Goal: Task Accomplishment & Management: Complete application form

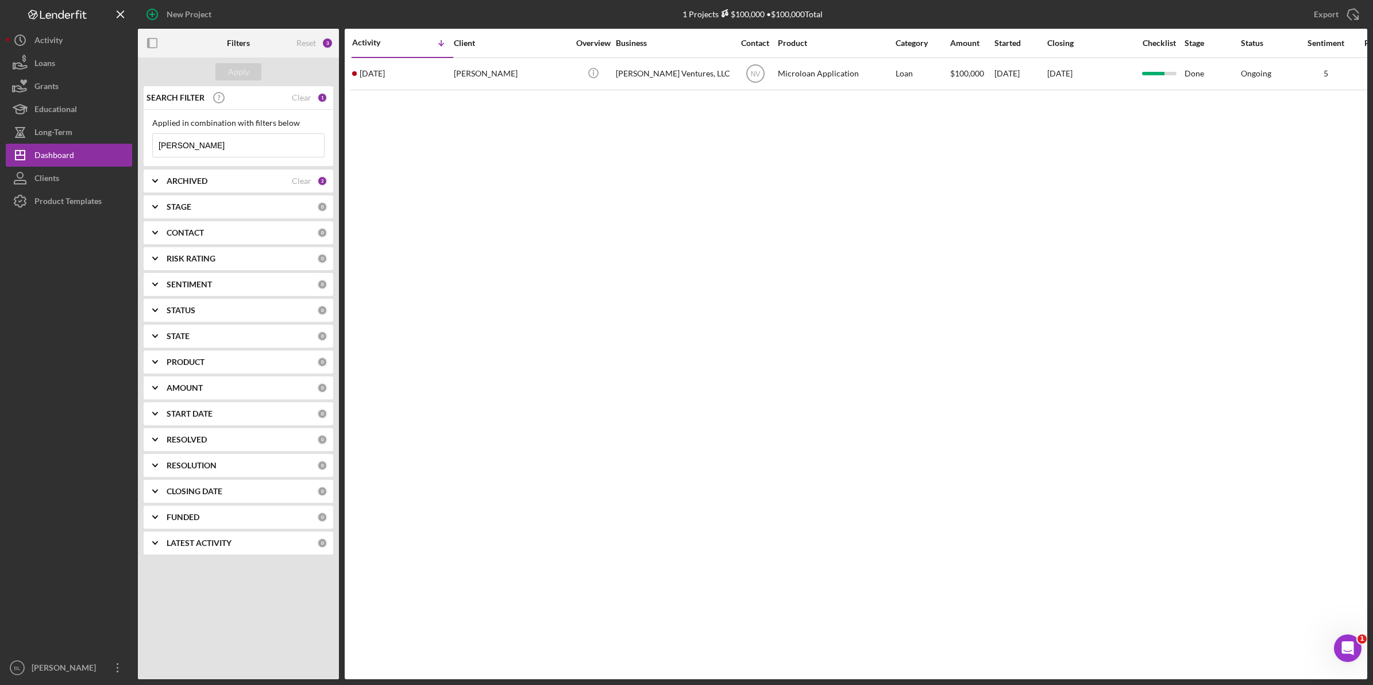
click at [176, 229] on b "CONTACT" at bounding box center [185, 232] width 37 height 9
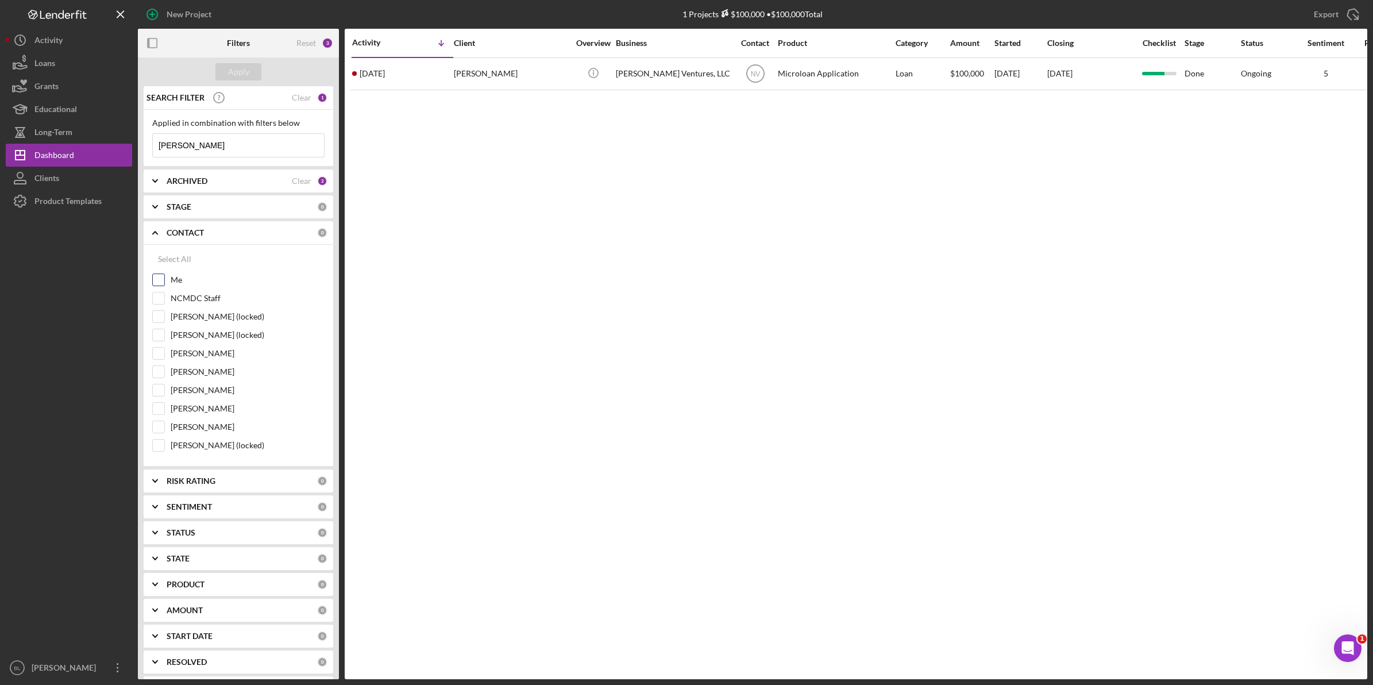
click at [162, 280] on input "Me" at bounding box center [158, 279] width 11 height 11
checkbox input "true"
click at [160, 300] on input "NCMDC Staff" at bounding box center [158, 297] width 11 height 11
checkbox input "true"
click at [241, 72] on div "Apply" at bounding box center [238, 71] width 21 height 17
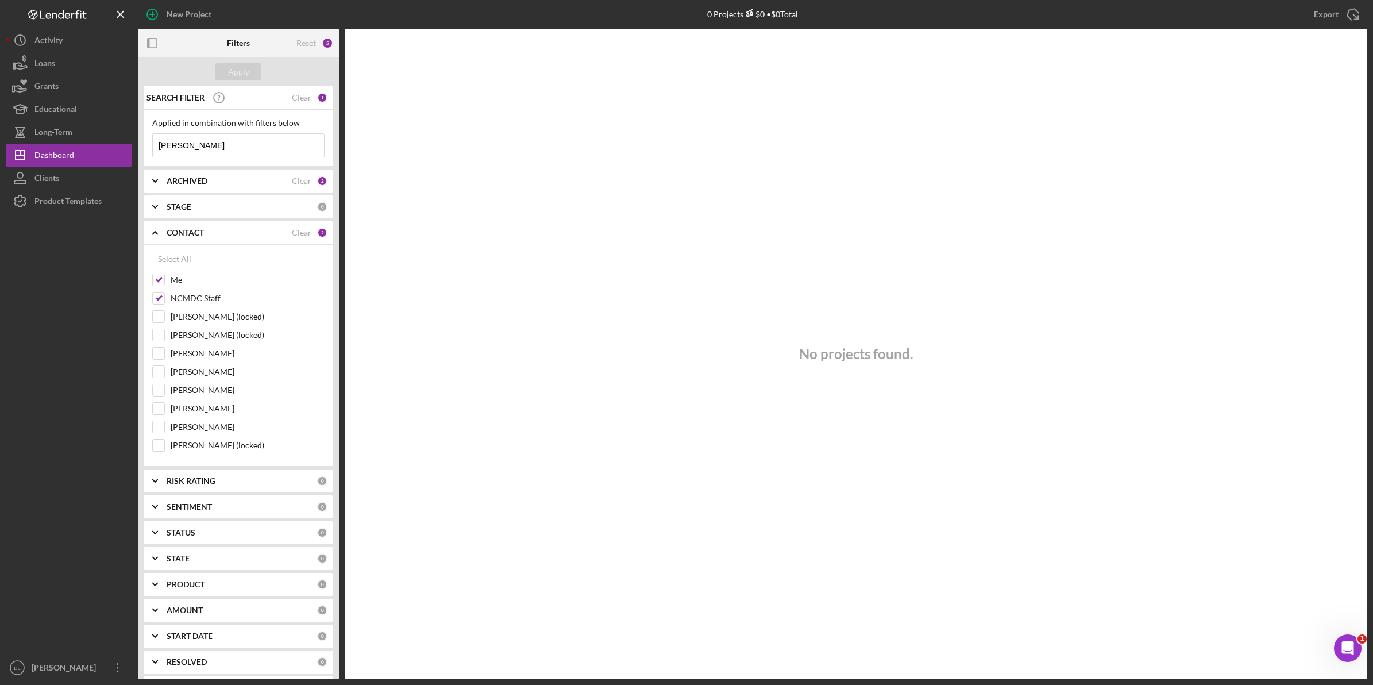
click at [165, 207] on icon "Icon/Expander" at bounding box center [155, 206] width 29 height 29
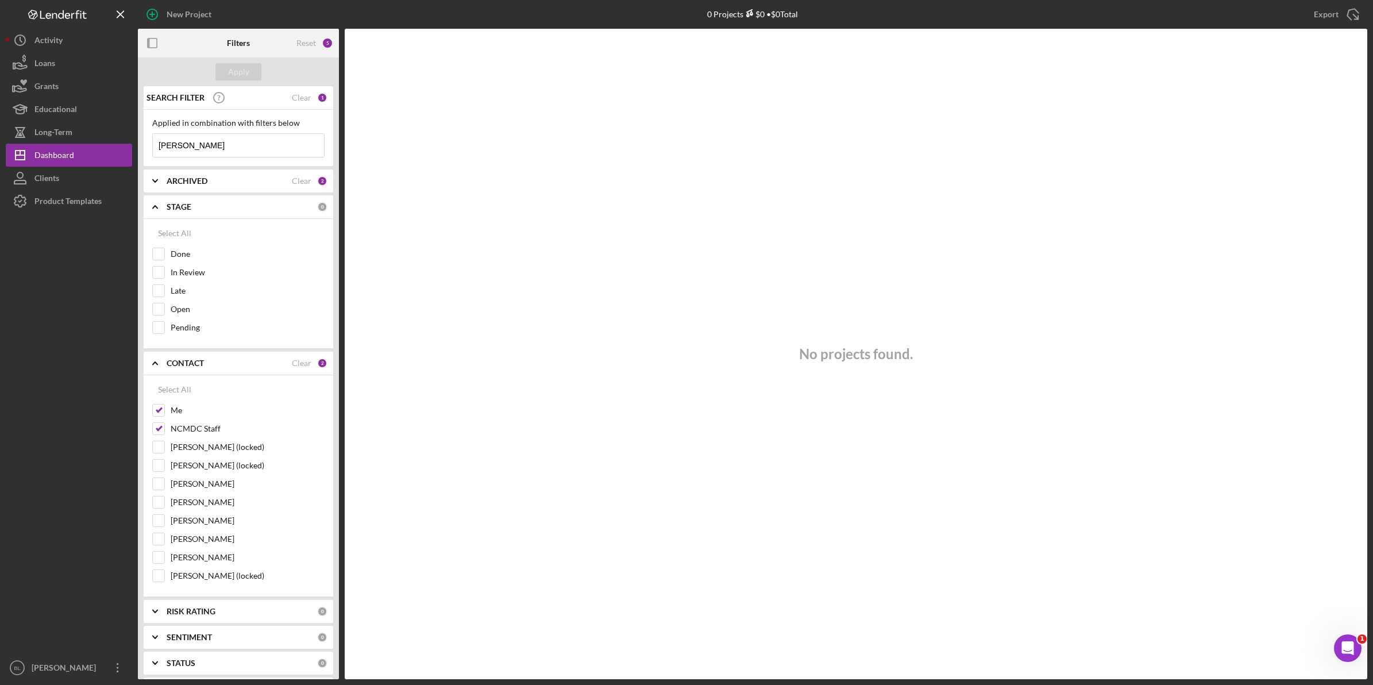
click at [176, 204] on b "STAGE" at bounding box center [179, 206] width 25 height 9
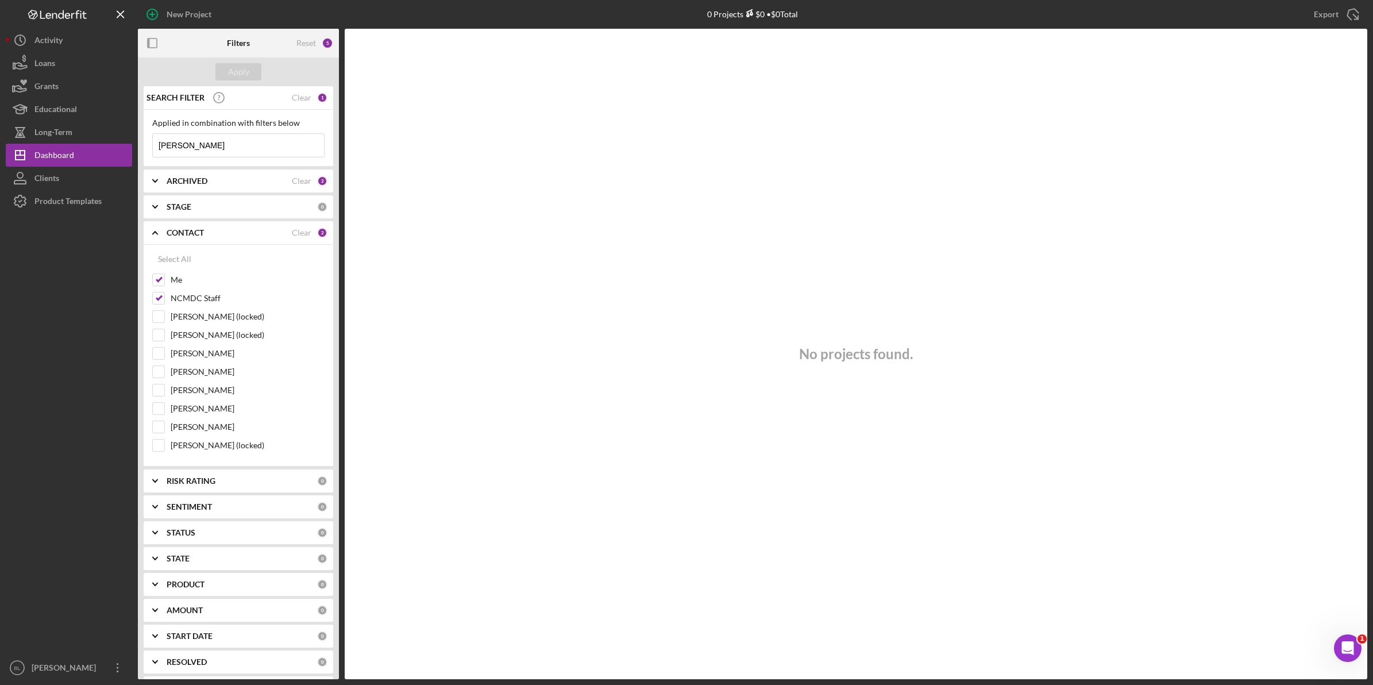
click at [178, 176] on b "ARCHIVED" at bounding box center [187, 180] width 41 height 9
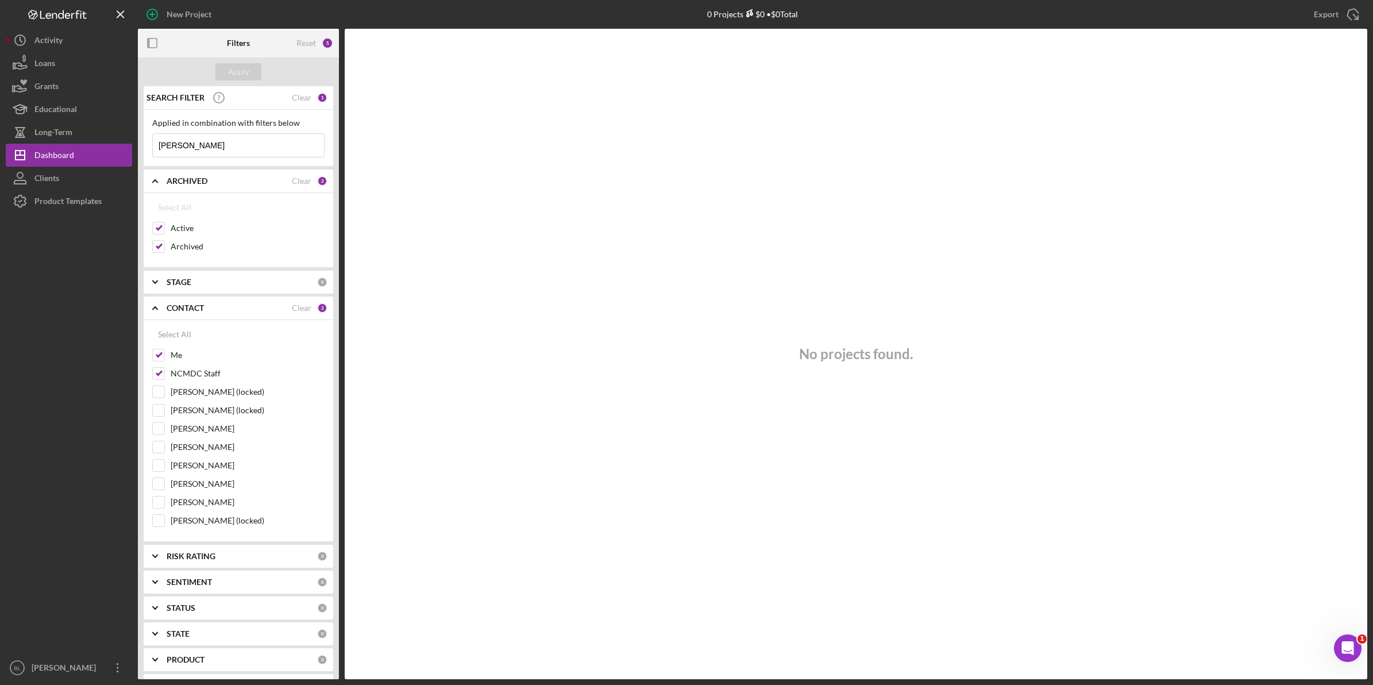
click at [178, 176] on b "ARCHIVED" at bounding box center [187, 180] width 41 height 9
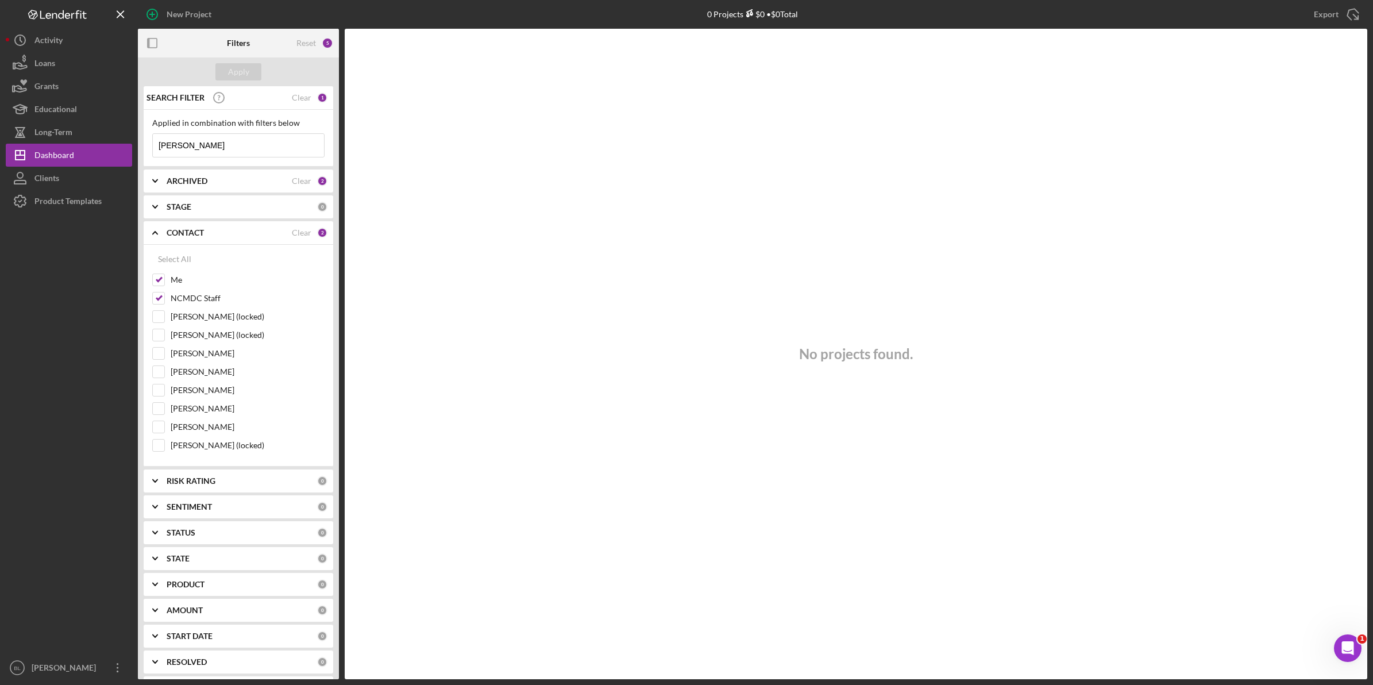
click at [178, 176] on b "ARCHIVED" at bounding box center [187, 180] width 41 height 9
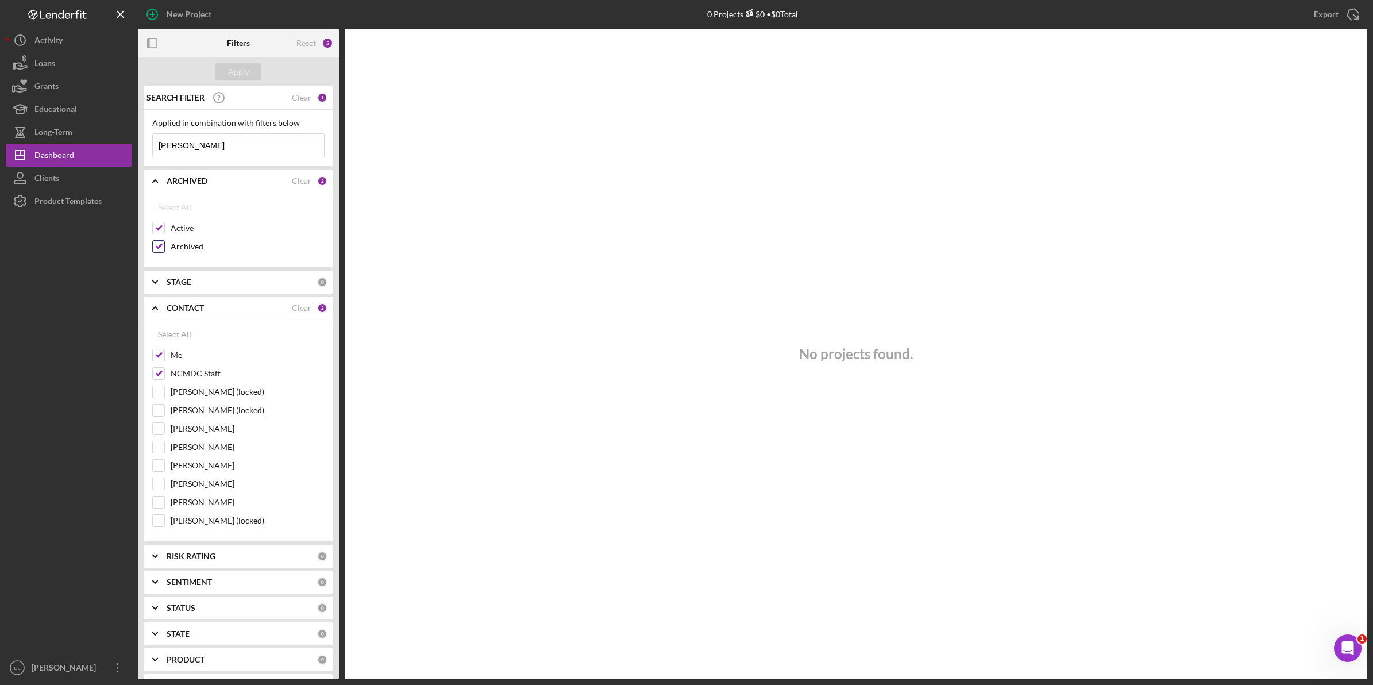
click at [162, 248] on input "Archived" at bounding box center [158, 246] width 11 height 11
checkbox input "false"
click at [181, 178] on b "ARCHIVED" at bounding box center [187, 180] width 41 height 9
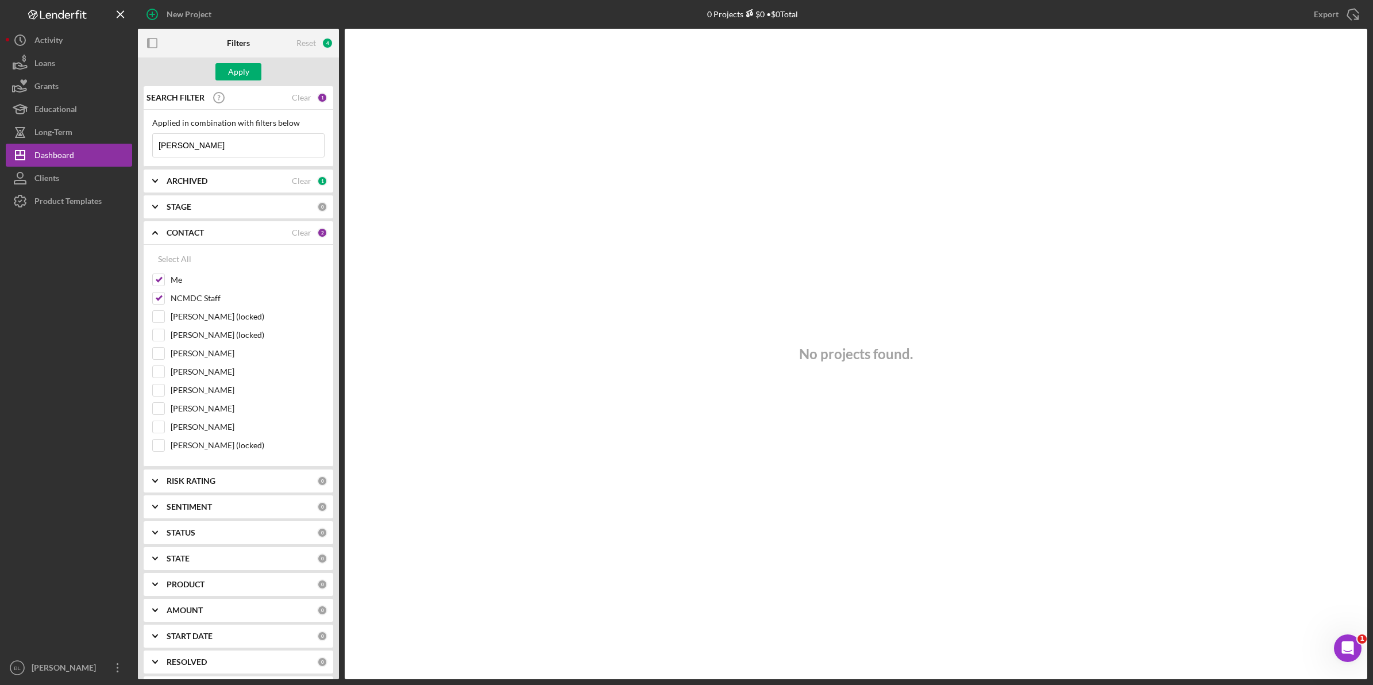
click at [149, 237] on icon "Icon/Expander" at bounding box center [155, 232] width 29 height 29
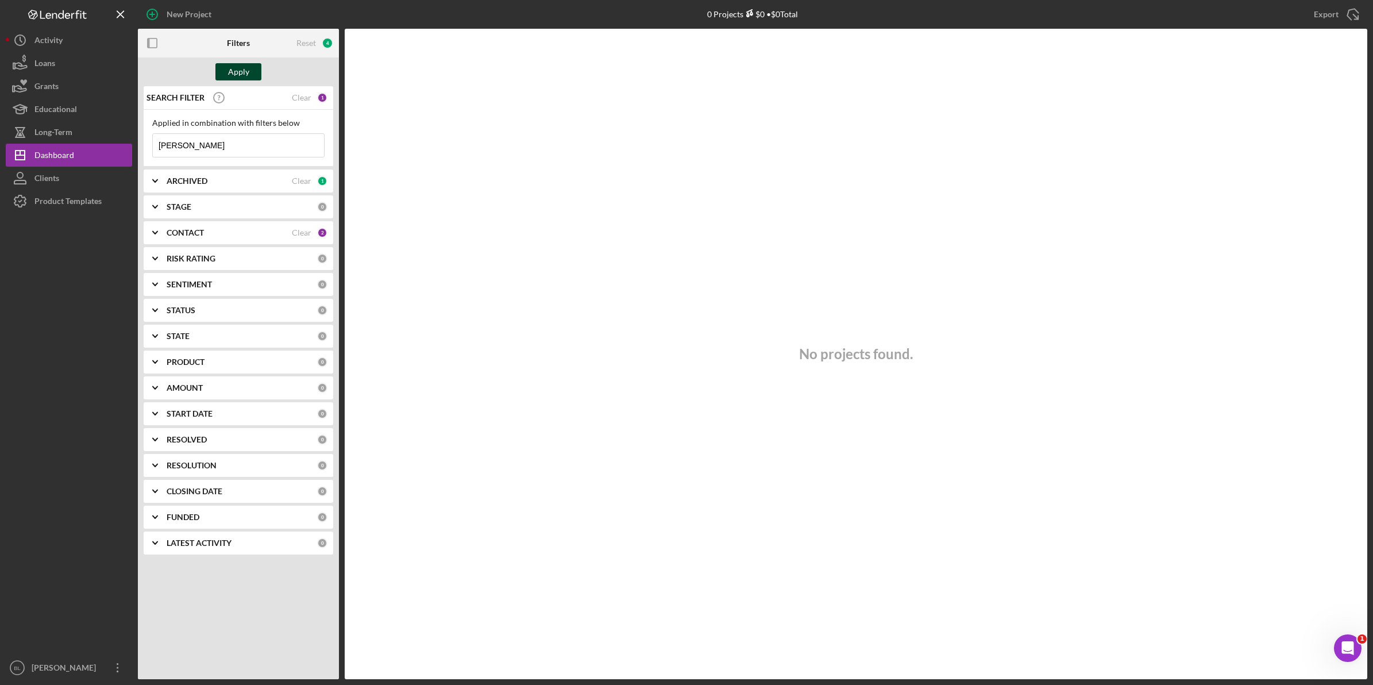
click at [237, 70] on div "Apply" at bounding box center [238, 71] width 21 height 17
click at [172, 364] on b "PRODUCT" at bounding box center [186, 361] width 38 height 9
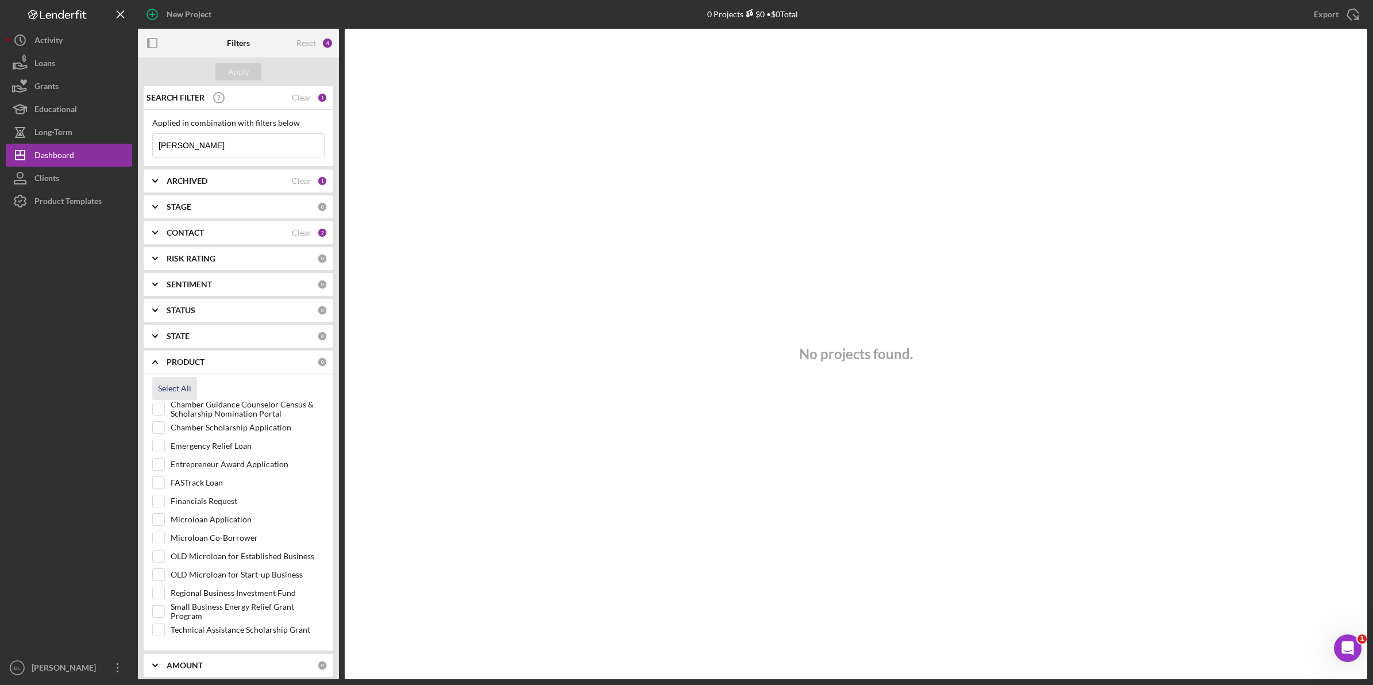
click at [167, 386] on div "Select All" at bounding box center [174, 388] width 33 height 23
checkbox input "true"
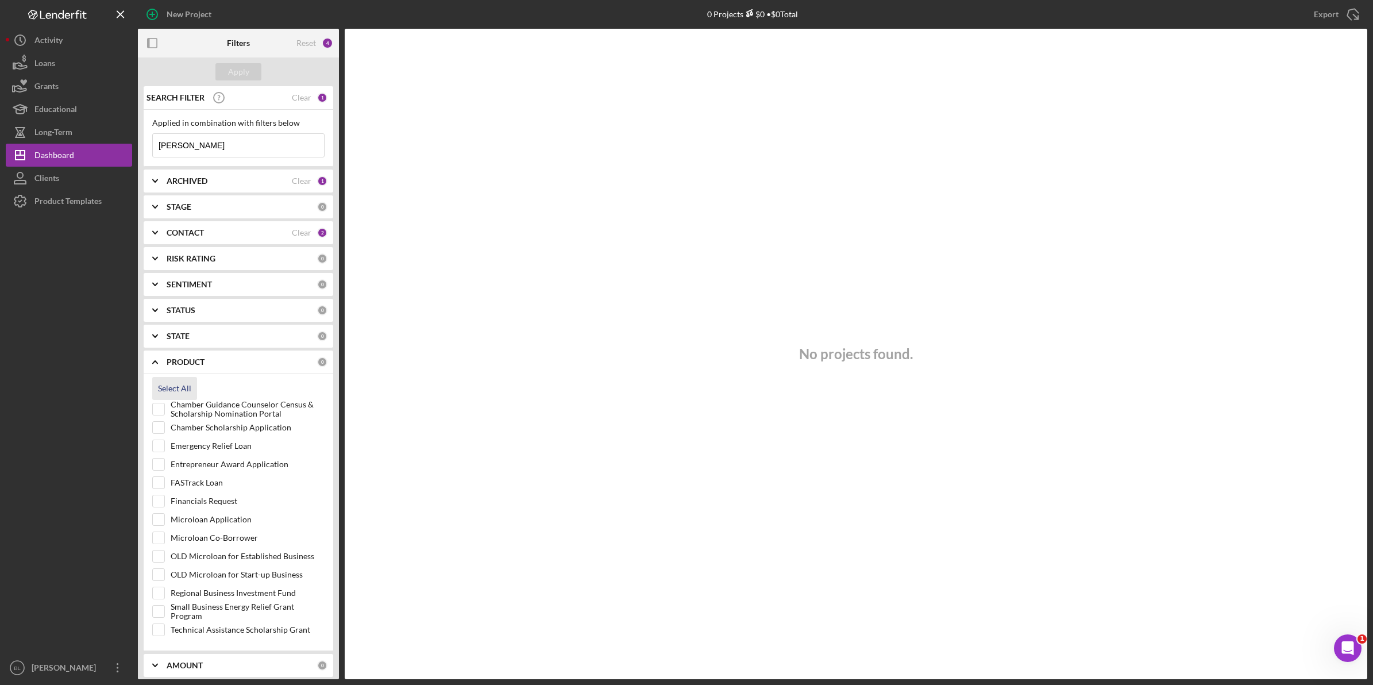
checkbox input "true"
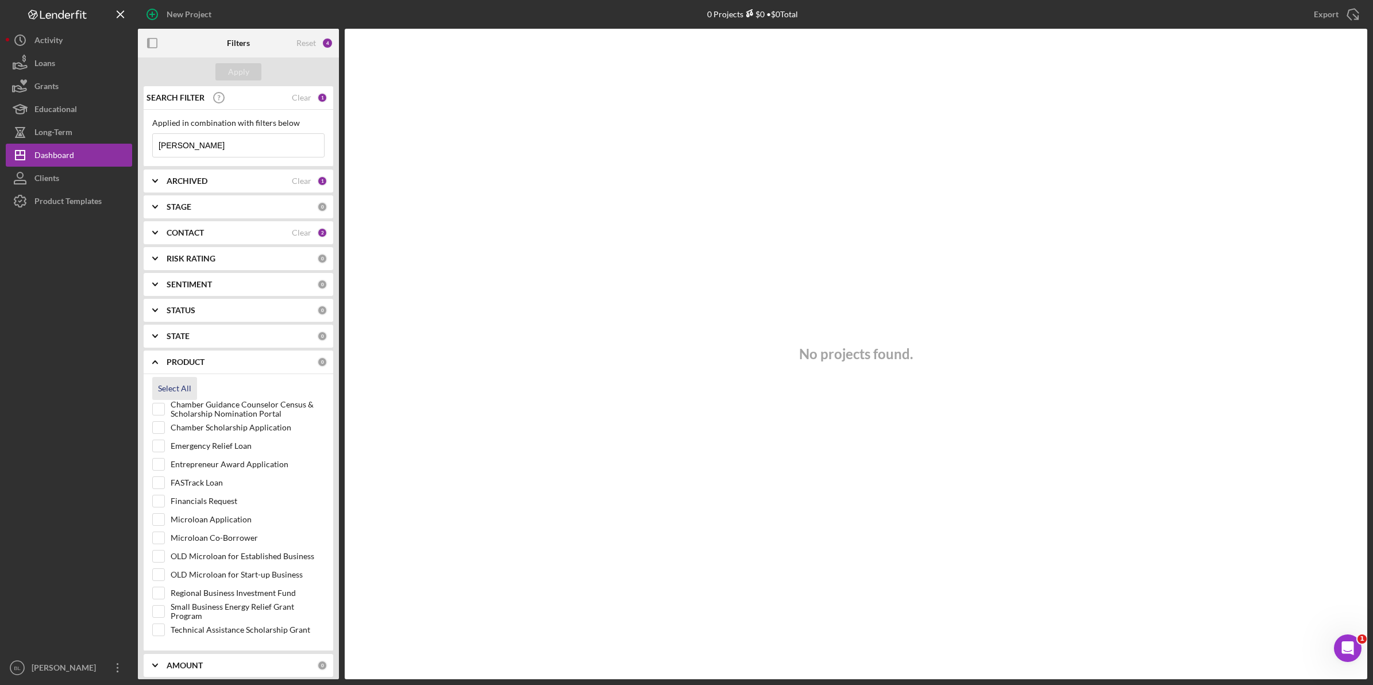
checkbox input "true"
click at [242, 69] on div "Apply" at bounding box center [238, 71] width 21 height 17
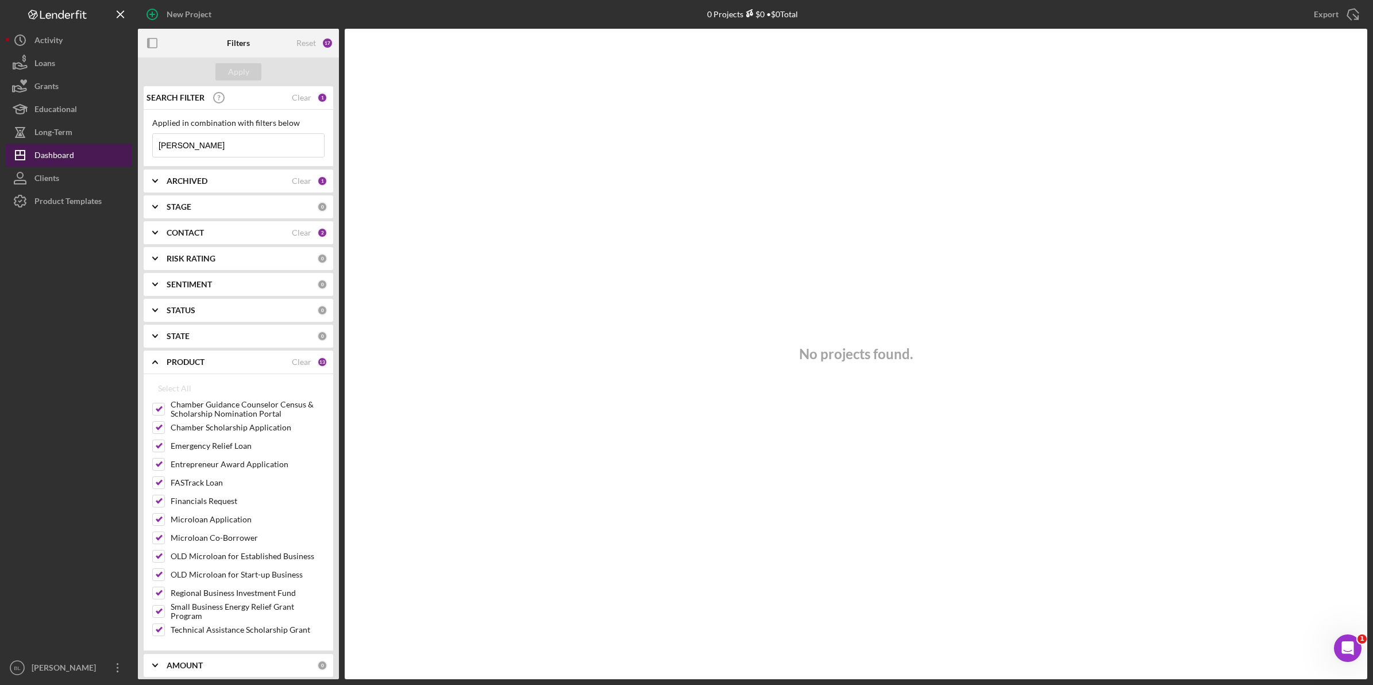
drag, startPoint x: 210, startPoint y: 148, endPoint x: 90, endPoint y: 148, distance: 120.1
click at [95, 147] on div "New Project 0 Projects $0 • $0 Total moss Export Icon/Export Filters Reset 17 A…" at bounding box center [687, 339] width 1362 height 679
click at [242, 67] on div "Apply" at bounding box center [238, 71] width 21 height 17
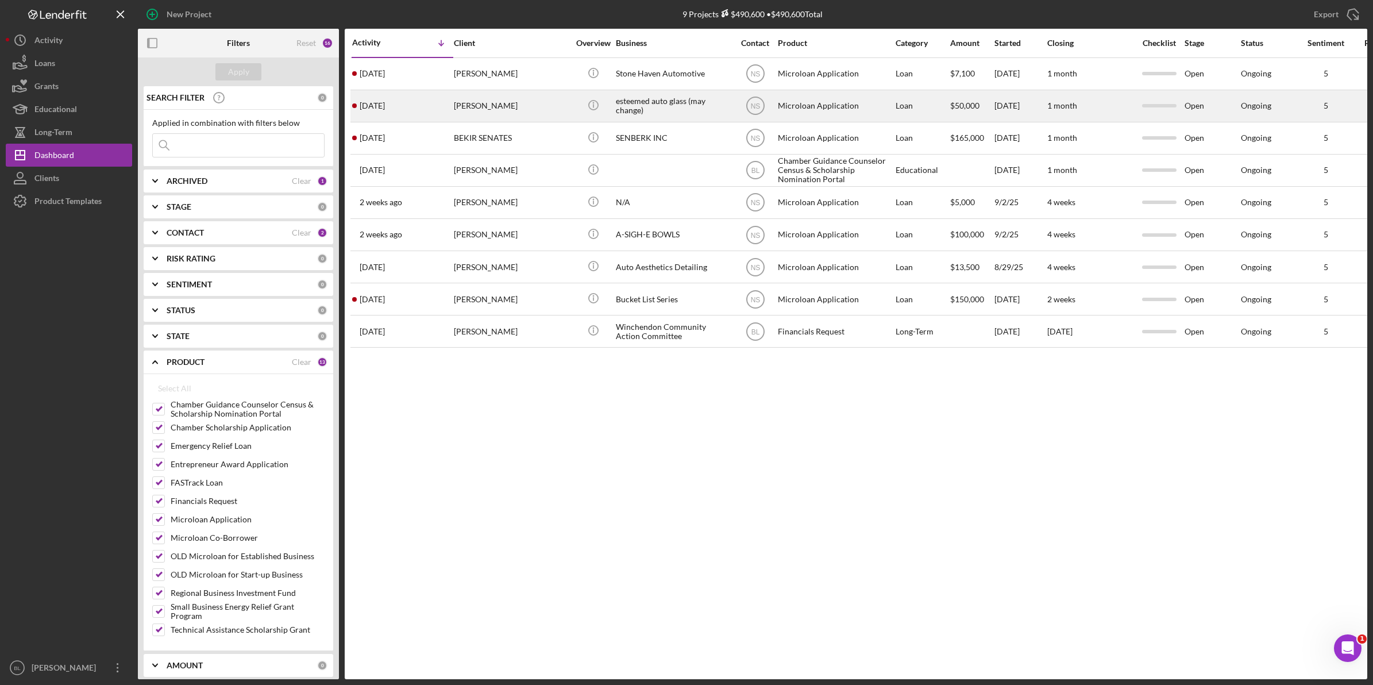
click at [642, 110] on div "esteemed auto glass (may change)" at bounding box center [673, 106] width 115 height 30
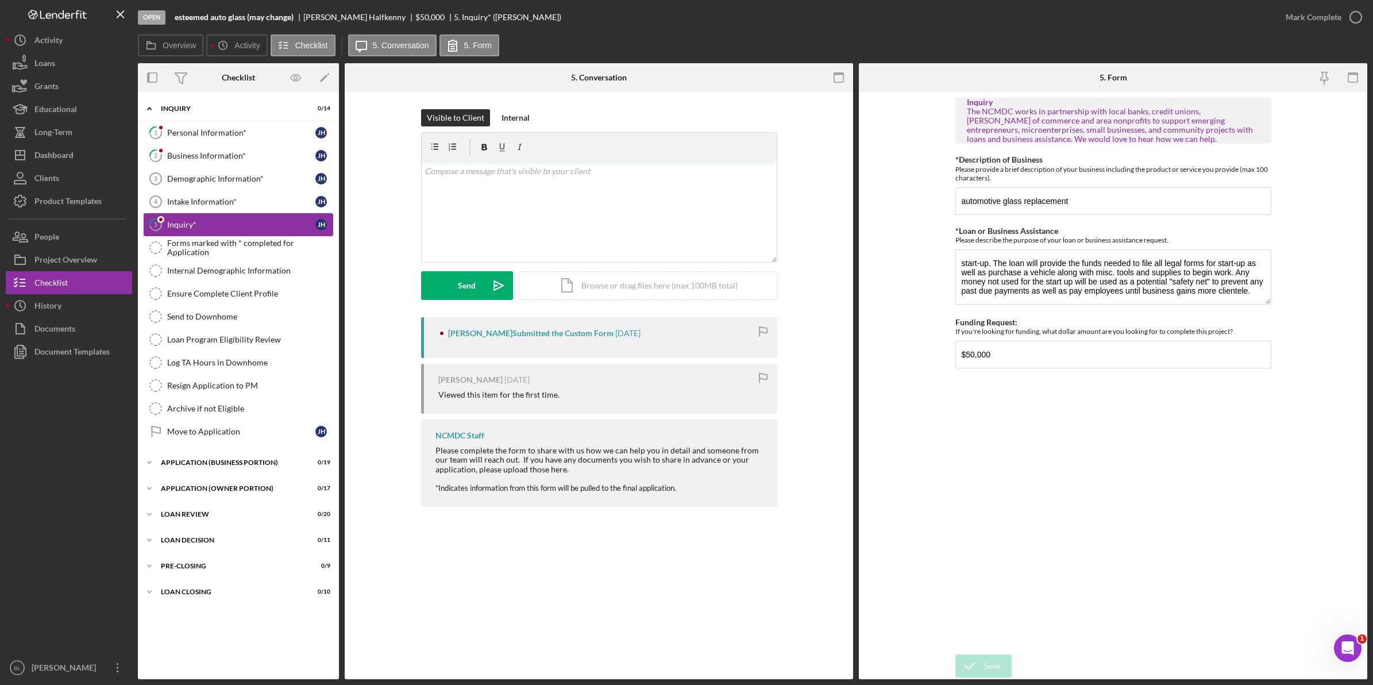
click at [244, 227] on div "Inquiry*" at bounding box center [241, 224] width 148 height 9
click at [234, 202] on div "Intake Information*" at bounding box center [241, 201] width 148 height 9
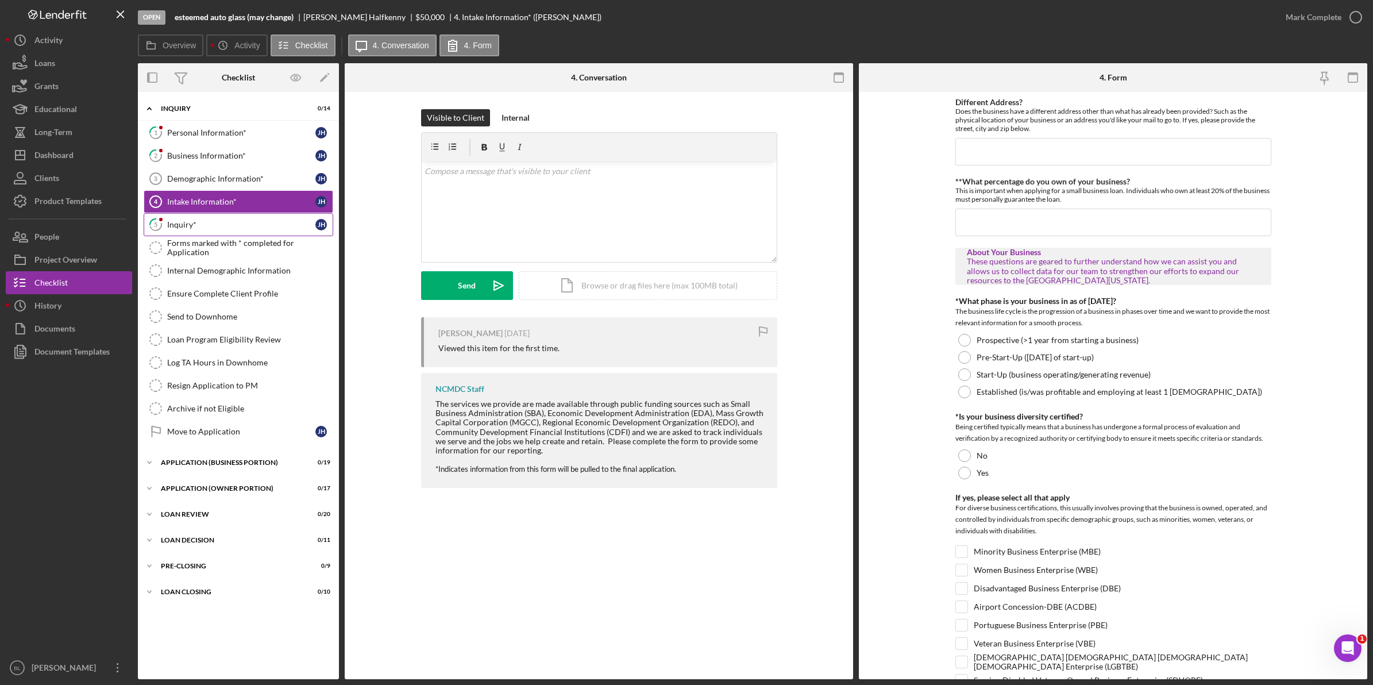
click at [232, 220] on link "5 Inquiry* J H" at bounding box center [239, 224] width 190 height 23
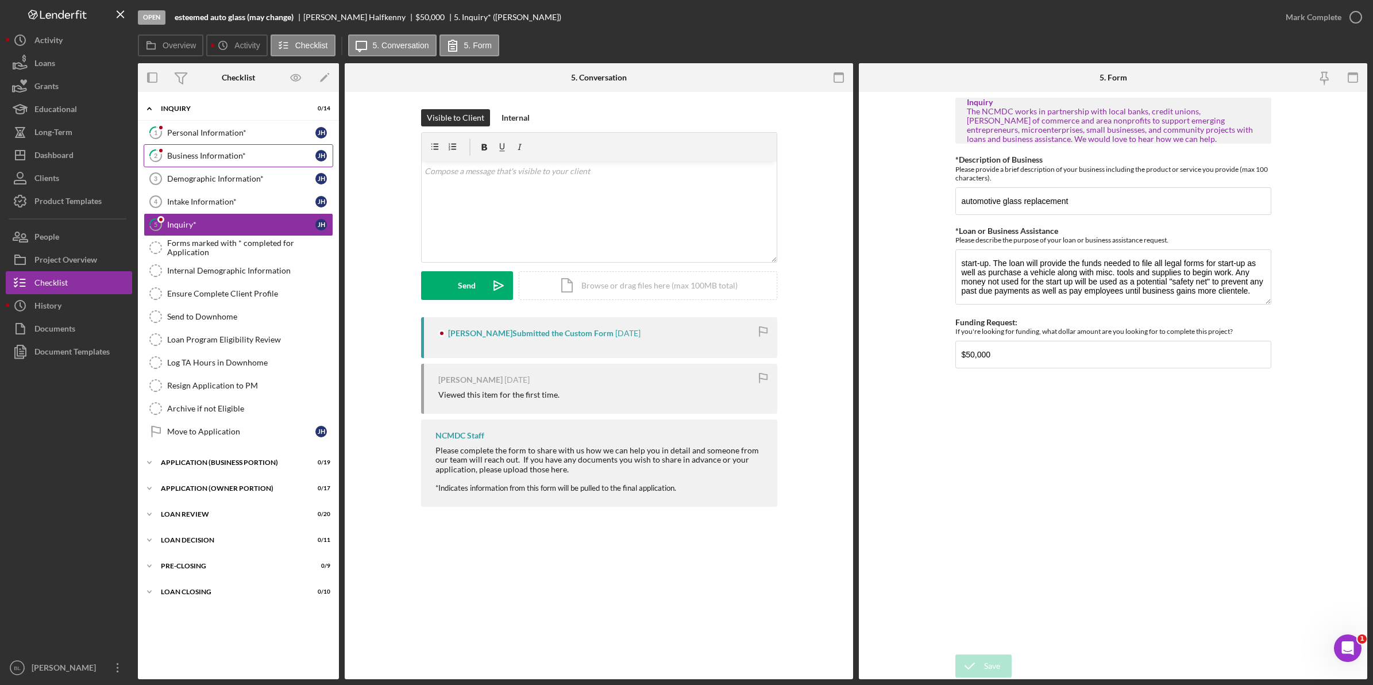
click at [241, 153] on div "Business Information*" at bounding box center [241, 155] width 148 height 9
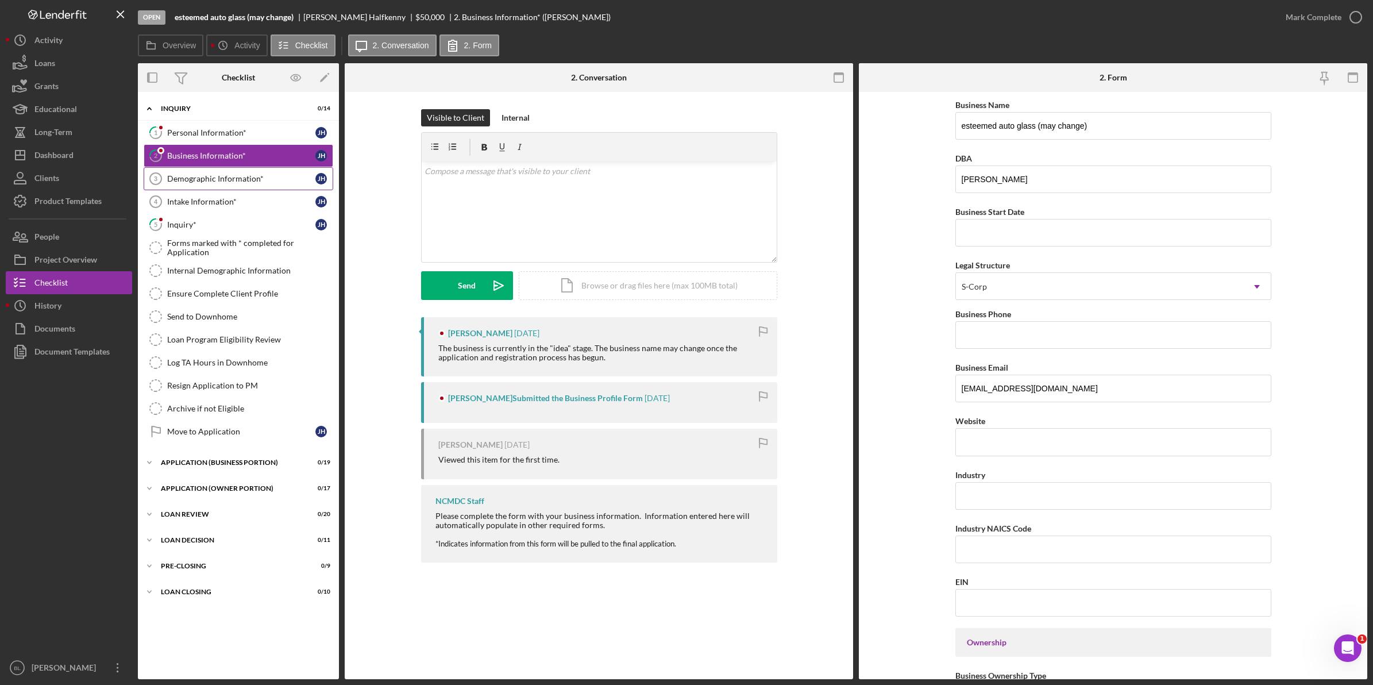
click at [224, 183] on div "Demographic Information*" at bounding box center [241, 178] width 148 height 9
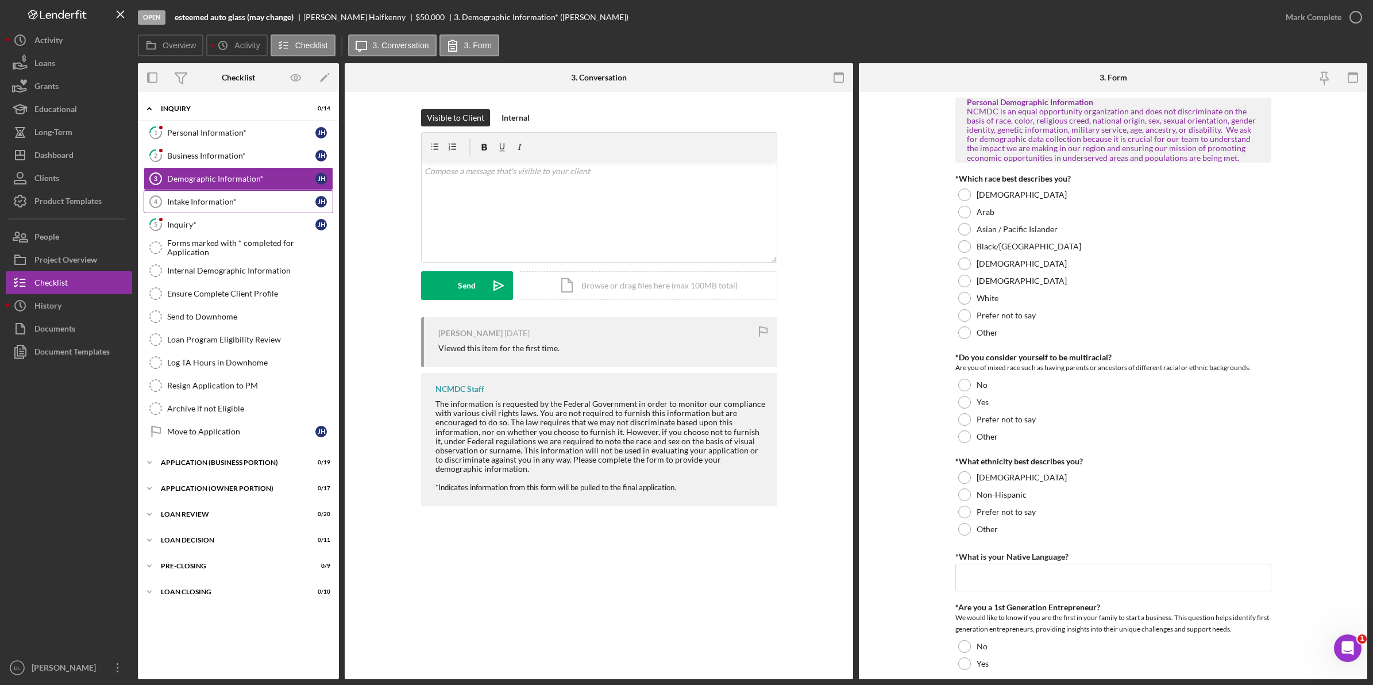
click at [225, 206] on div "Intake Information*" at bounding box center [241, 201] width 148 height 9
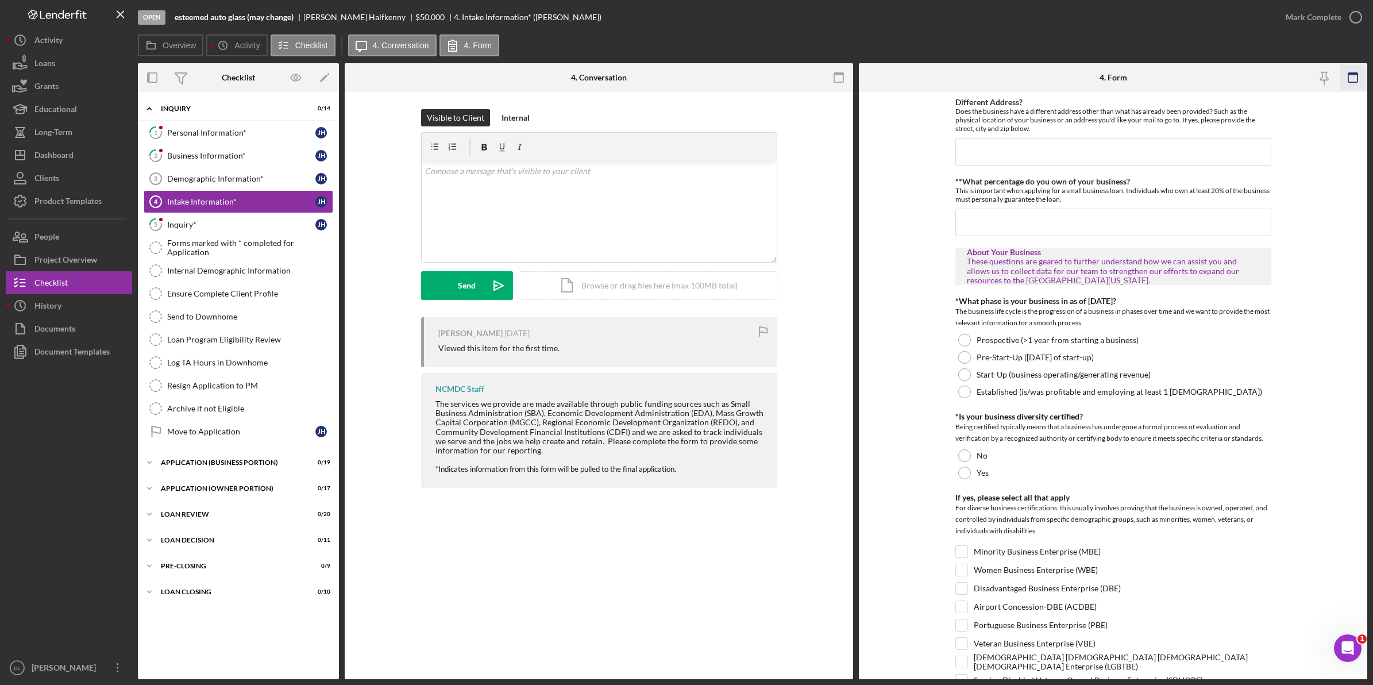
click at [681, 76] on icon "button" at bounding box center [1353, 78] width 26 height 26
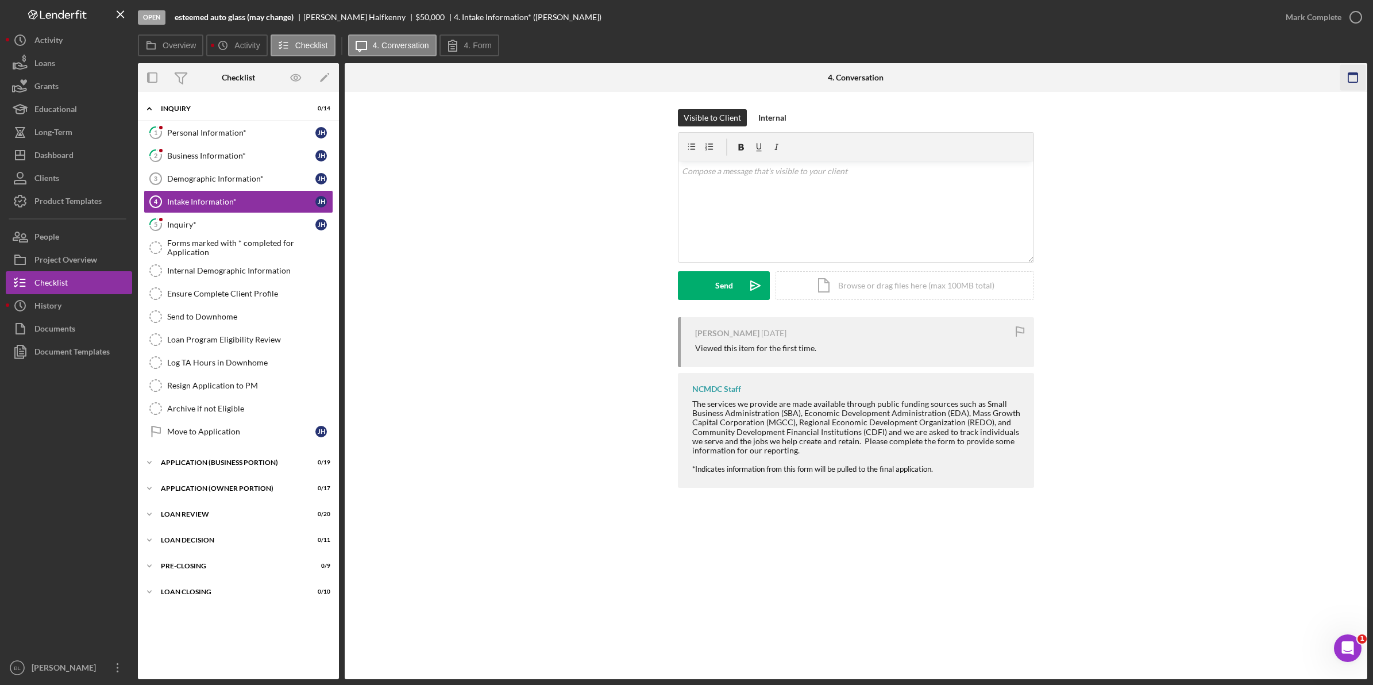
click at [681, 75] on rect "button" at bounding box center [1353, 74] width 9 height 2
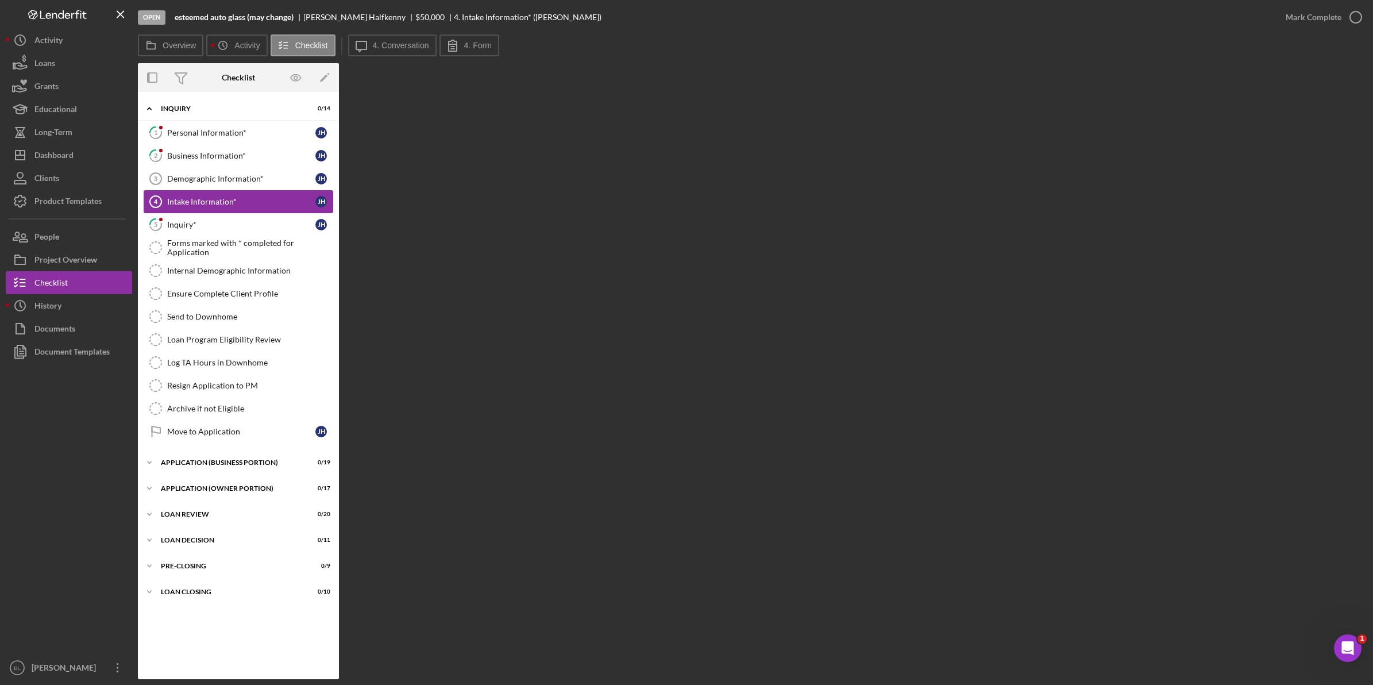
click at [240, 195] on link "Intake Information* 4 Intake Information* J H" at bounding box center [239, 201] width 190 height 23
drag, startPoint x: 366, startPoint y: 53, endPoint x: 452, endPoint y: 47, distance: 86.4
click at [366, 53] on icon "Icon/Message" at bounding box center [361, 45] width 29 height 29
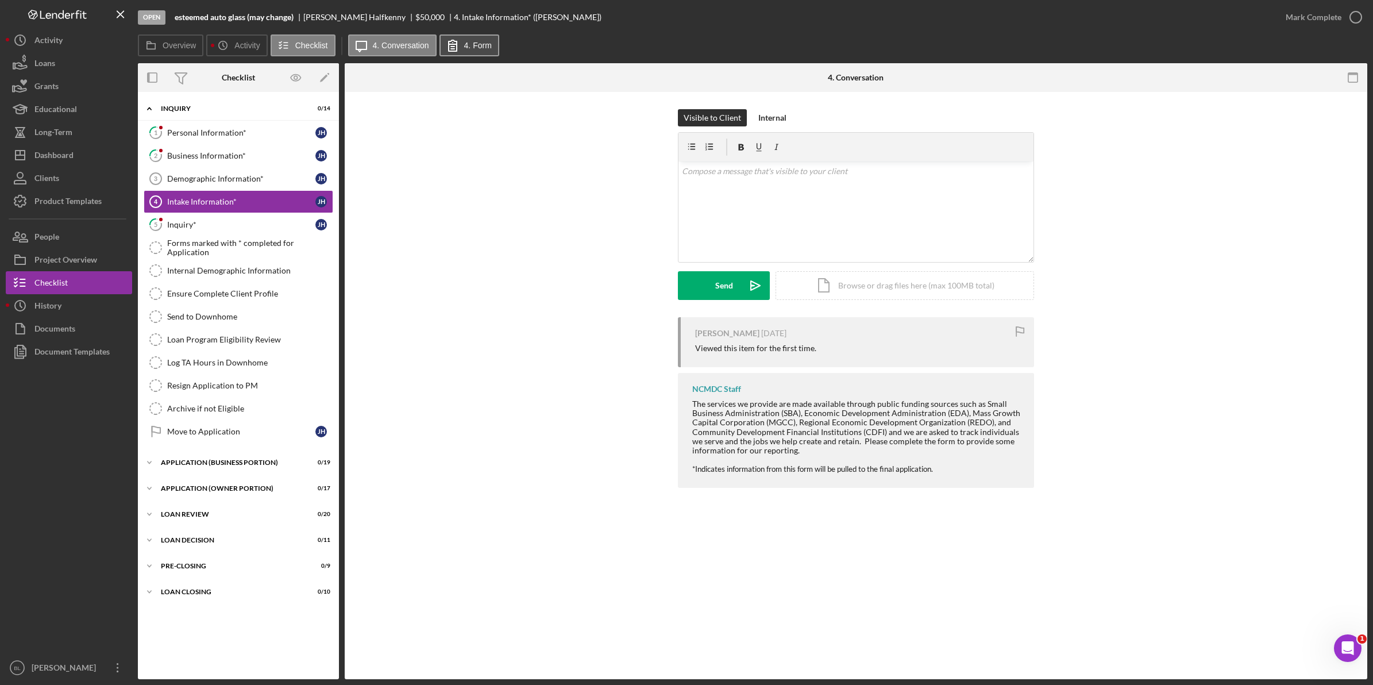
click at [475, 46] on label "4. Form" at bounding box center [478, 45] width 28 height 9
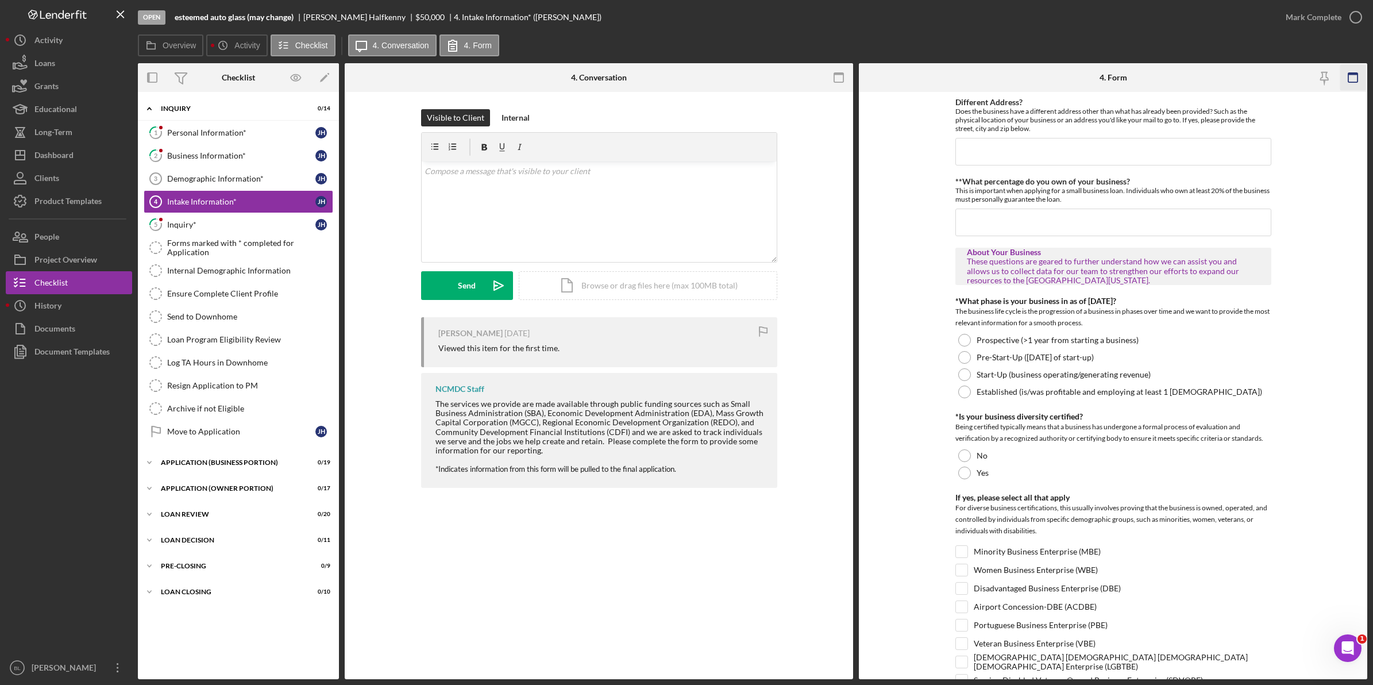
click at [681, 72] on icon "button" at bounding box center [1353, 78] width 26 height 26
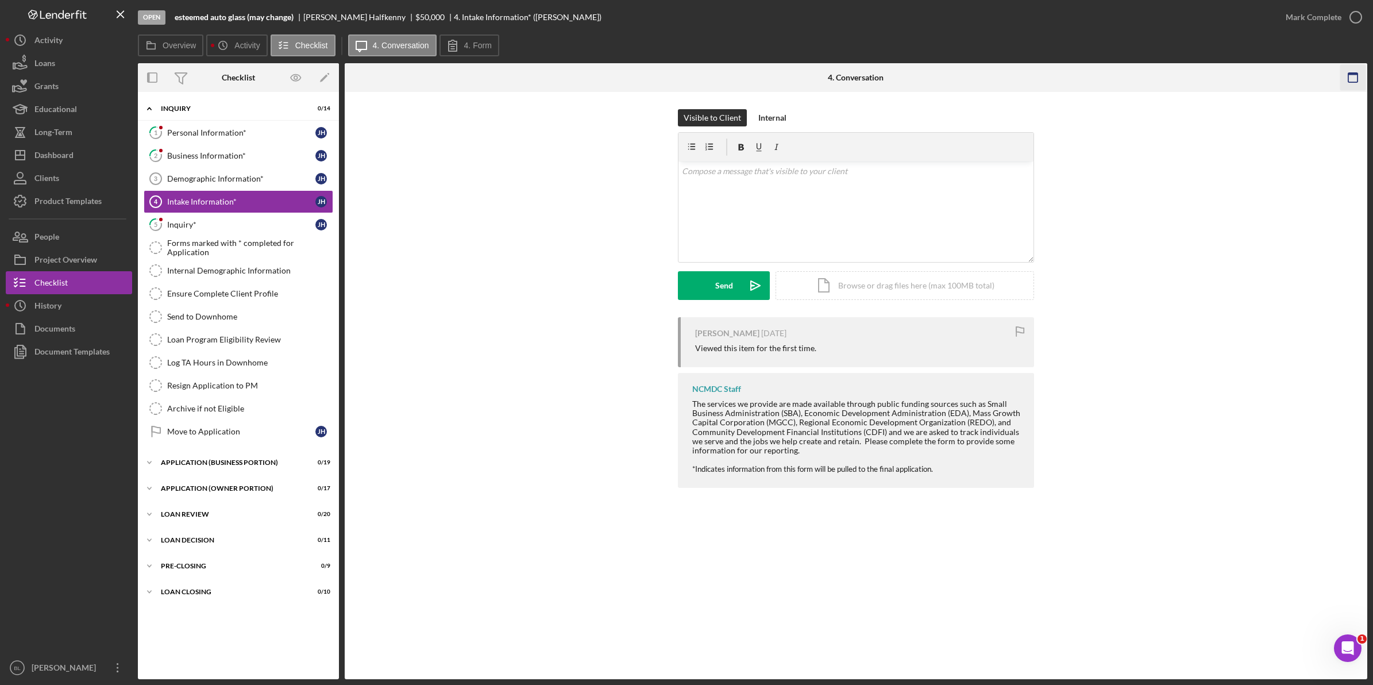
click at [681, 73] on rect "button" at bounding box center [1353, 77] width 9 height 9
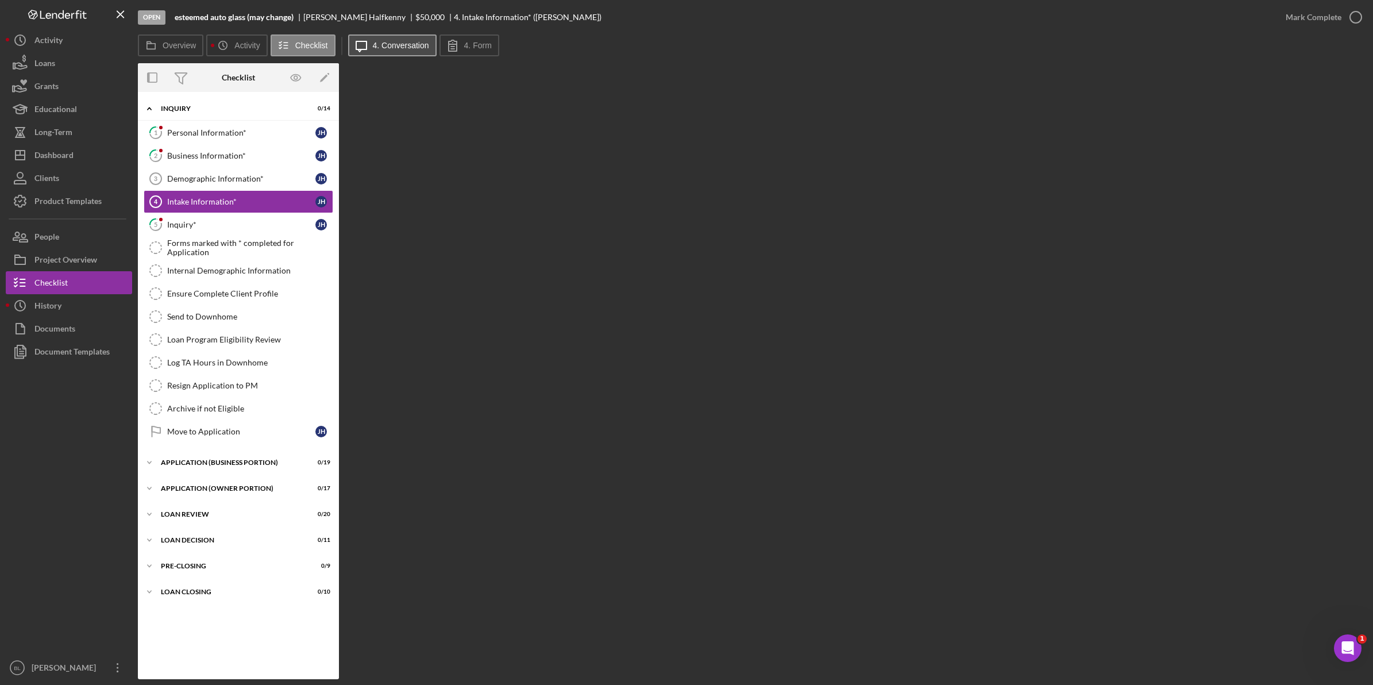
click at [394, 42] on label "4. Conversation" at bounding box center [401, 45] width 56 height 9
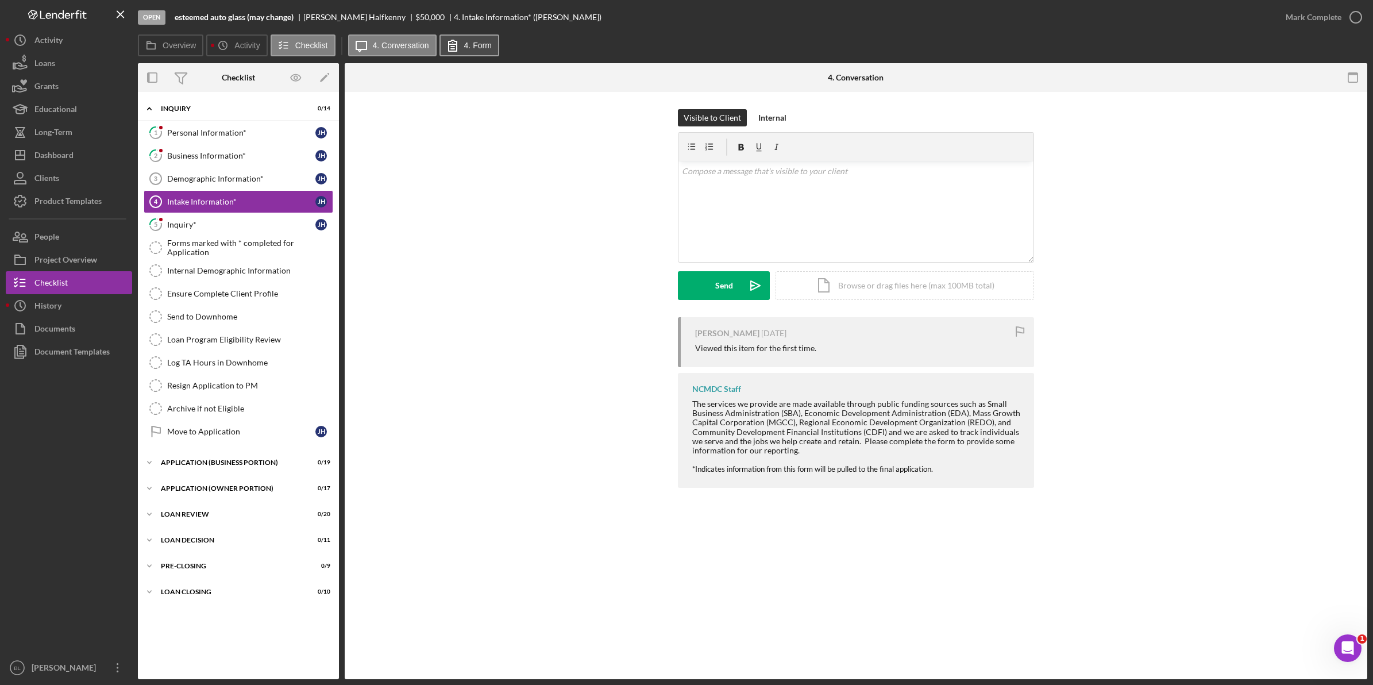
click at [473, 44] on label "4. Form" at bounding box center [478, 45] width 28 height 9
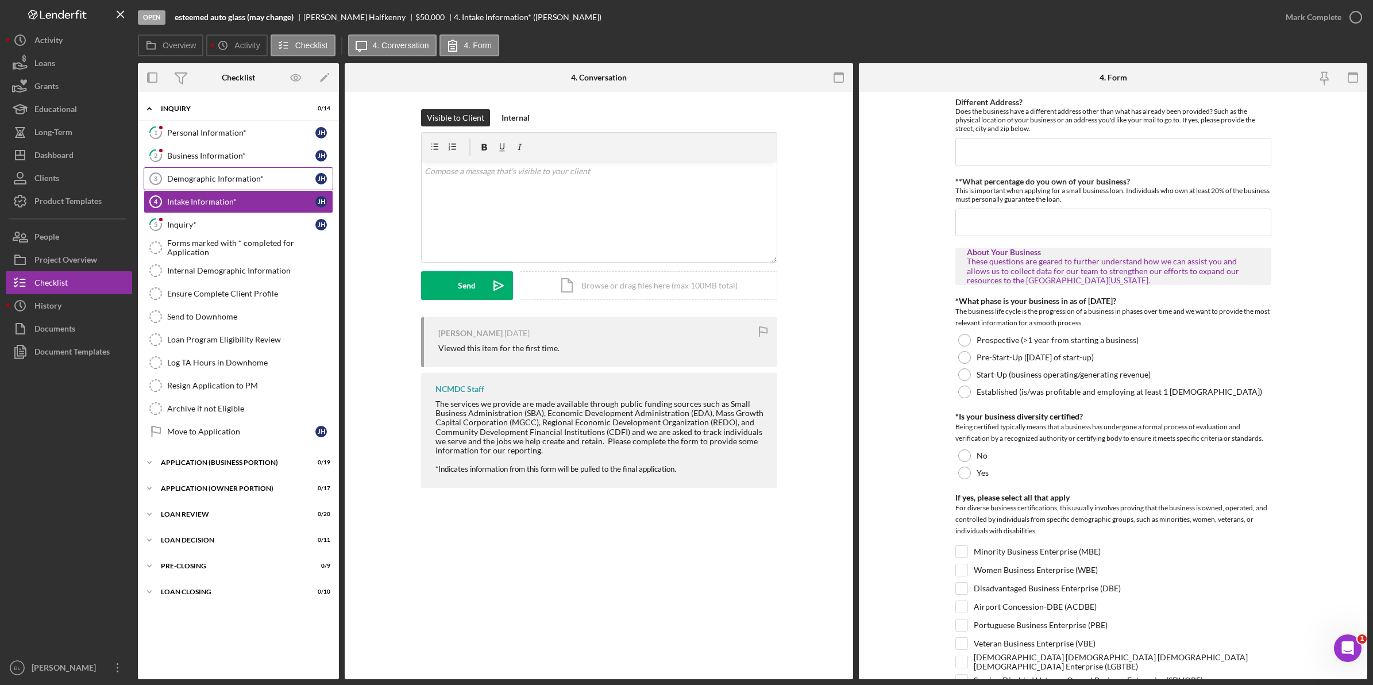
drag, startPoint x: 230, startPoint y: 180, endPoint x: 245, endPoint y: 179, distance: 14.9
click at [230, 180] on div "Demographic Information*" at bounding box center [241, 178] width 148 height 9
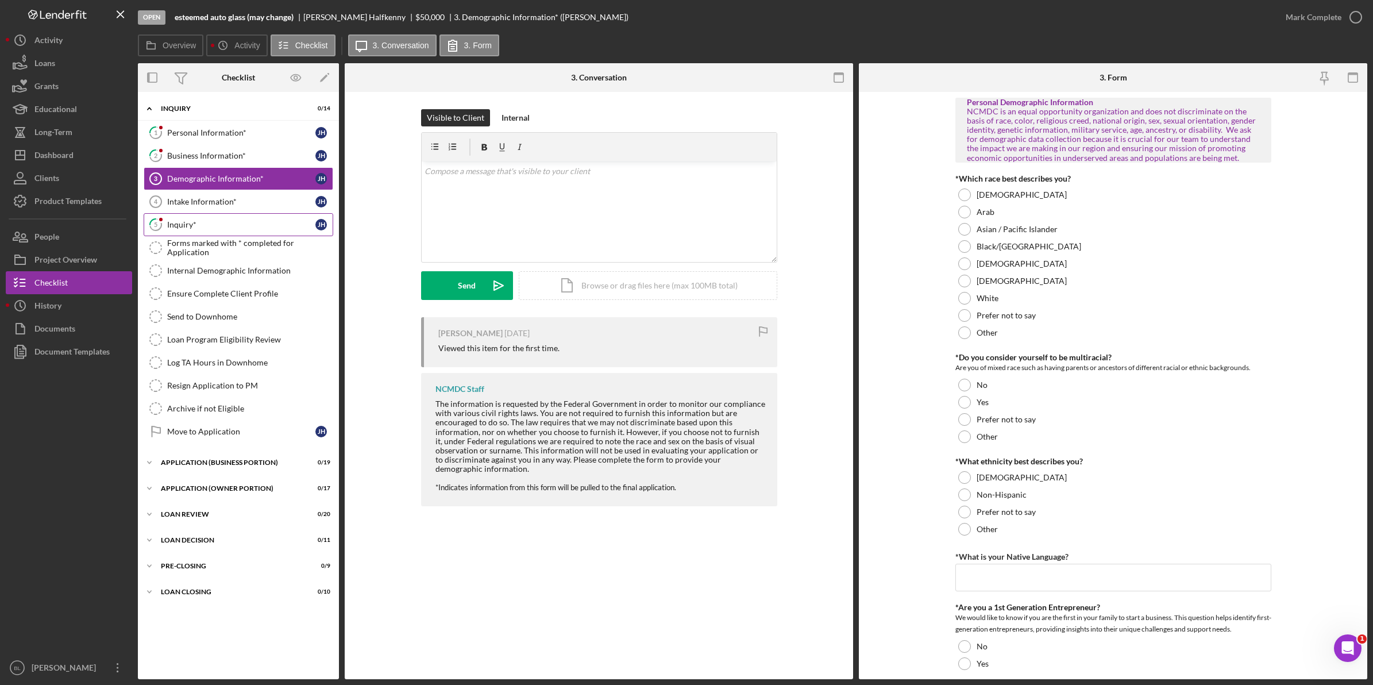
click at [183, 217] on link "5 Inquiry* J H" at bounding box center [239, 224] width 190 height 23
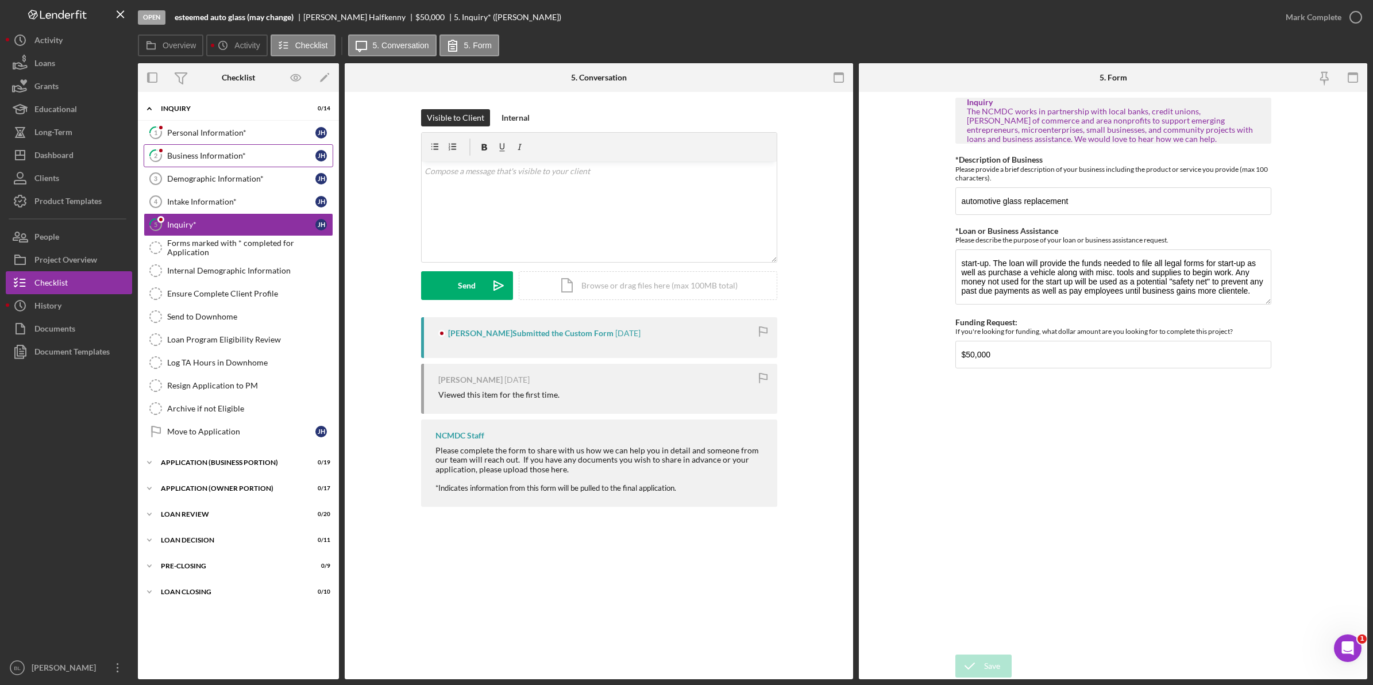
click at [202, 160] on div "Business Information*" at bounding box center [241, 155] width 148 height 9
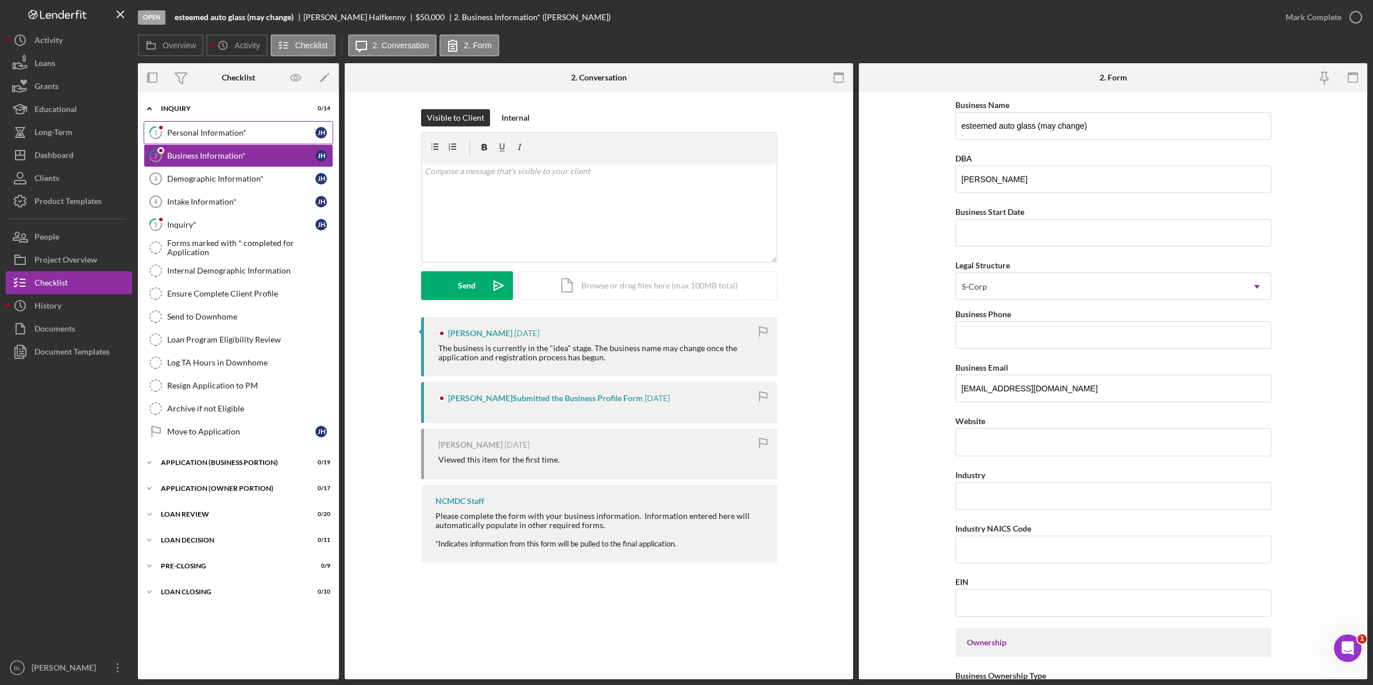
click at [256, 136] on div "Personal Information*" at bounding box center [241, 132] width 148 height 9
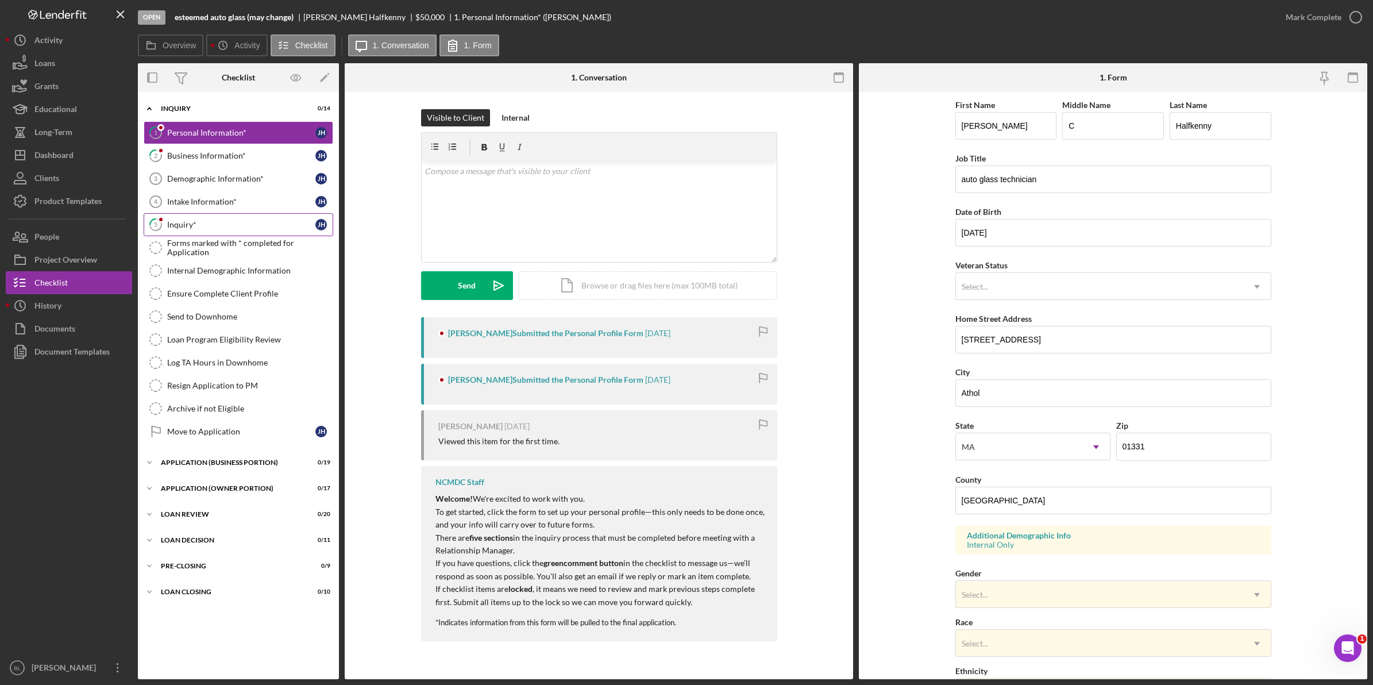
click at [219, 221] on div "Inquiry*" at bounding box center [241, 224] width 148 height 9
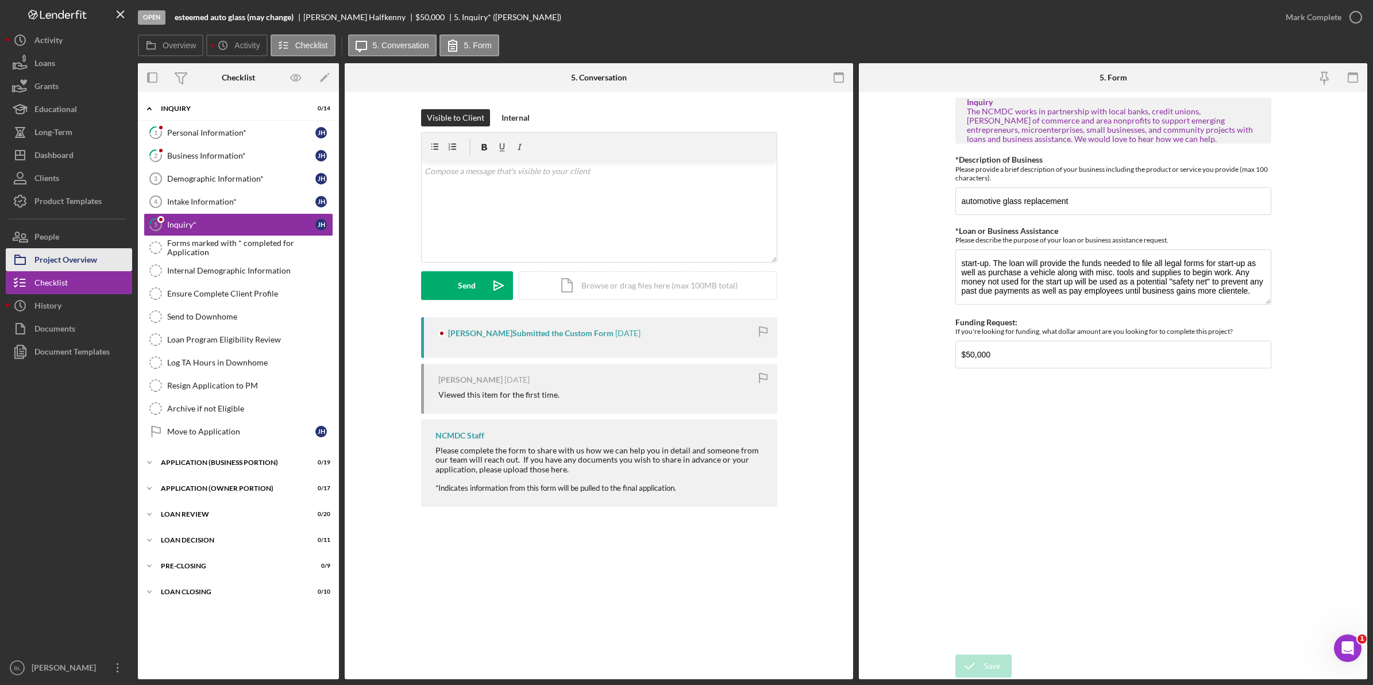
click at [101, 256] on button "Project Overview" at bounding box center [69, 259] width 126 height 23
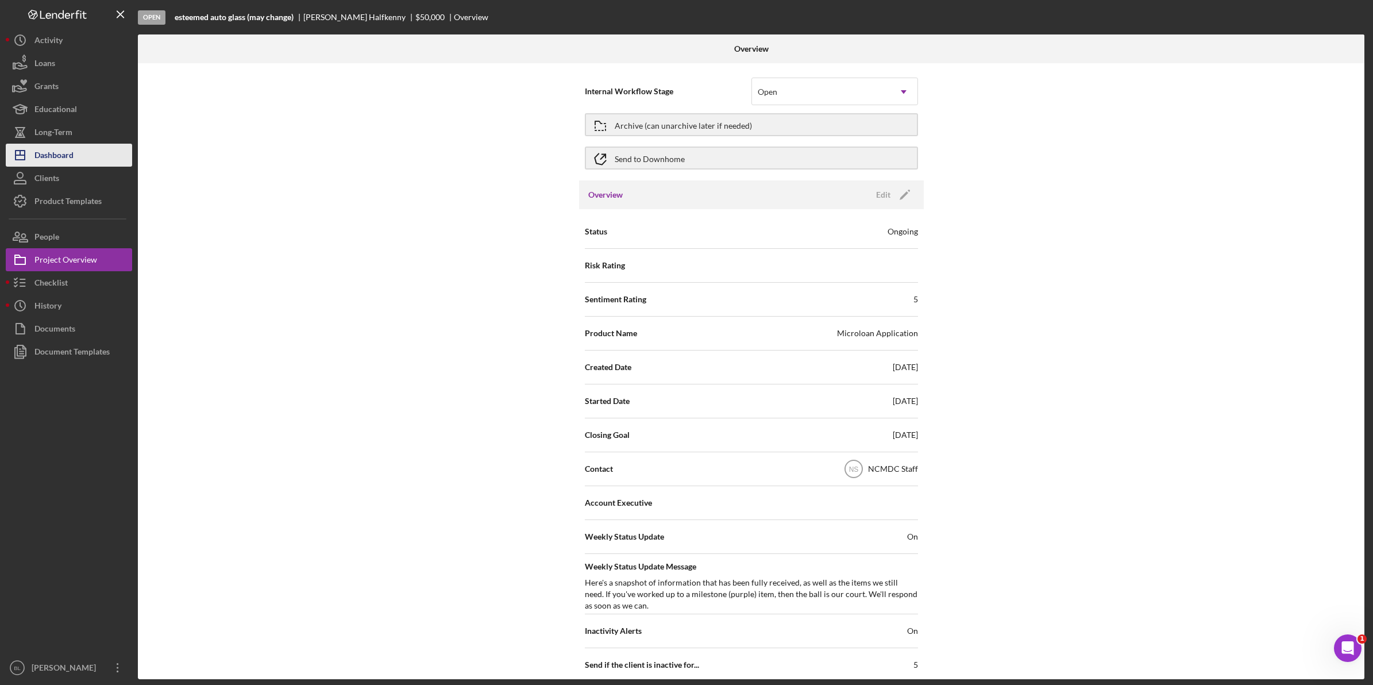
click at [90, 161] on button "Icon/Dashboard Dashboard" at bounding box center [69, 155] width 126 height 23
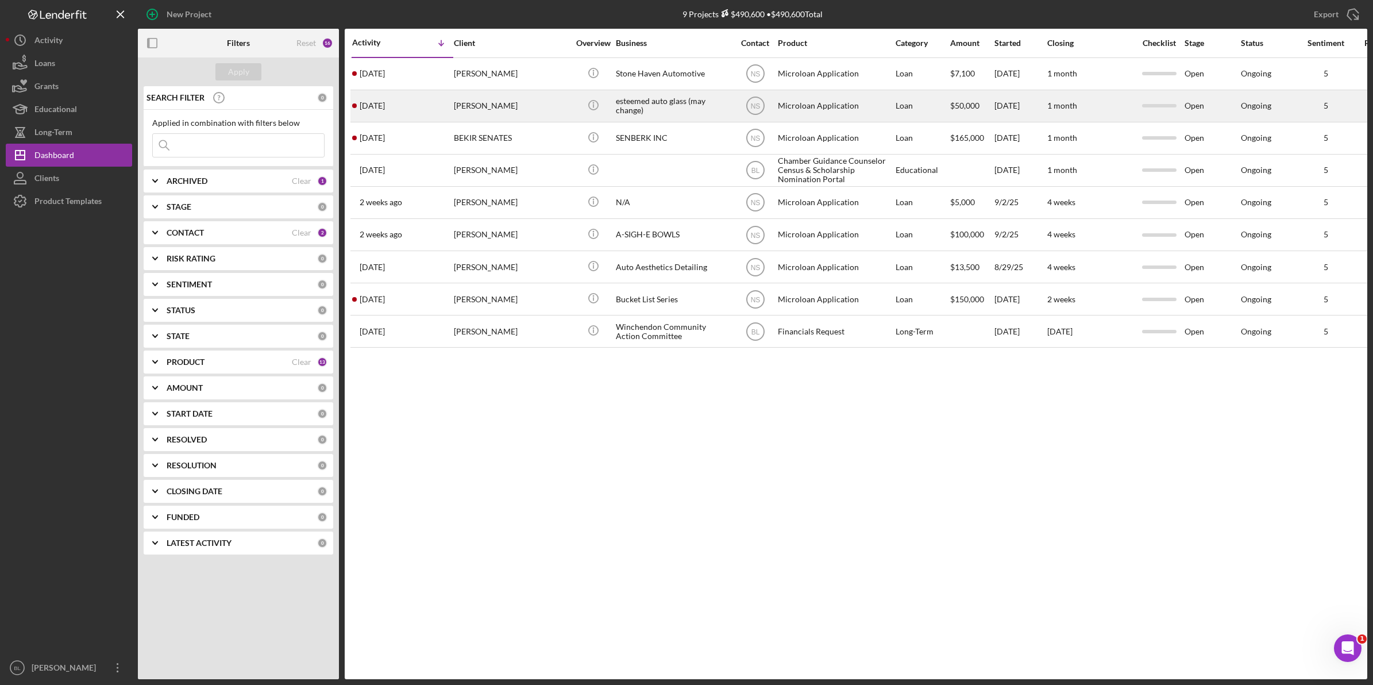
click at [662, 107] on div "esteemed auto glass (may change)" at bounding box center [673, 106] width 115 height 30
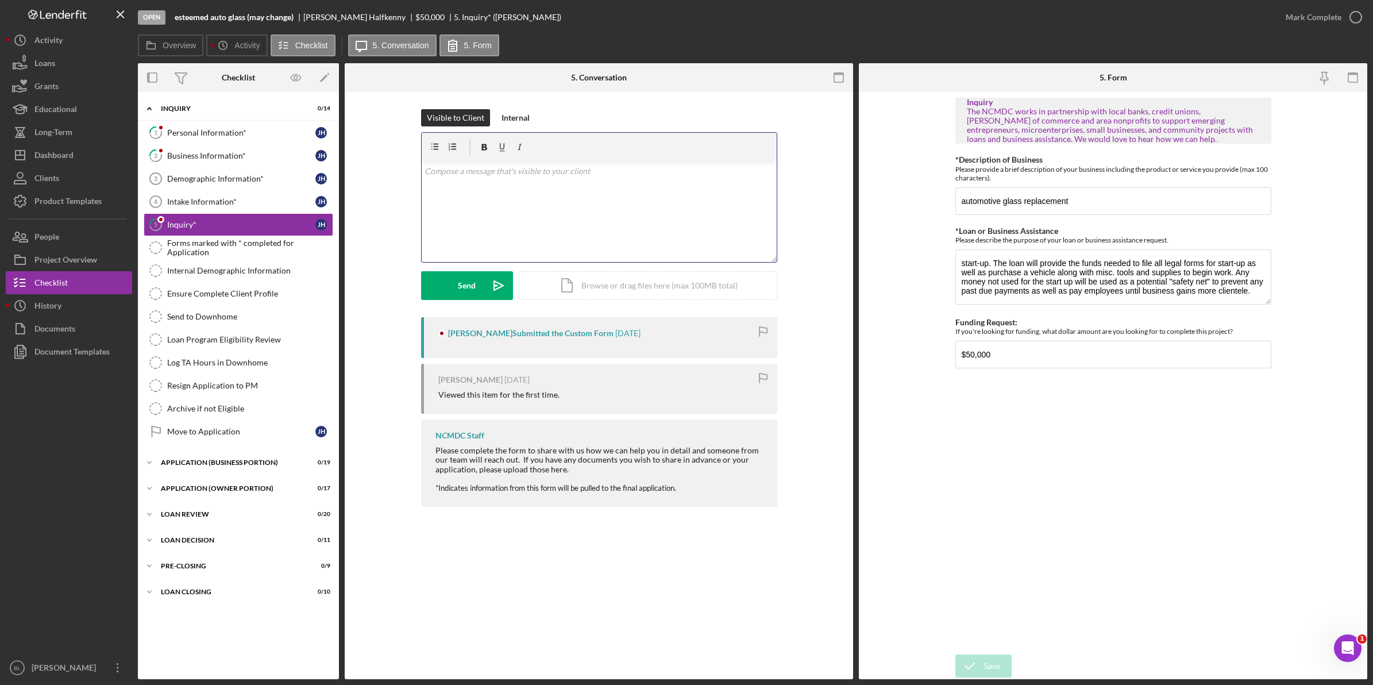
click at [681, 214] on div "v Color teal Color pink Remove color Add row above Add row below Add column bef…" at bounding box center [599, 211] width 355 height 101
drag, startPoint x: 459, startPoint y: 291, endPoint x: 457, endPoint y: 302, distance: 11.0
click at [459, 291] on div "Send" at bounding box center [467, 285] width 18 height 29
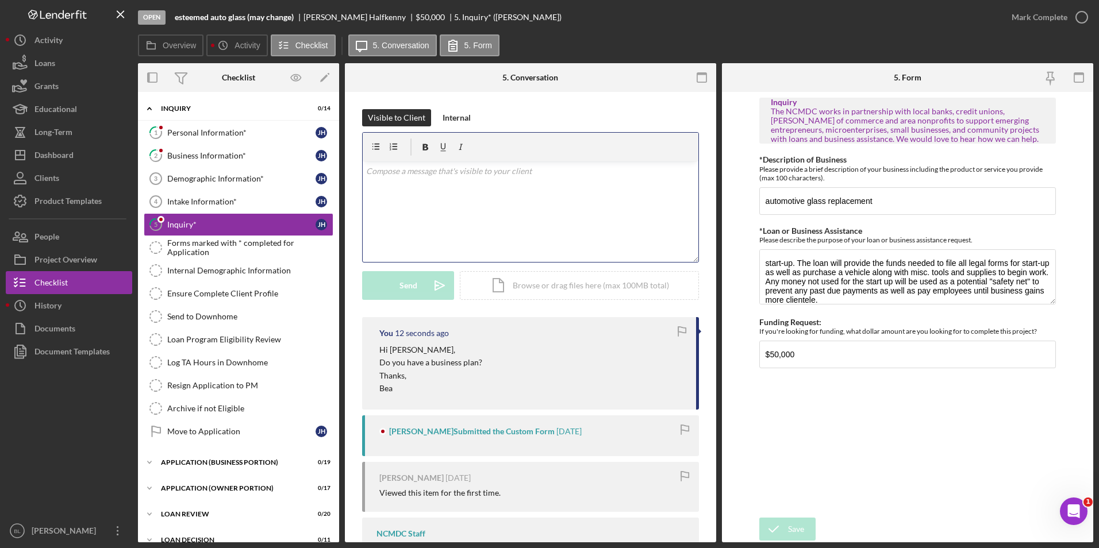
drag, startPoint x: 1333, startPoint y: 0, endPoint x: 527, endPoint y: 200, distance: 830.0
click at [527, 200] on div "v Color teal Color pink Remove color Add row above Add row below Add column bef…" at bounding box center [531, 211] width 336 height 101
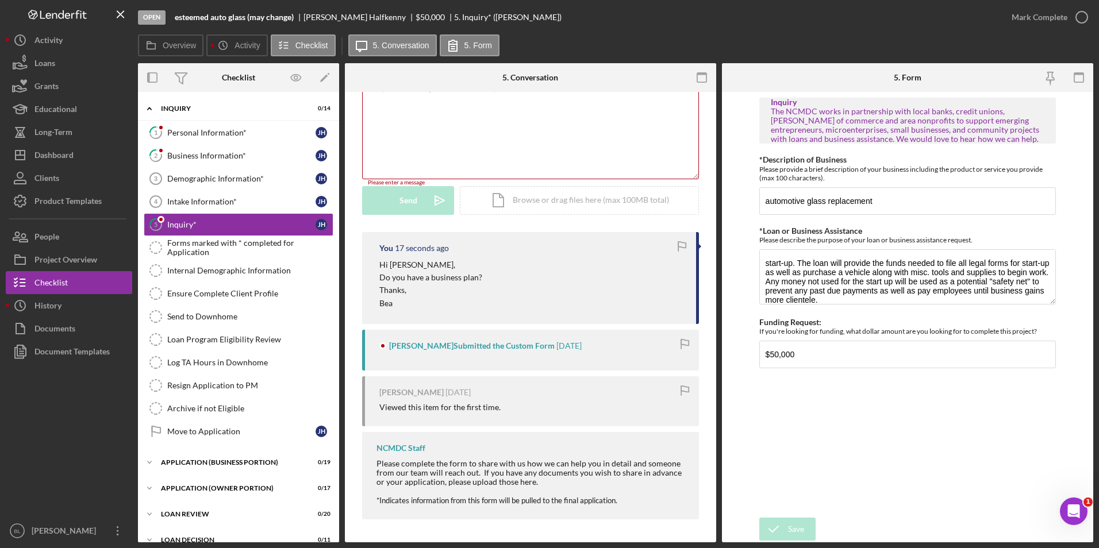
scroll to position [83, 0]
click at [72, 157] on div "Dashboard" at bounding box center [53, 157] width 39 height 26
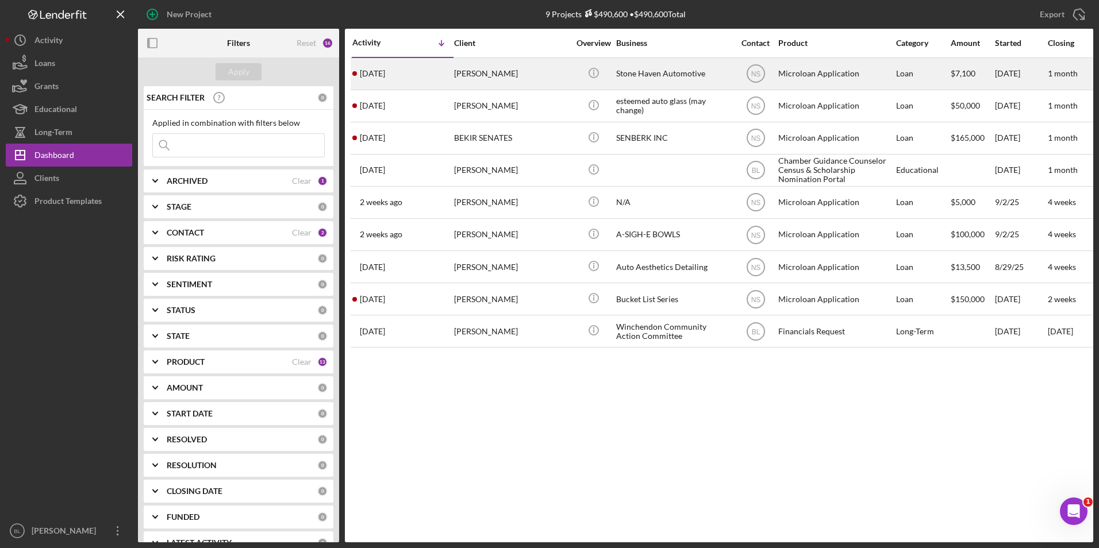
click at [681, 78] on div "Stone Haven Automotive" at bounding box center [673, 74] width 115 height 30
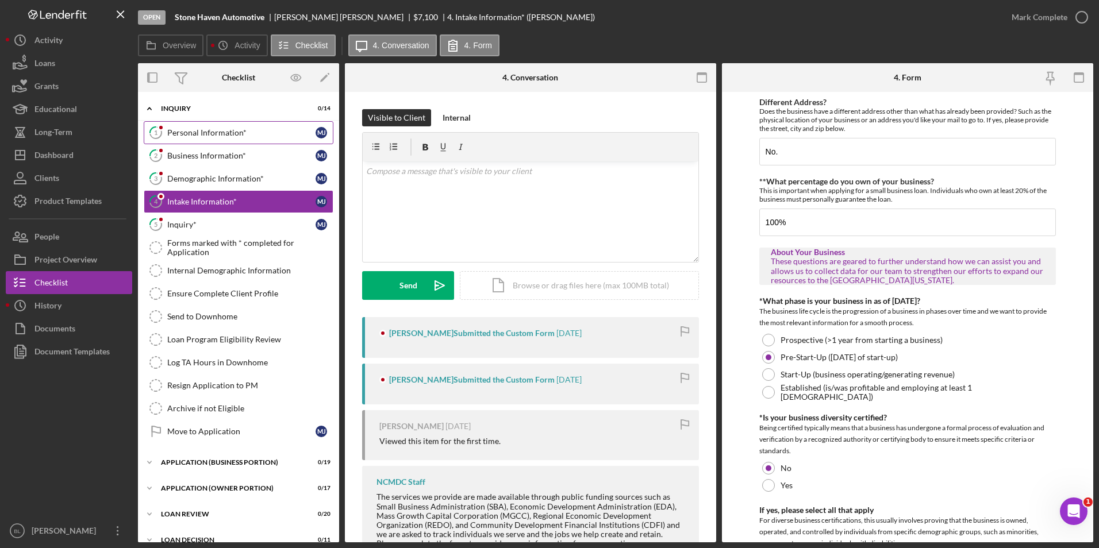
click at [218, 140] on link "1 Personal Information* M J" at bounding box center [239, 132] width 190 height 23
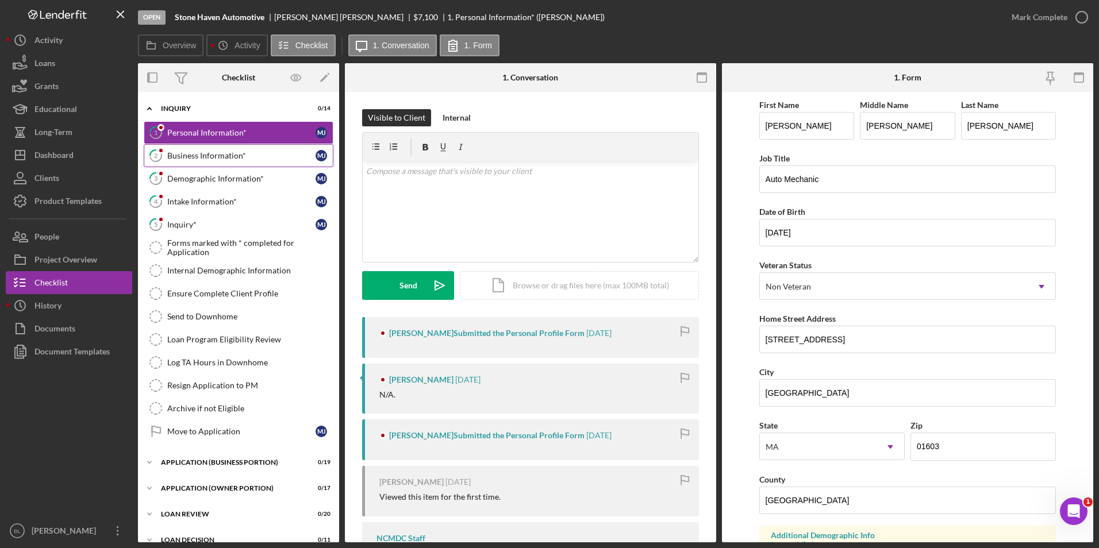
click at [186, 157] on div "Business Information*" at bounding box center [241, 155] width 148 height 9
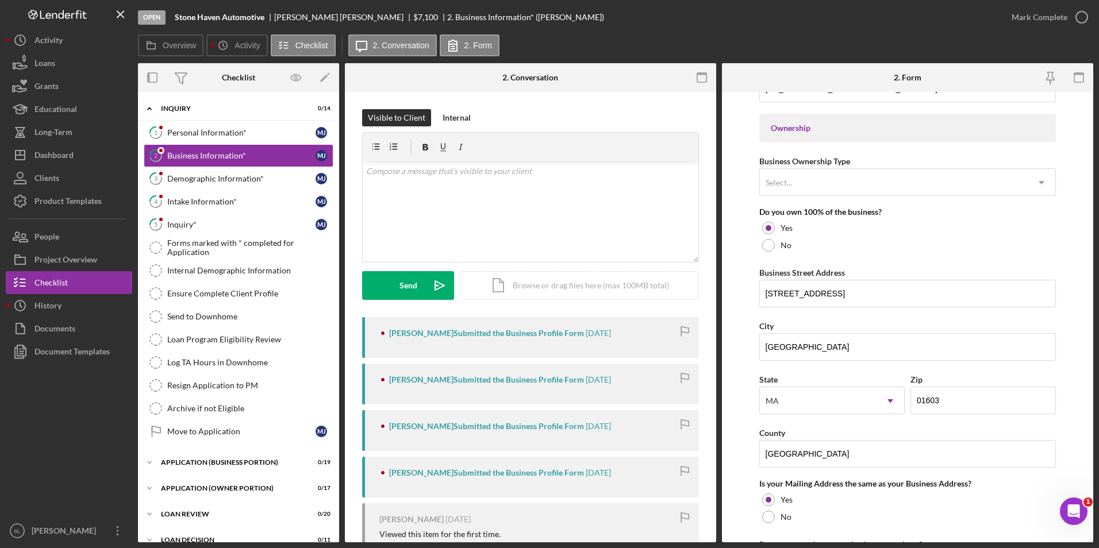
scroll to position [517, 0]
click at [237, 180] on div "Demographic Information*" at bounding box center [241, 178] width 148 height 9
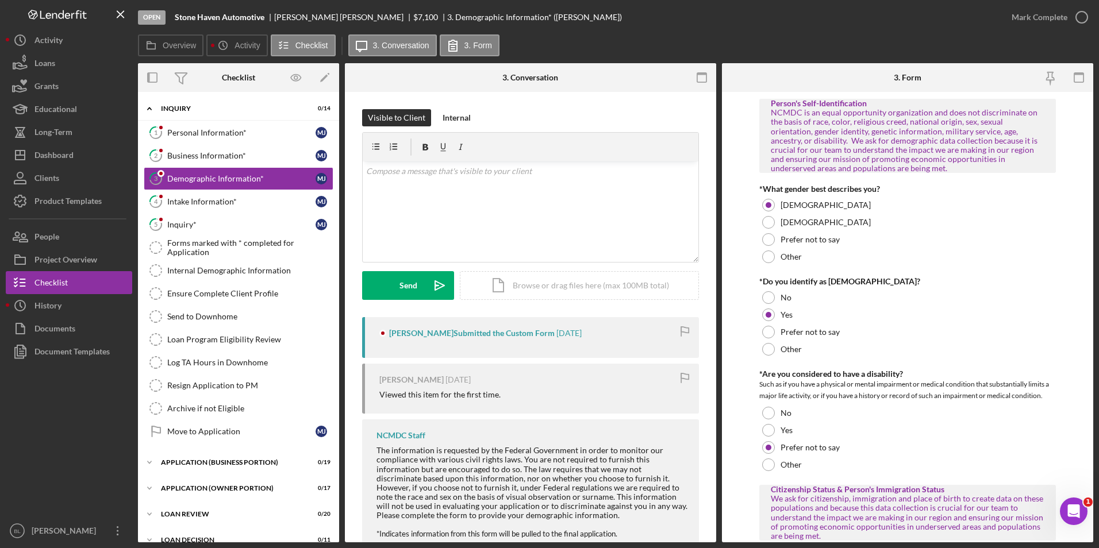
scroll to position [575, 0]
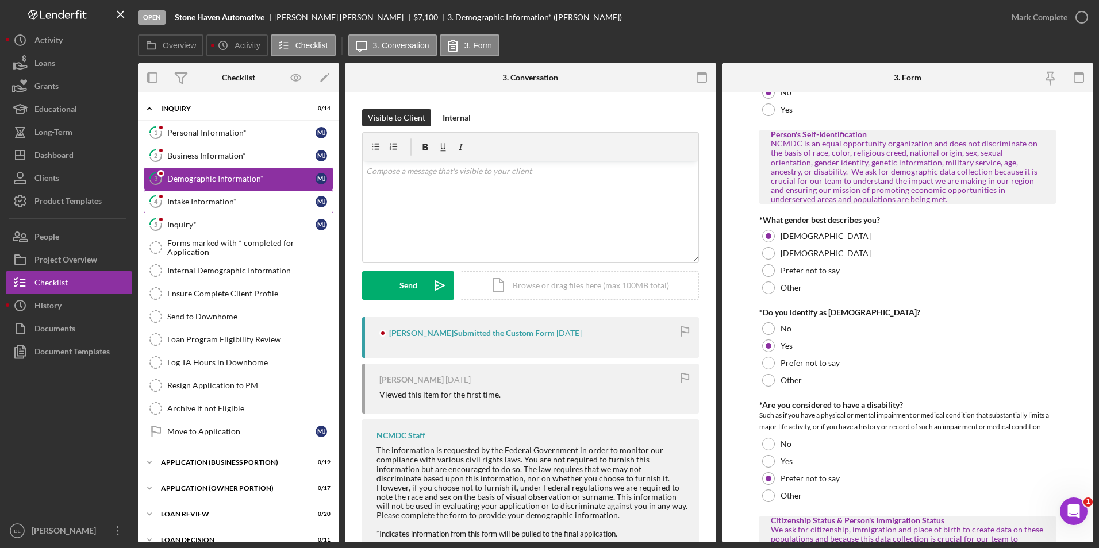
click at [213, 207] on link "4 Intake Information* M J" at bounding box center [239, 201] width 190 height 23
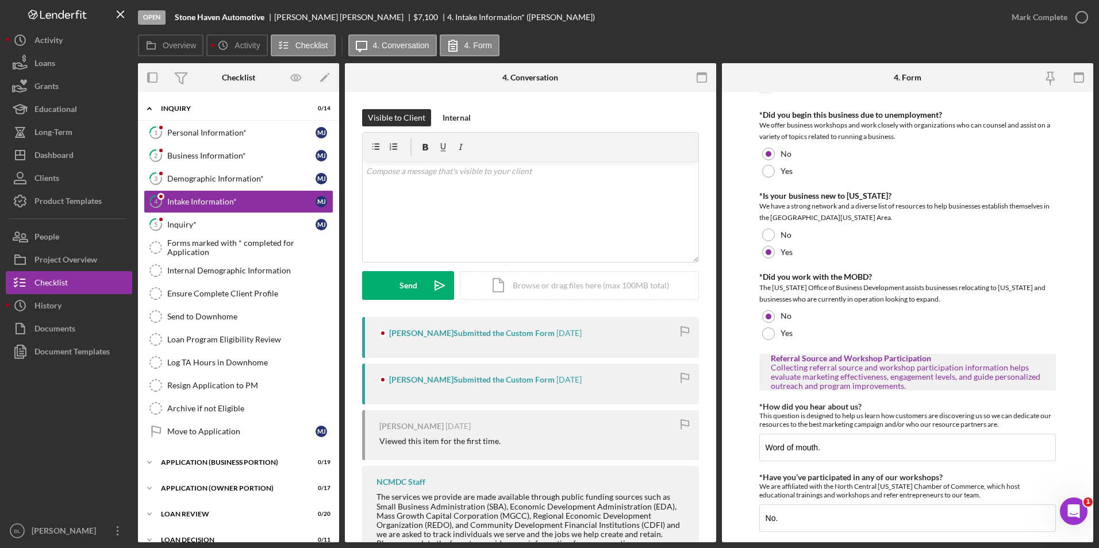
scroll to position [655, 0]
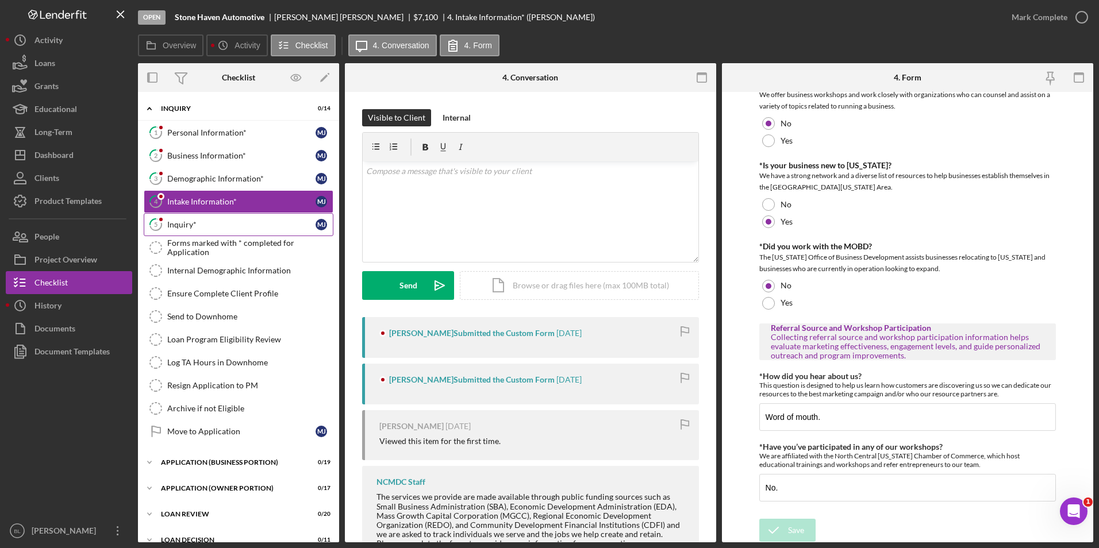
click at [175, 226] on div "Inquiry*" at bounding box center [241, 224] width 148 height 9
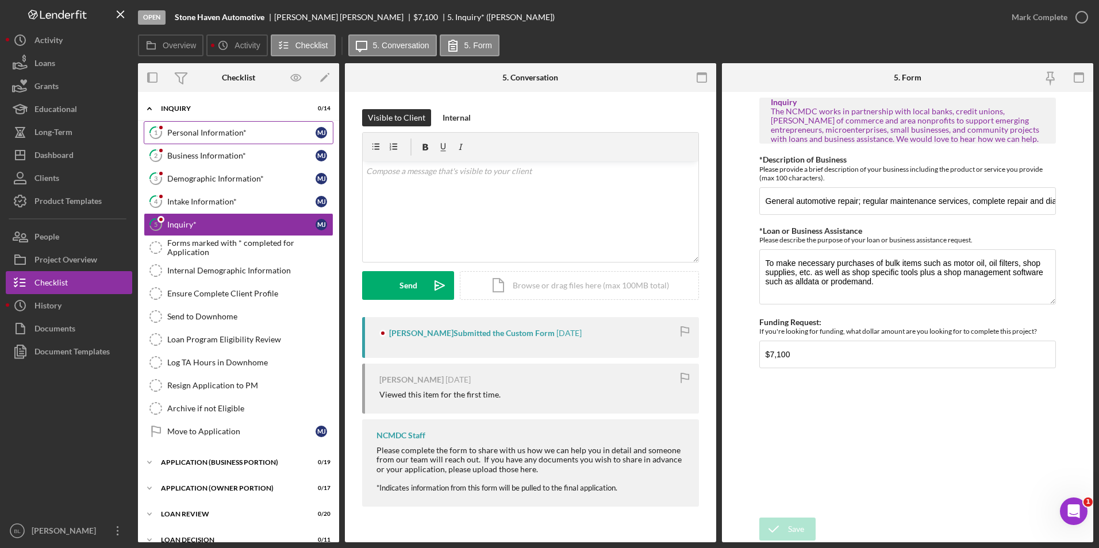
click at [233, 129] on div "Personal Information*" at bounding box center [241, 132] width 148 height 9
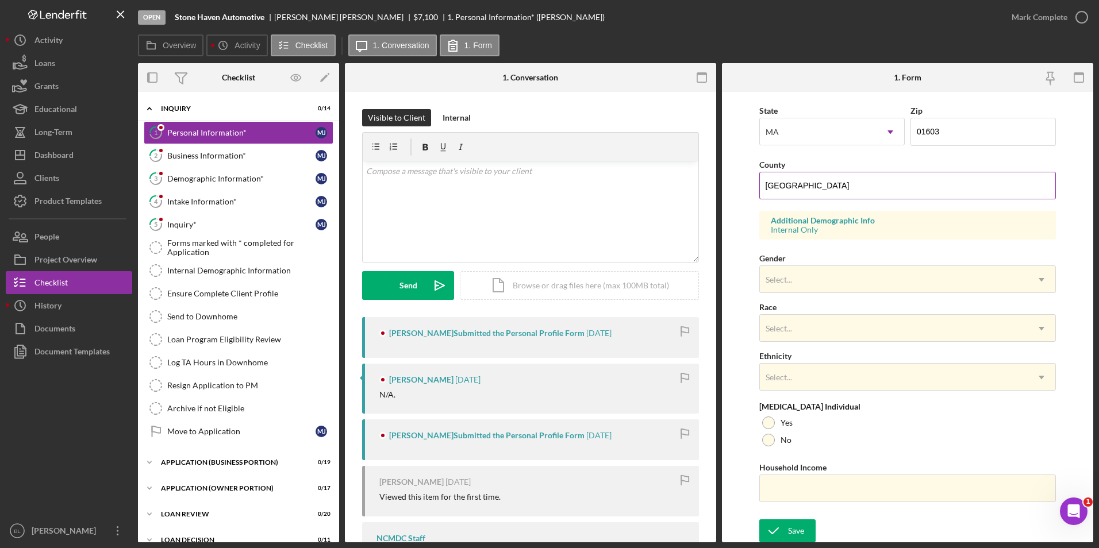
scroll to position [317, 0]
drag, startPoint x: 233, startPoint y: 155, endPoint x: 403, endPoint y: 164, distance: 170.3
click at [233, 154] on div "Business Information*" at bounding box center [241, 155] width 148 height 9
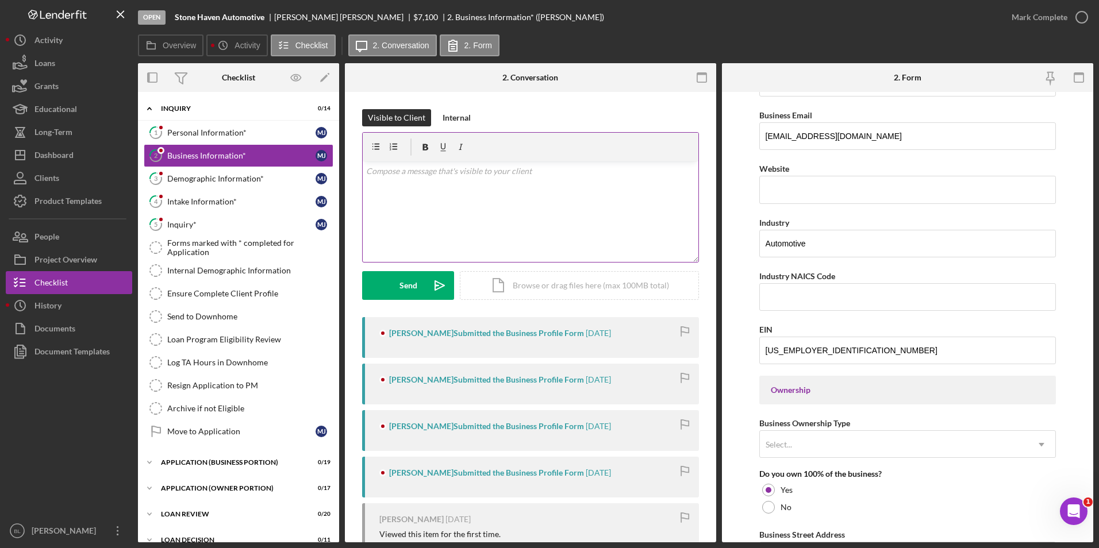
scroll to position [287, 0]
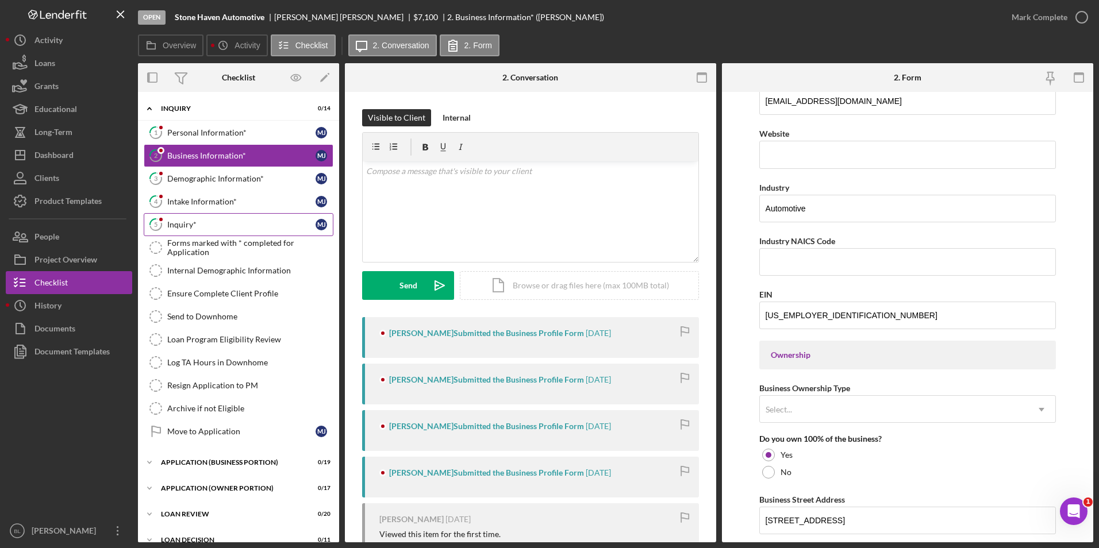
click at [173, 221] on div "Inquiry*" at bounding box center [241, 224] width 148 height 9
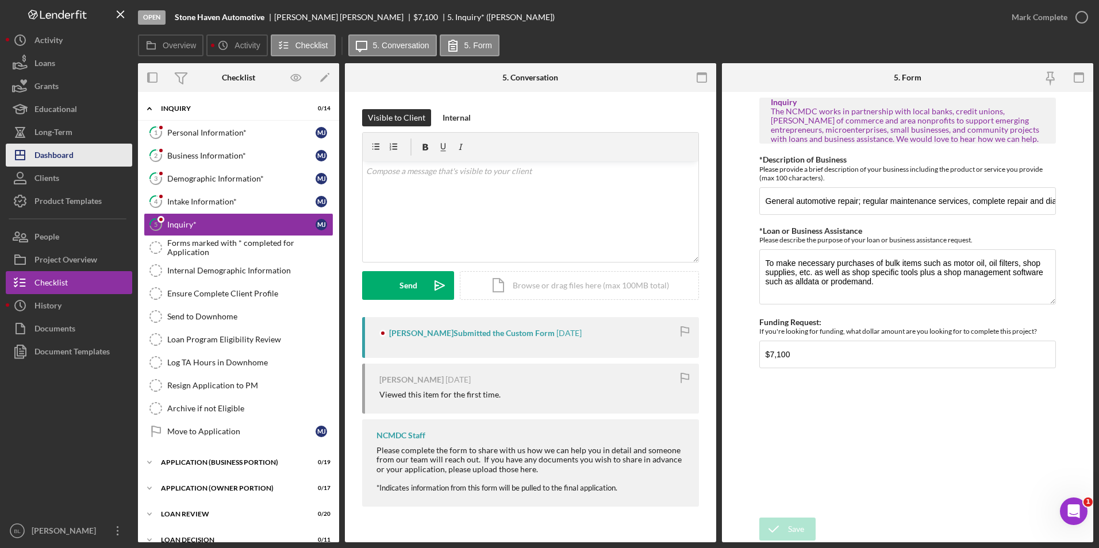
click at [79, 157] on button "Icon/Dashboard Dashboard" at bounding box center [69, 155] width 126 height 23
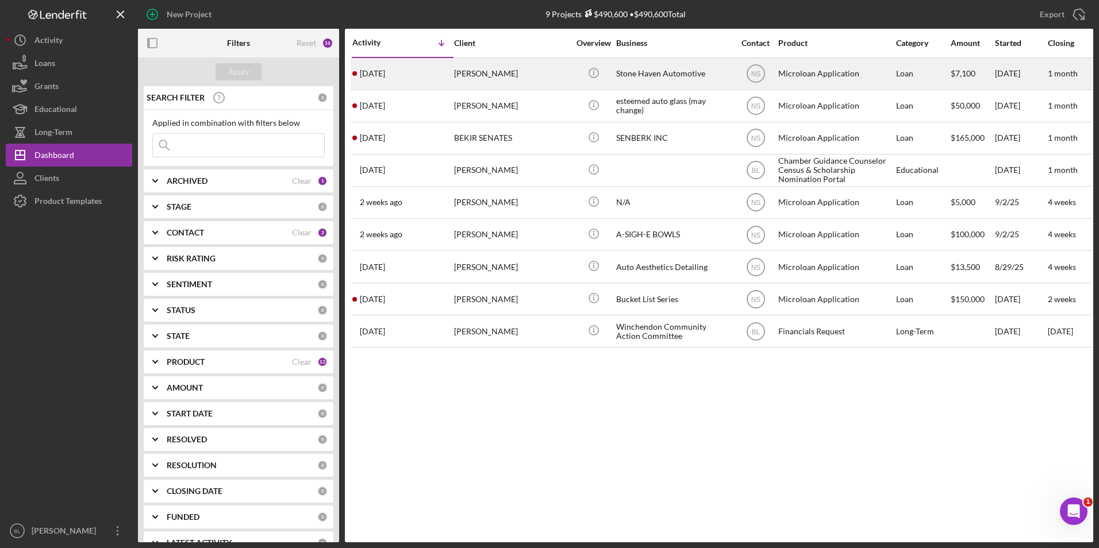
click at [611, 71] on div "Icon/Info" at bounding box center [593, 74] width 43 height 30
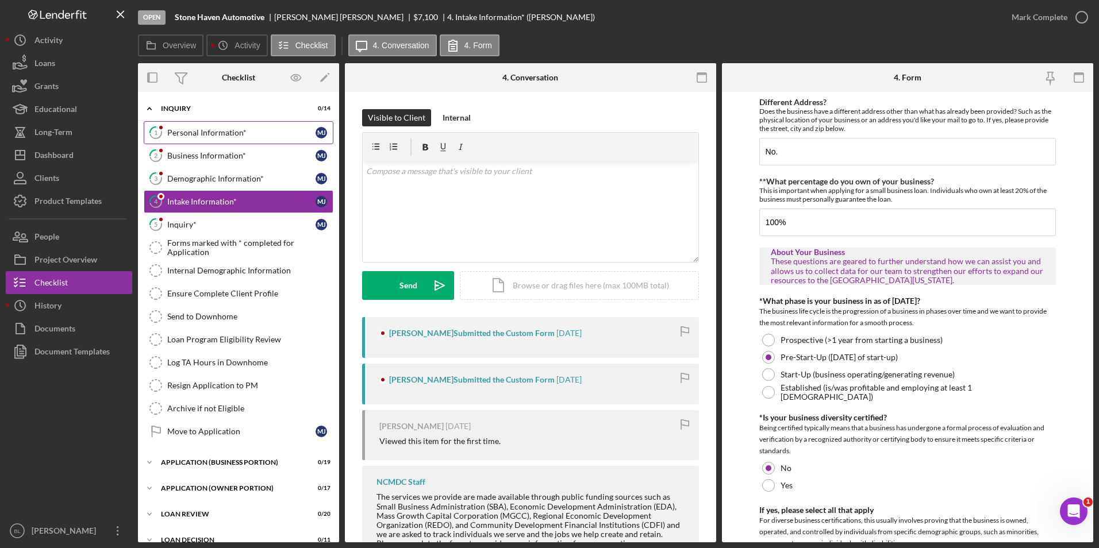
click at [261, 132] on div "Personal Information*" at bounding box center [241, 132] width 148 height 9
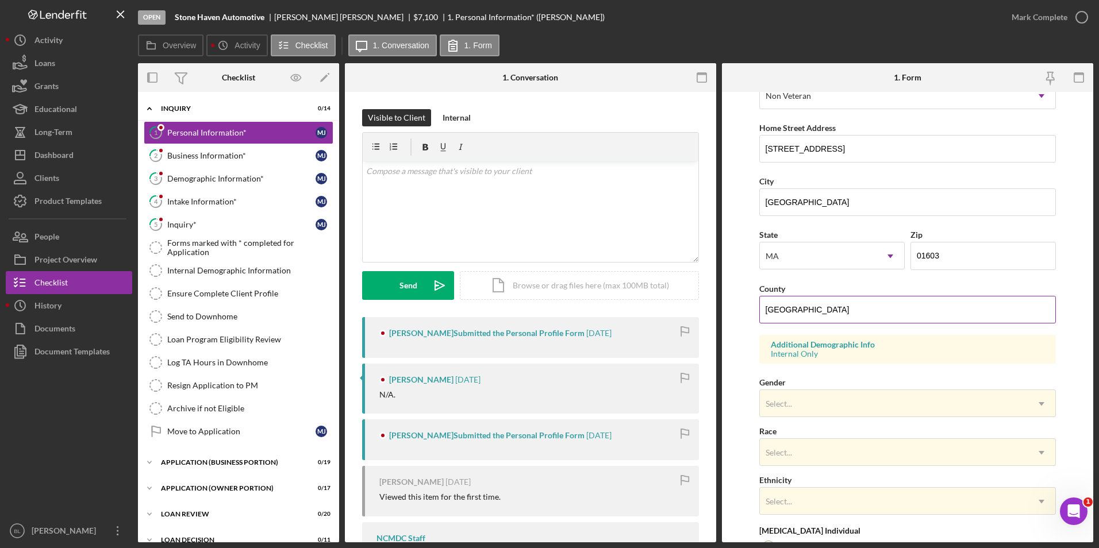
scroll to position [287, 0]
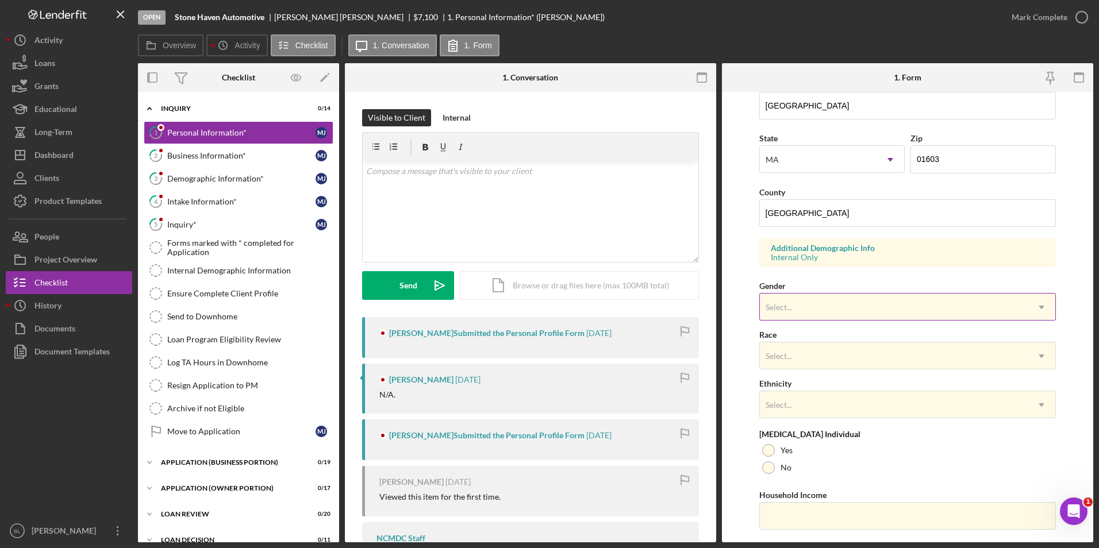
click at [681, 301] on div "Select..." at bounding box center [894, 307] width 268 height 26
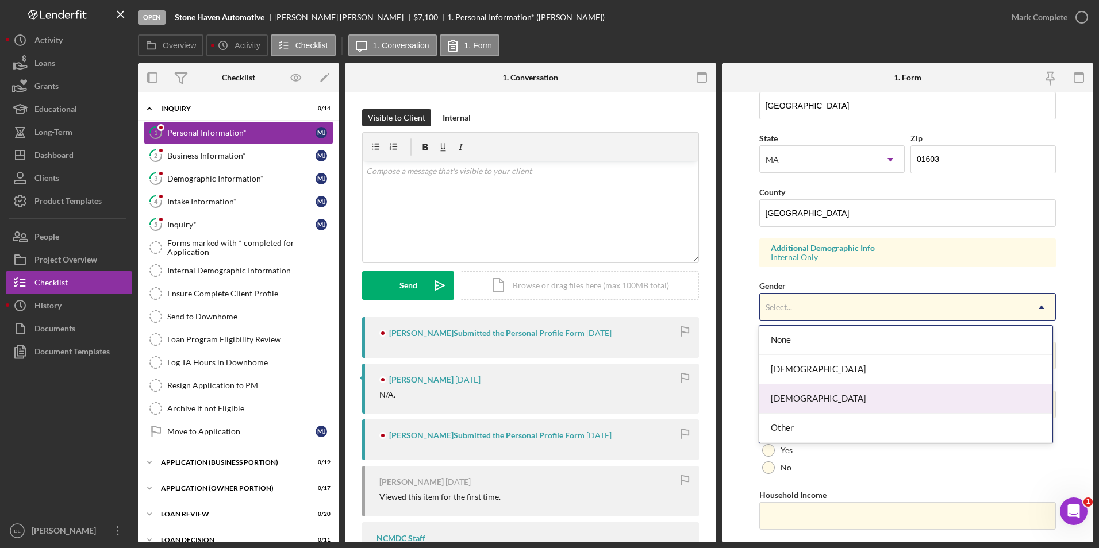
drag, startPoint x: 815, startPoint y: 398, endPoint x: 818, endPoint y: 380, distance: 17.6
click at [681, 398] on div "Male" at bounding box center [905, 398] width 293 height 29
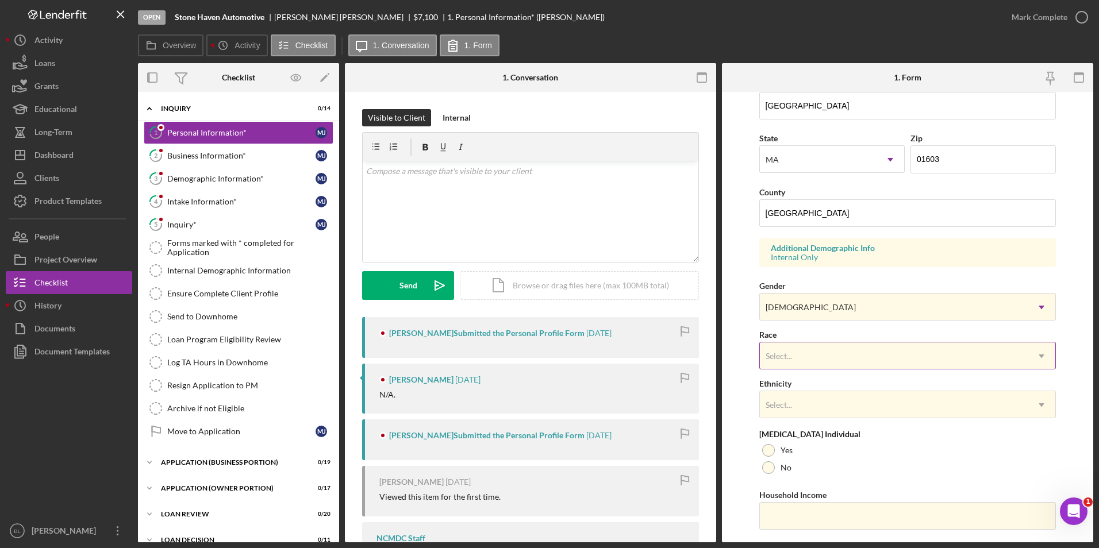
click at [681, 345] on div "Select..." at bounding box center [894, 356] width 268 height 26
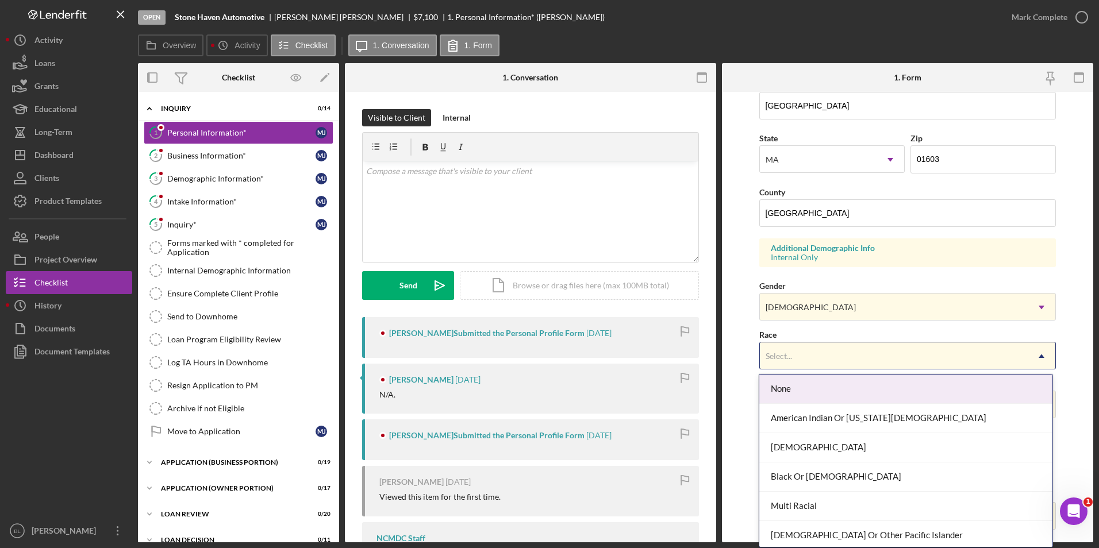
scroll to position [62, 0]
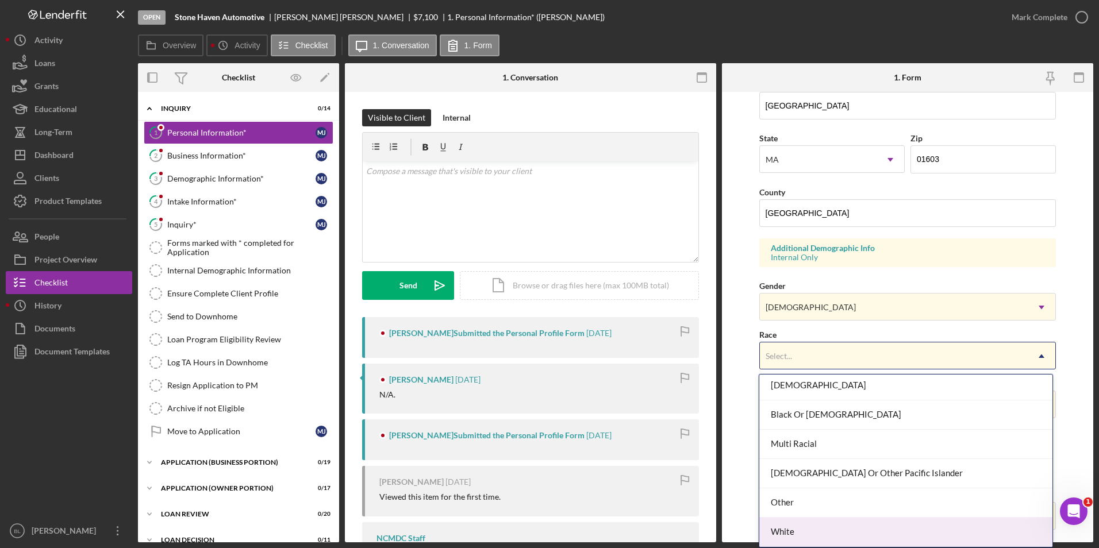
click at [681, 525] on div "White" at bounding box center [905, 532] width 293 height 29
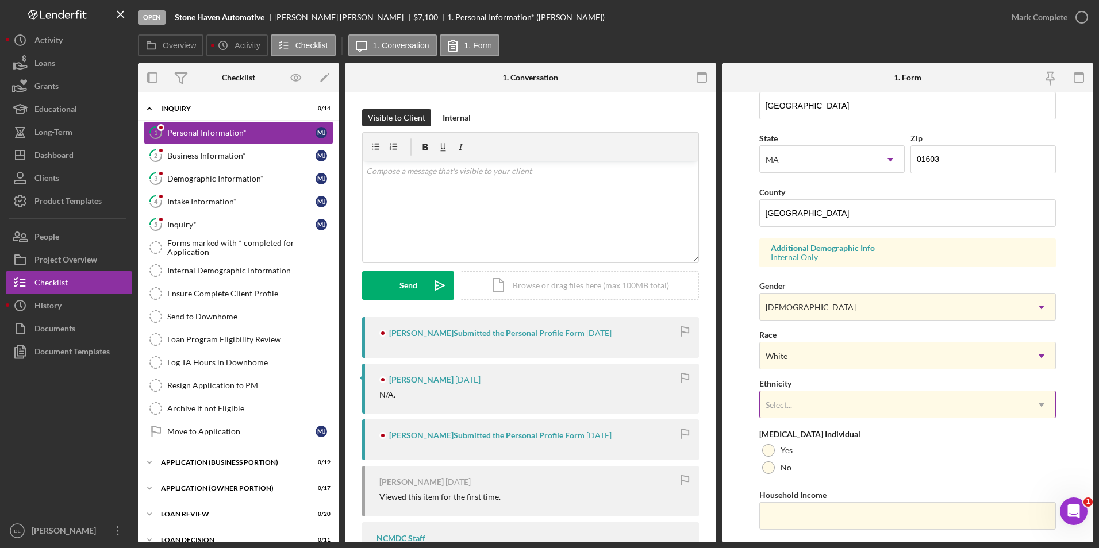
click at [681, 406] on div "Select..." at bounding box center [894, 405] width 268 height 26
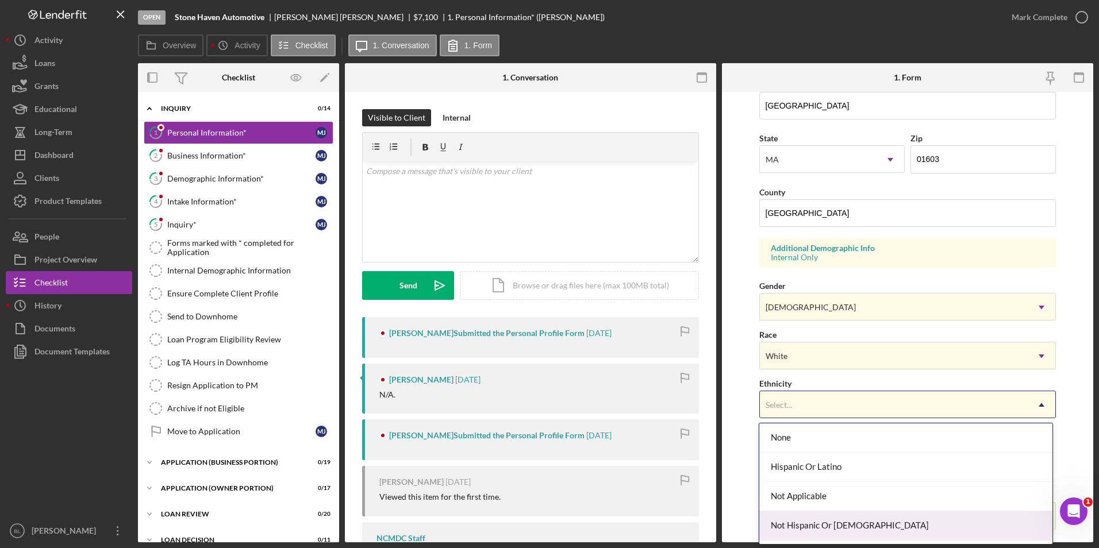
click at [681, 528] on div "Not Hispanic Or Latino" at bounding box center [905, 525] width 293 height 29
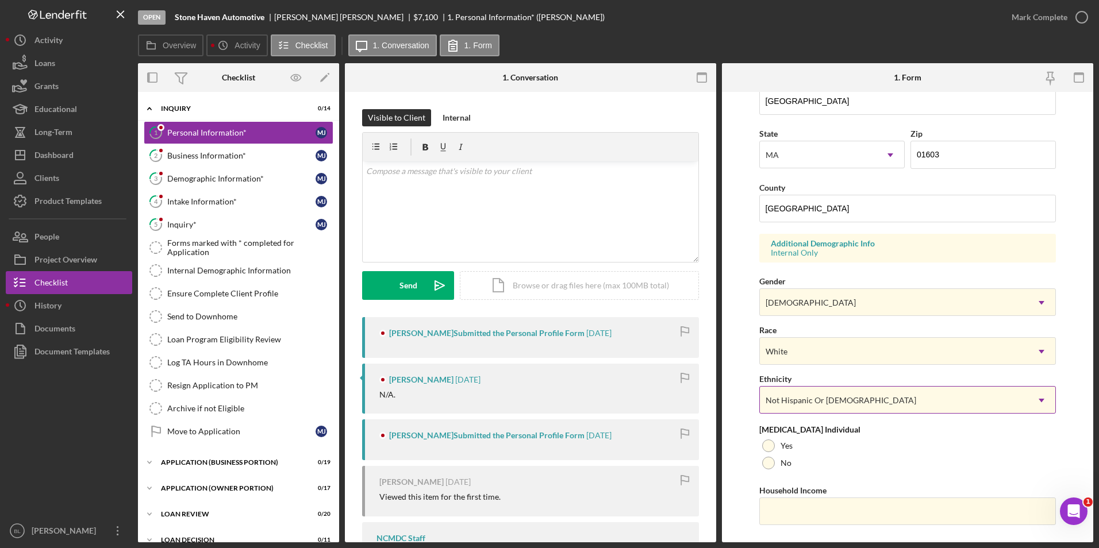
scroll to position [317, 0]
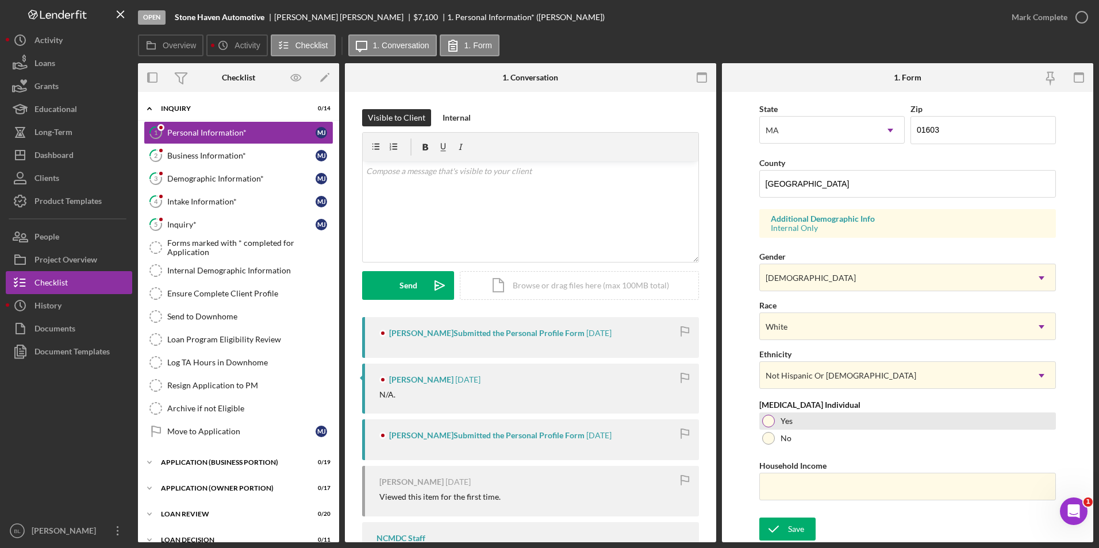
click at [681, 421] on div "Yes" at bounding box center [907, 421] width 297 height 17
click at [681, 484] on input "Household Income" at bounding box center [907, 487] width 297 height 28
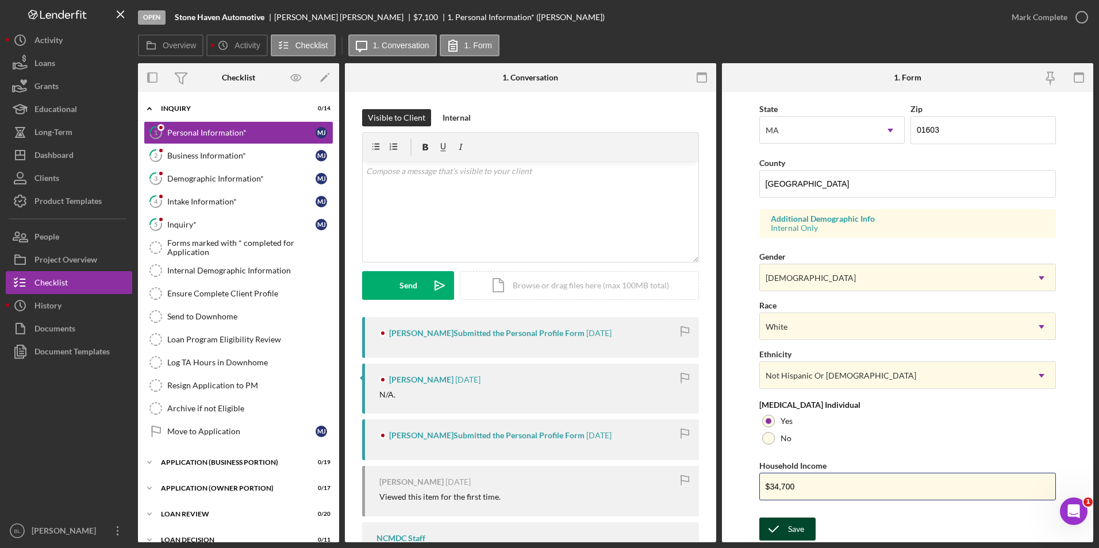
type input "$34,700"
click at [681, 529] on icon "submit" at bounding box center [773, 529] width 29 height 29
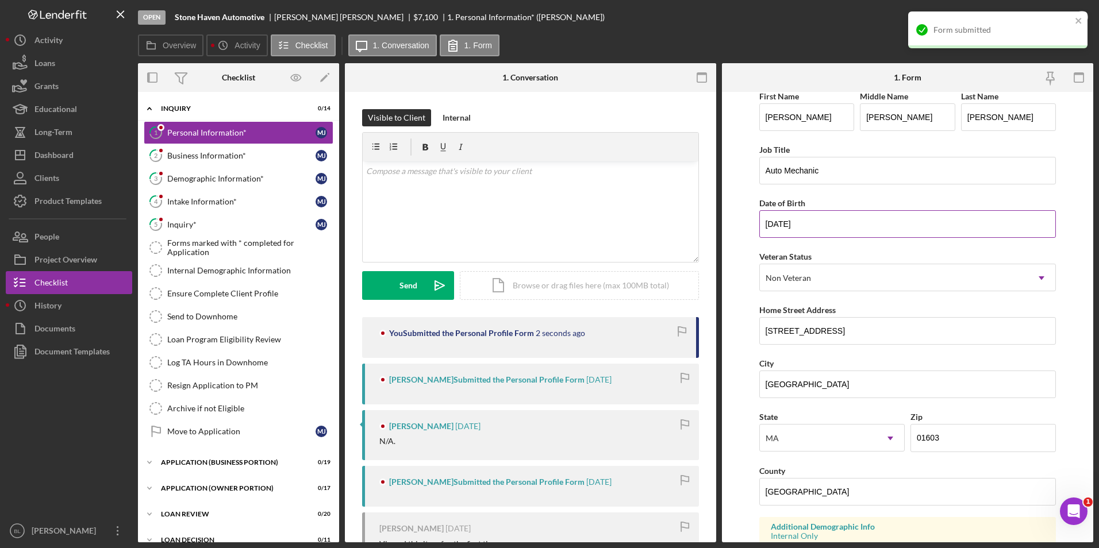
scroll to position [0, 0]
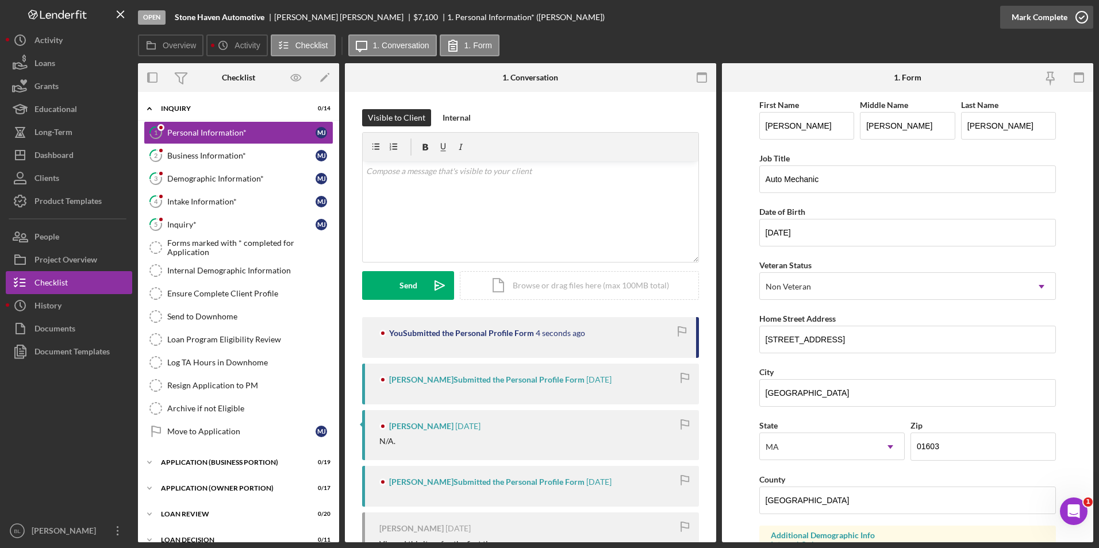
click at [681, 13] on icon "button" at bounding box center [1081, 17] width 29 height 29
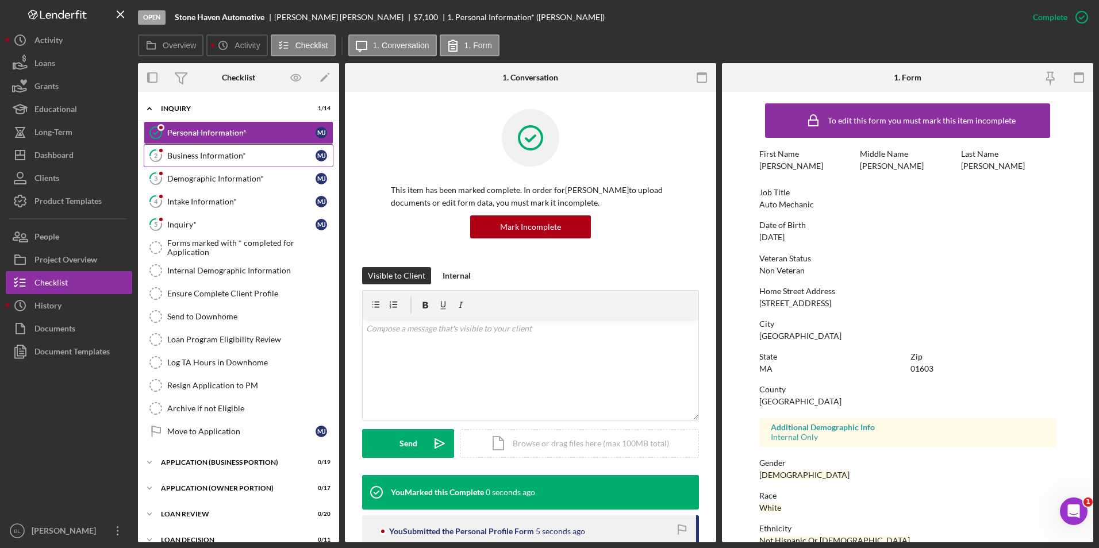
click at [169, 145] on icon "2" at bounding box center [155, 155] width 29 height 29
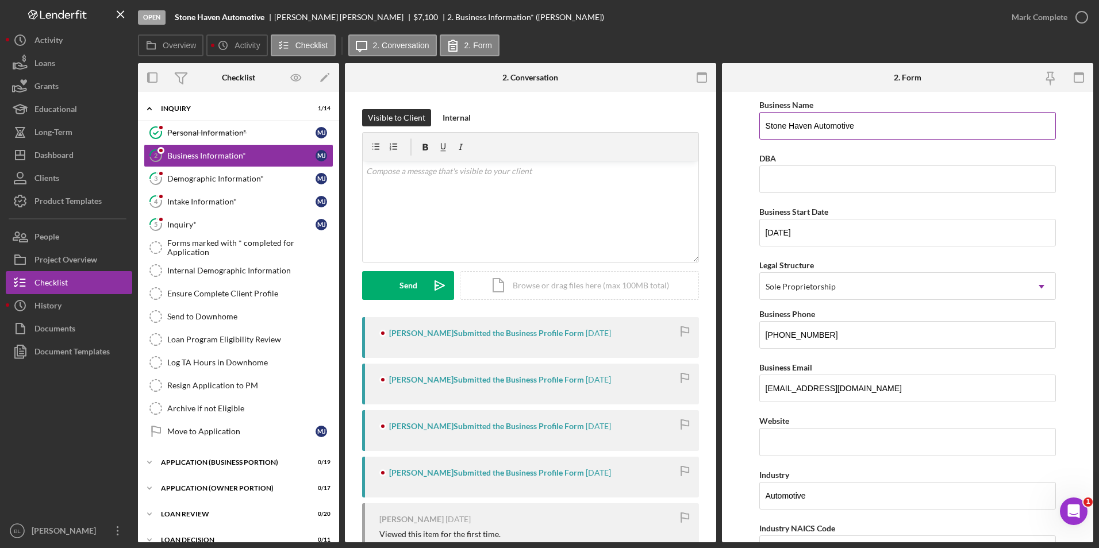
click at [681, 124] on input "Stone Haven Automotive" at bounding box center [907, 126] width 297 height 28
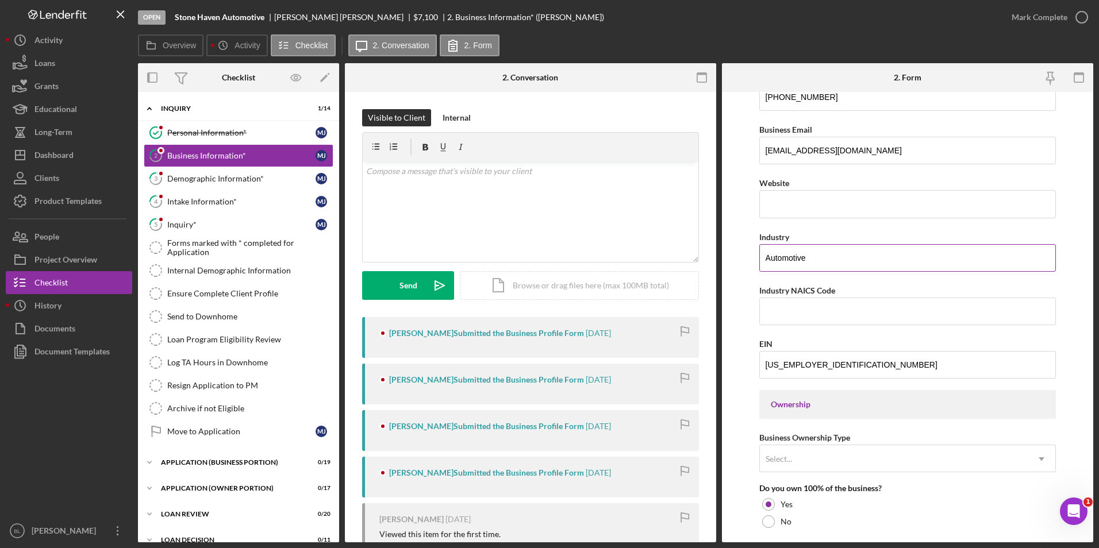
scroll to position [287, 0]
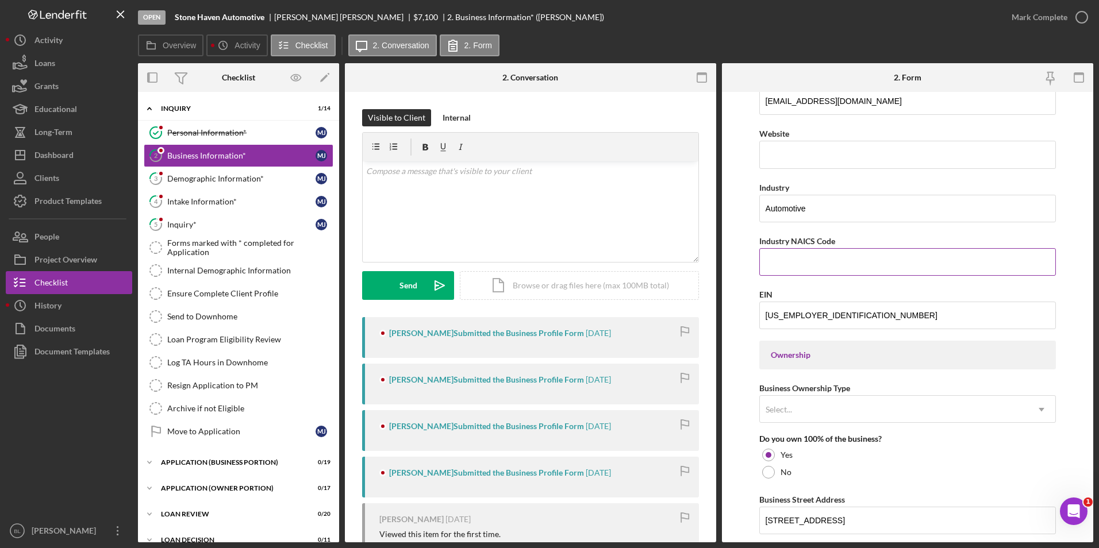
click at [681, 260] on input "Industry NAICS Code" at bounding box center [907, 262] width 297 height 28
paste input "811111"
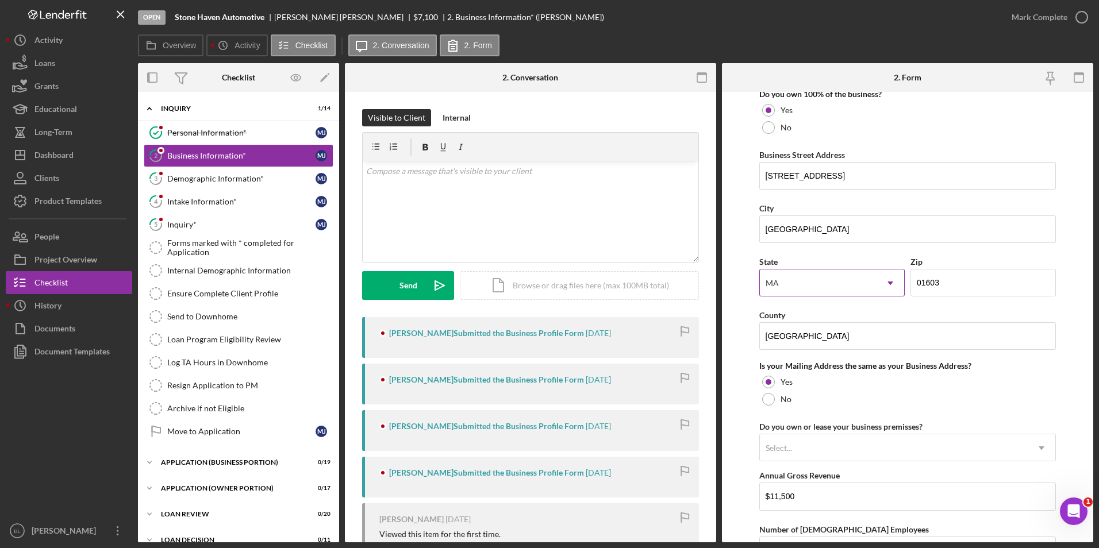
scroll to position [825, 0]
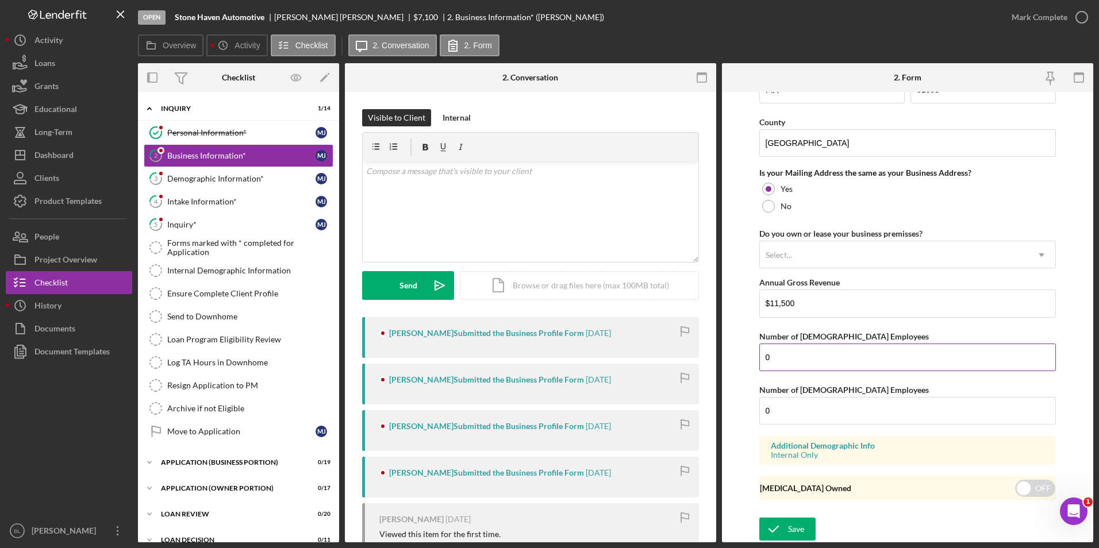
type input "811111"
drag, startPoint x: 780, startPoint y: 352, endPoint x: 740, endPoint y: 359, distance: 40.3
click at [681, 358] on form "Business Name Stone Haven Automotive DBA Business Start Date 04/19/2022 Legal S…" at bounding box center [907, 317] width 371 height 450
type input "1"
click at [681, 492] on input "checkbox" at bounding box center [1035, 488] width 40 height 17
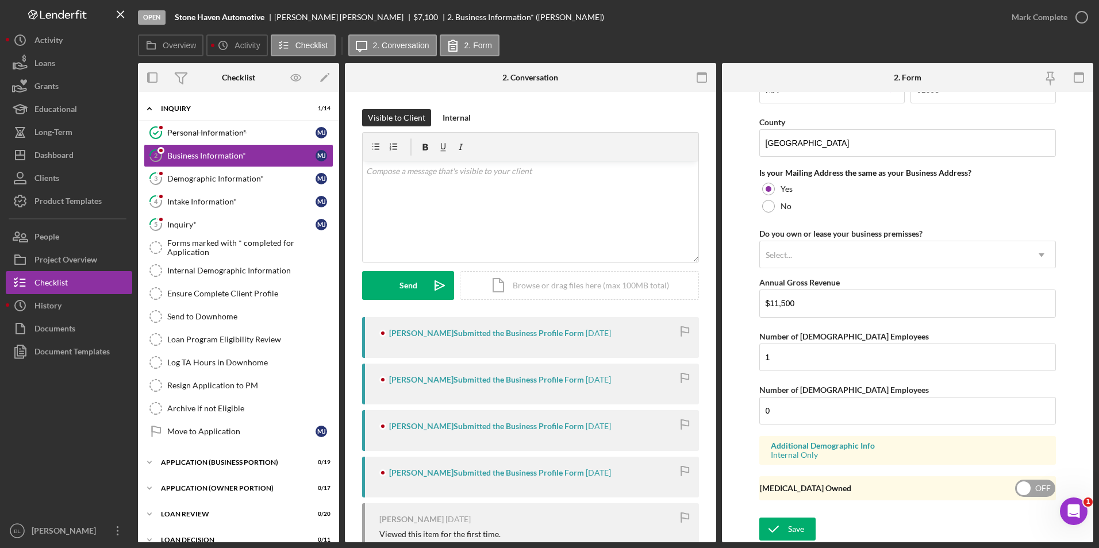
checkbox input "true"
click at [681, 534] on div "Save" at bounding box center [796, 529] width 16 height 23
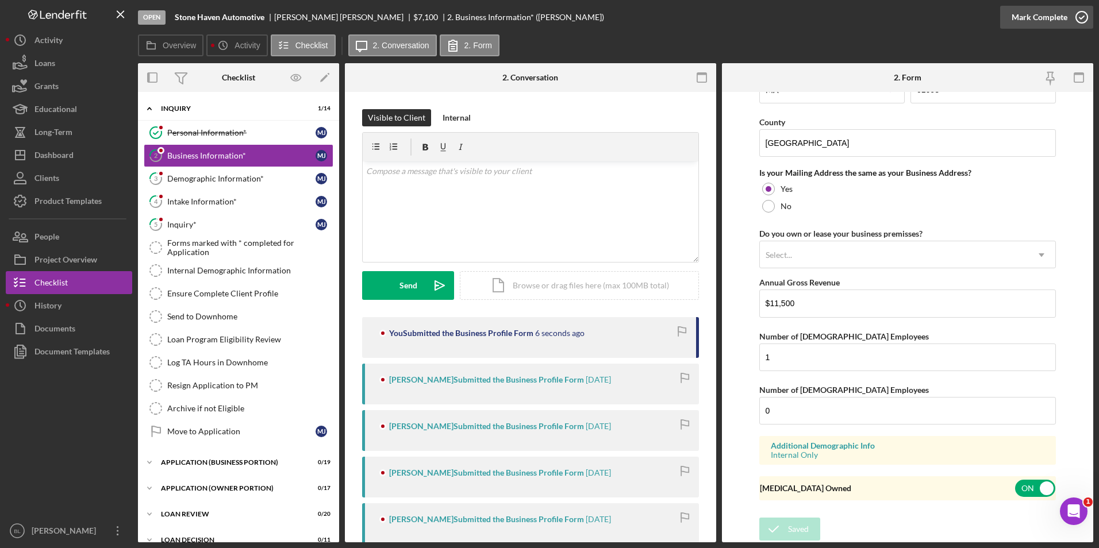
click at [681, 13] on icon "button" at bounding box center [1081, 17] width 29 height 29
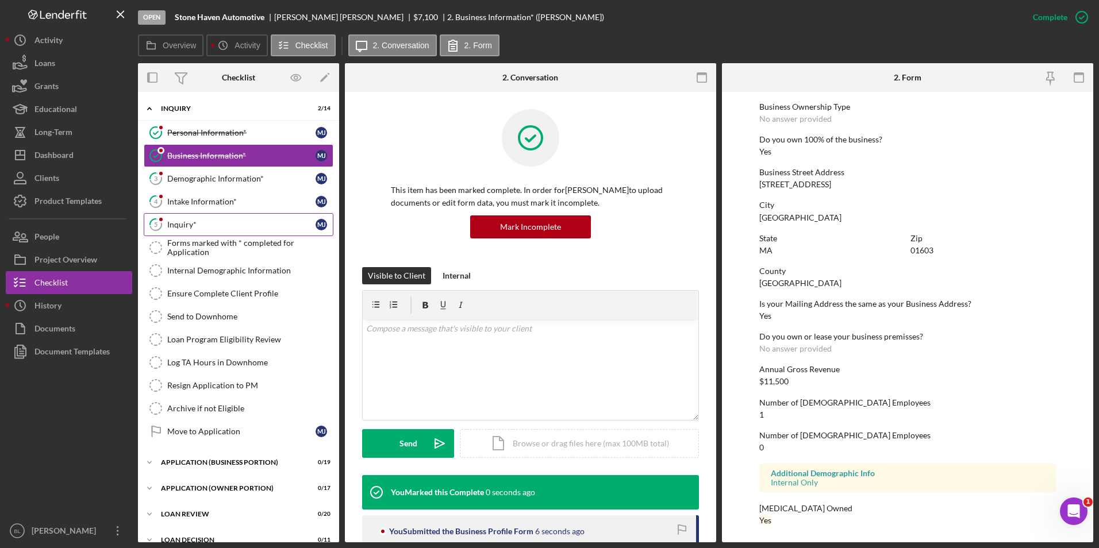
scroll to position [416, 0]
click at [244, 182] on div "Demographic Information*" at bounding box center [241, 178] width 148 height 9
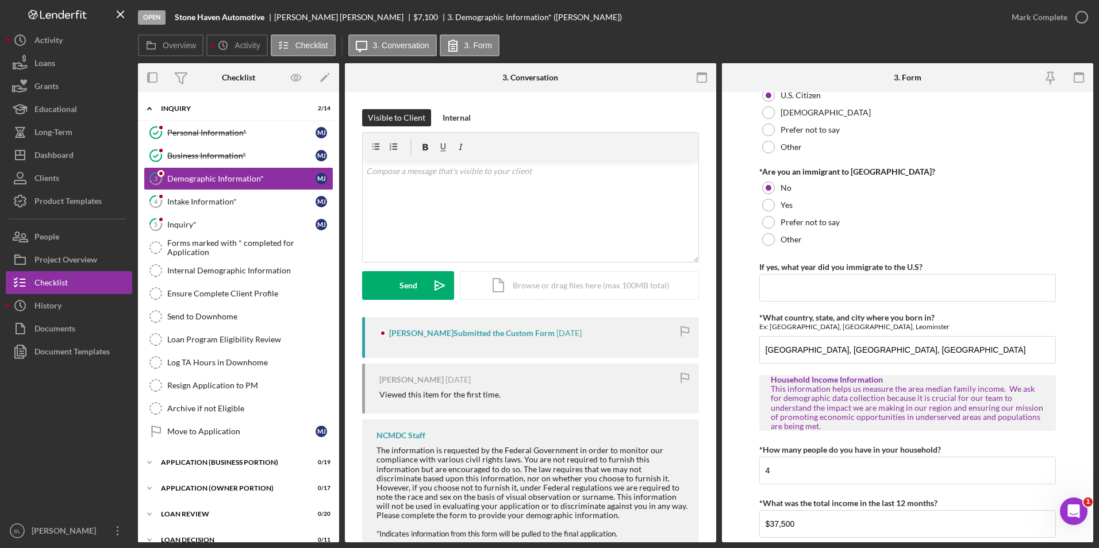
scroll to position [1157, 0]
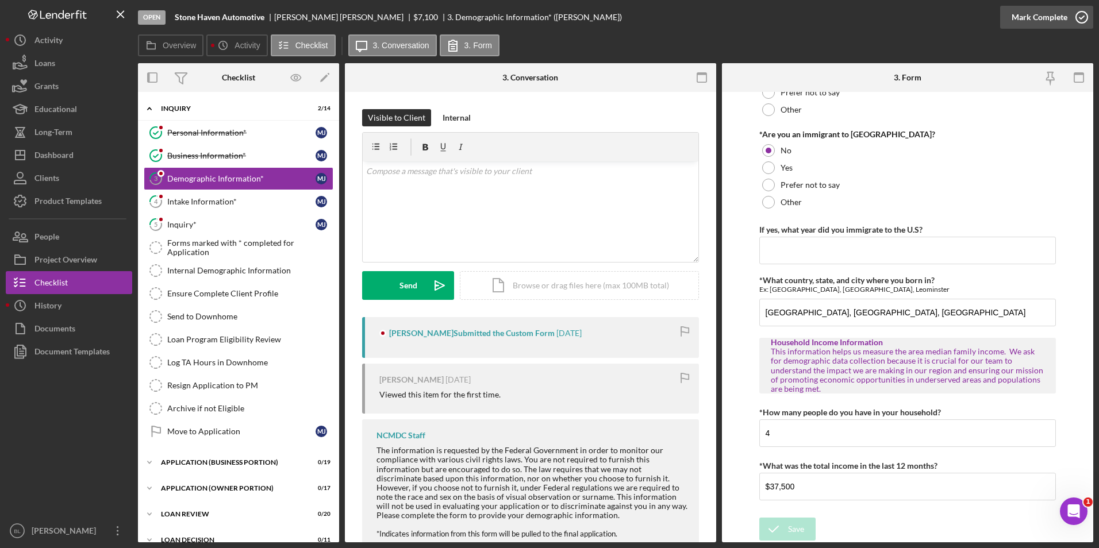
click at [681, 23] on icon "button" at bounding box center [1081, 17] width 29 height 29
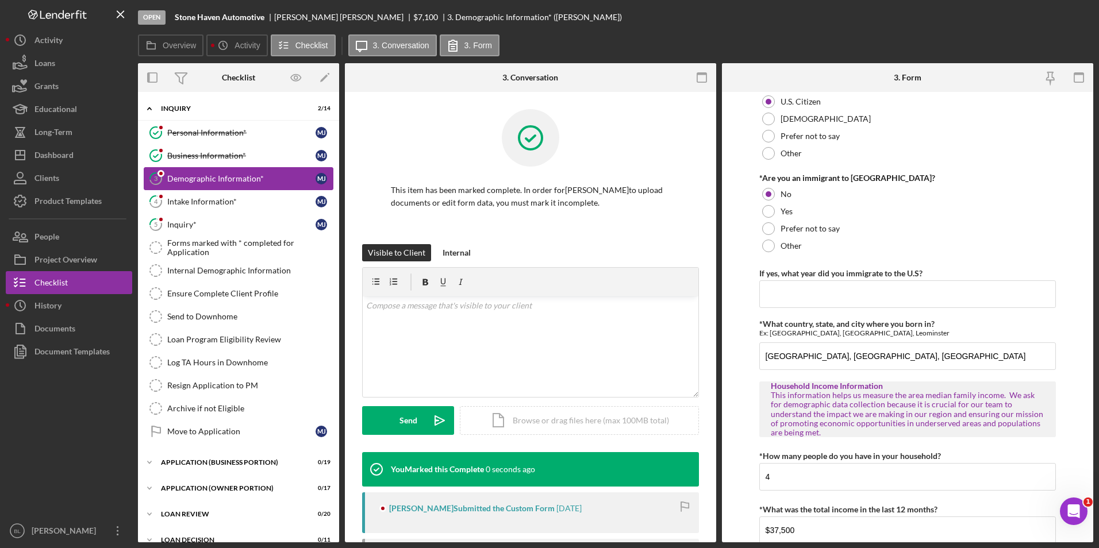
scroll to position [1203, 0]
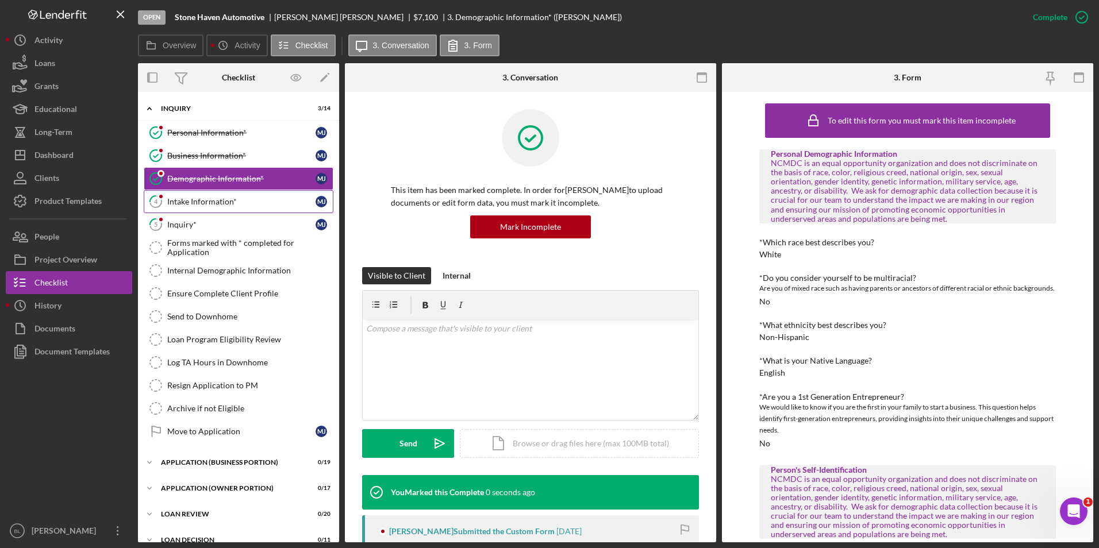
click at [190, 206] on div "Intake Information*" at bounding box center [241, 201] width 148 height 9
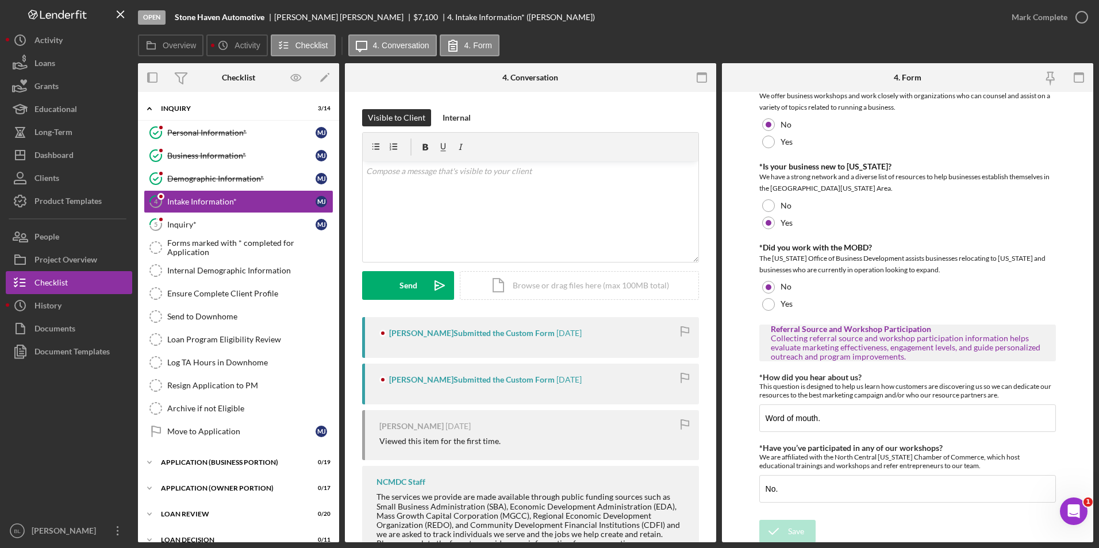
scroll to position [655, 0]
click at [681, 21] on icon "button" at bounding box center [1081, 17] width 29 height 29
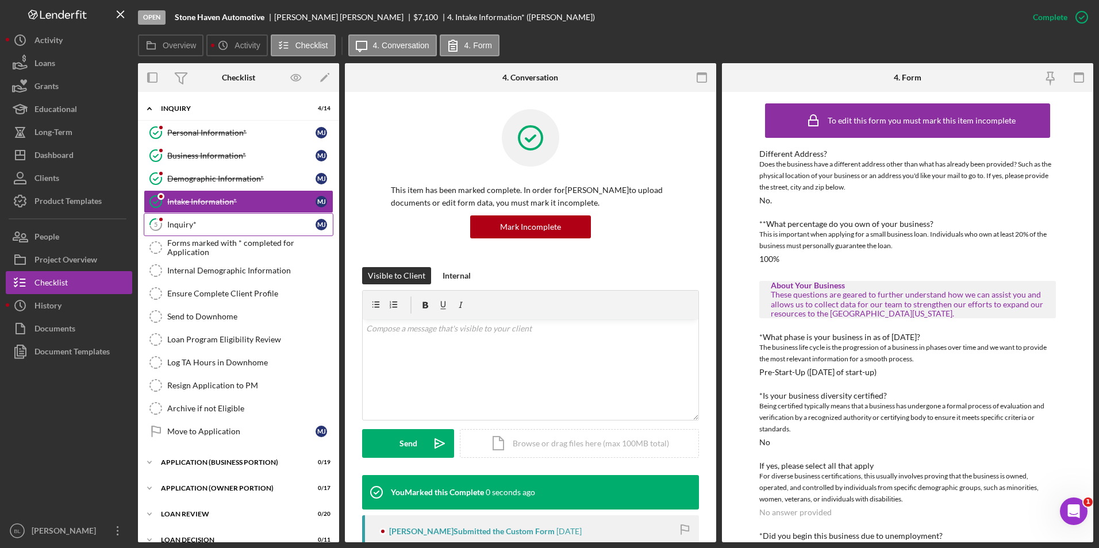
drag, startPoint x: 204, startPoint y: 227, endPoint x: 288, endPoint y: 211, distance: 85.4
click at [204, 226] on div "Inquiry*" at bounding box center [241, 224] width 148 height 9
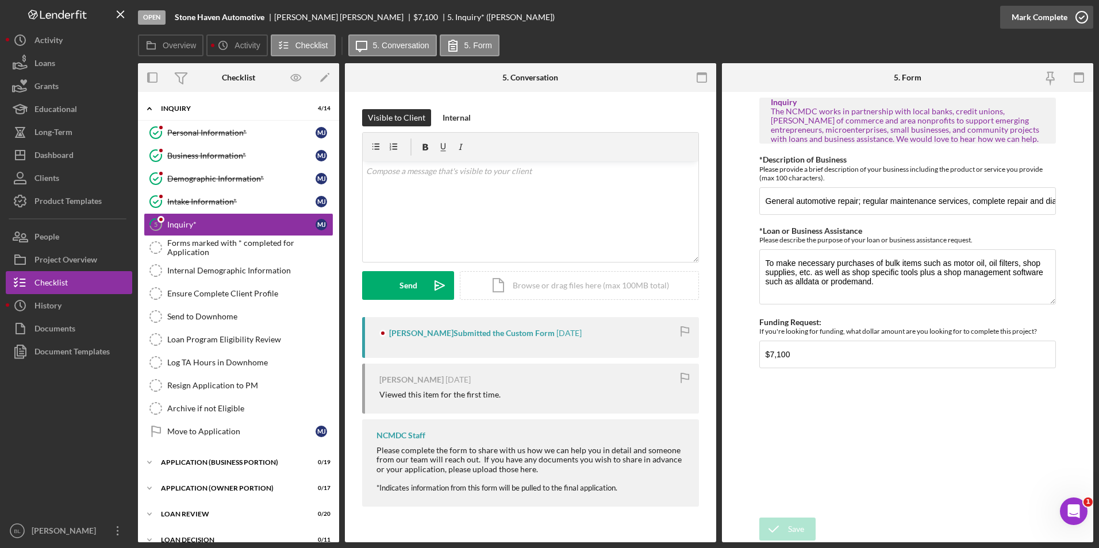
click at [681, 15] on icon "button" at bounding box center [1081, 17] width 29 height 29
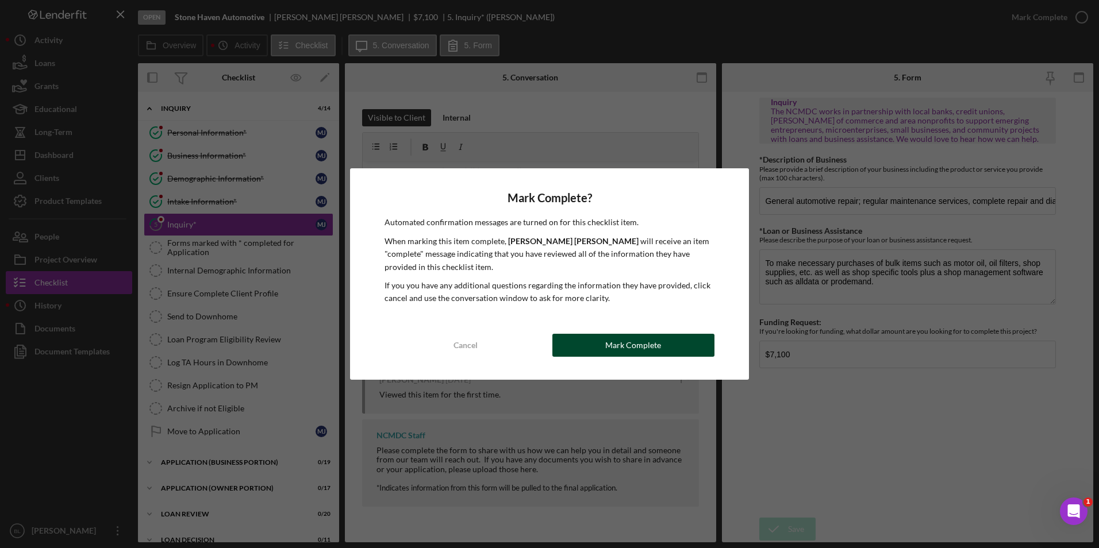
click at [645, 346] on div "Mark Complete" at bounding box center [633, 345] width 56 height 23
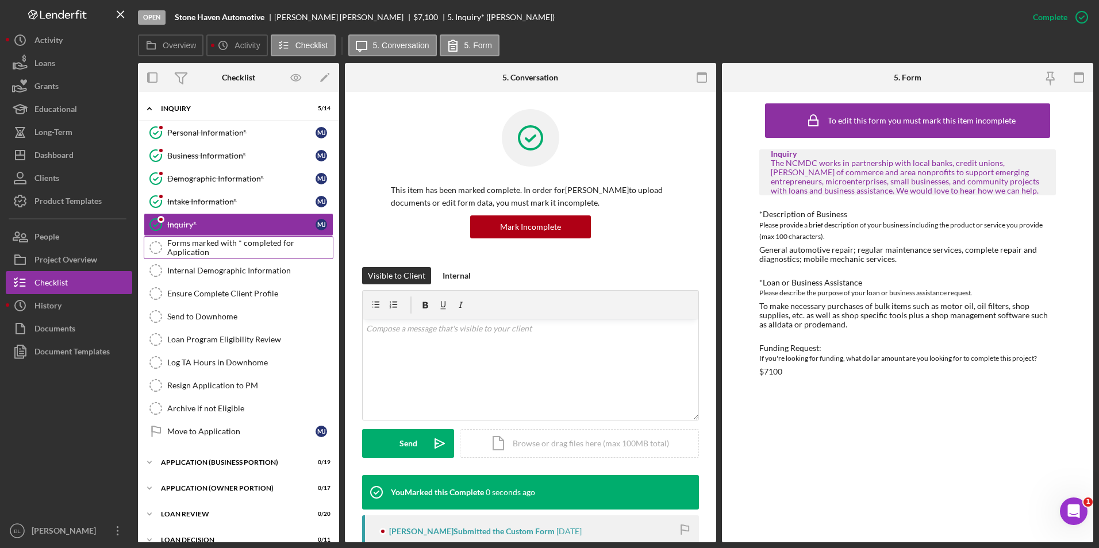
drag, startPoint x: 245, startPoint y: 237, endPoint x: 316, endPoint y: 234, distance: 70.8
click at [245, 237] on link "Forms marked with * completed for Application Forms marked with * completed for…" at bounding box center [239, 247] width 190 height 23
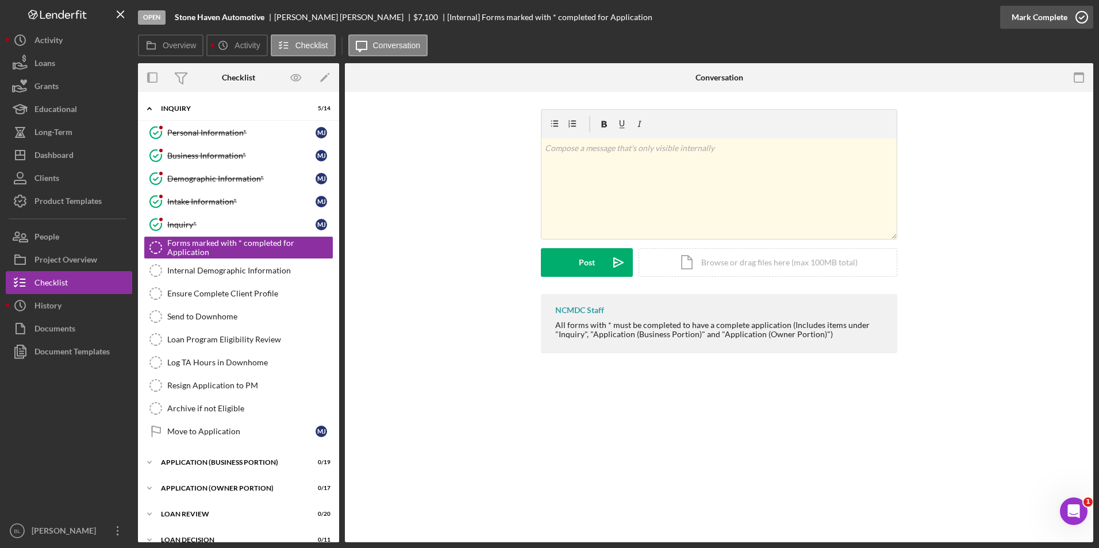
click at [681, 21] on icon "button" at bounding box center [1081, 17] width 29 height 29
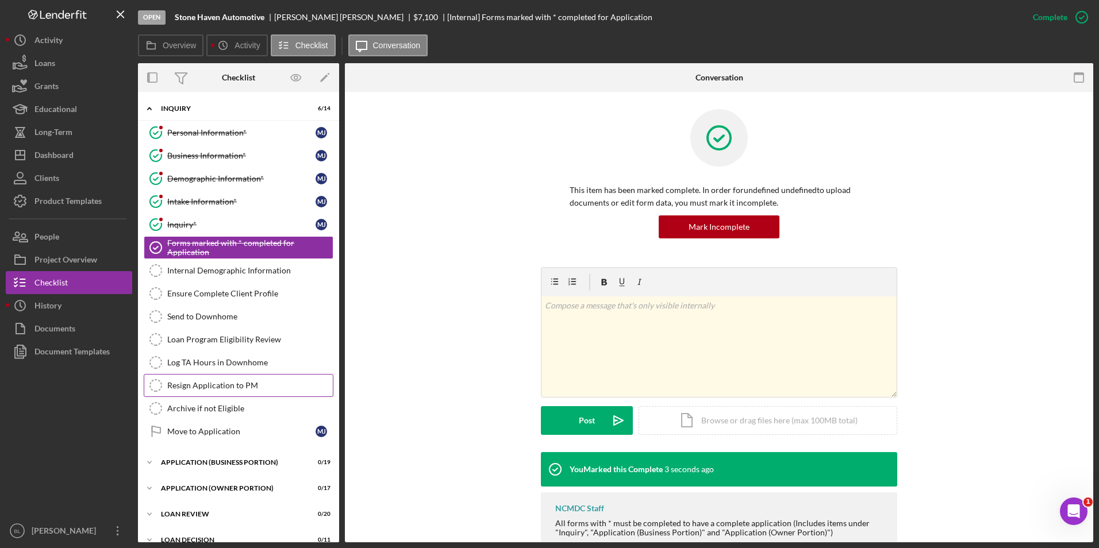
click at [230, 382] on div "Resign Application to PM" at bounding box center [249, 385] width 165 height 9
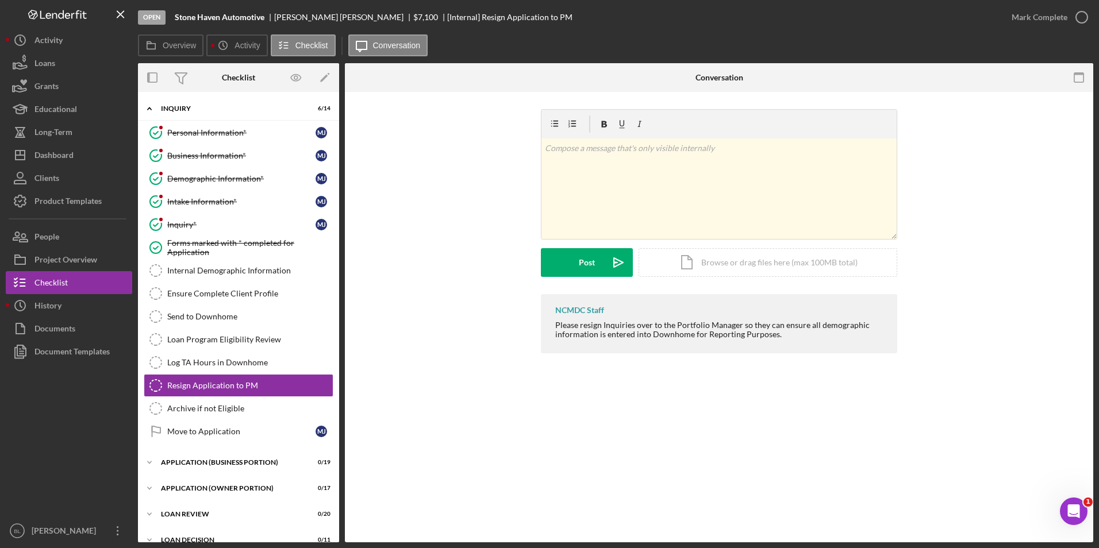
drag, startPoint x: 1077, startPoint y: 11, endPoint x: 1041, endPoint y: 123, distance: 117.2
click at [0, 0] on icon "button" at bounding box center [0, 0] width 0 height 0
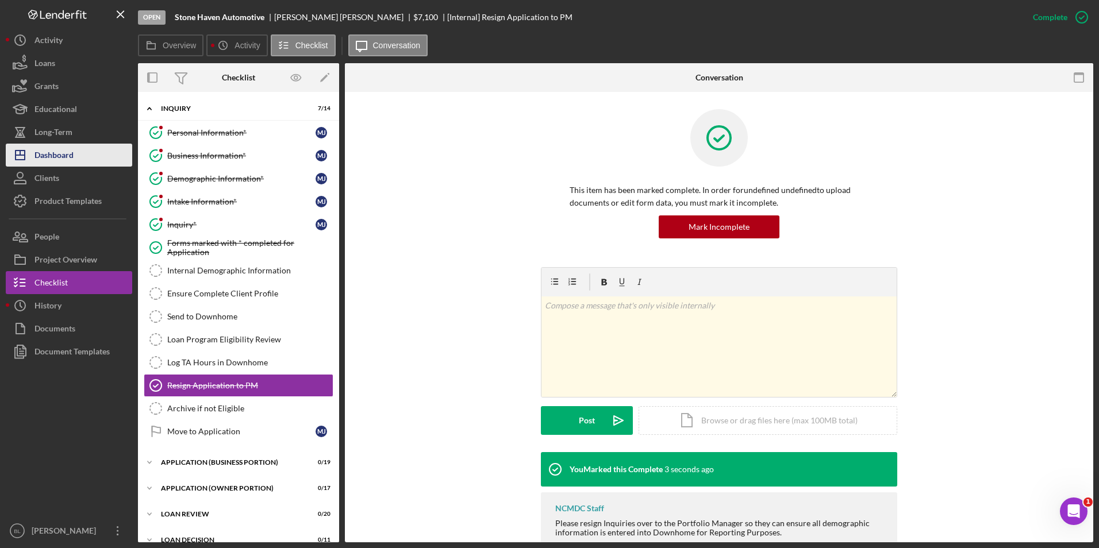
click at [71, 148] on div "Dashboard" at bounding box center [53, 157] width 39 height 26
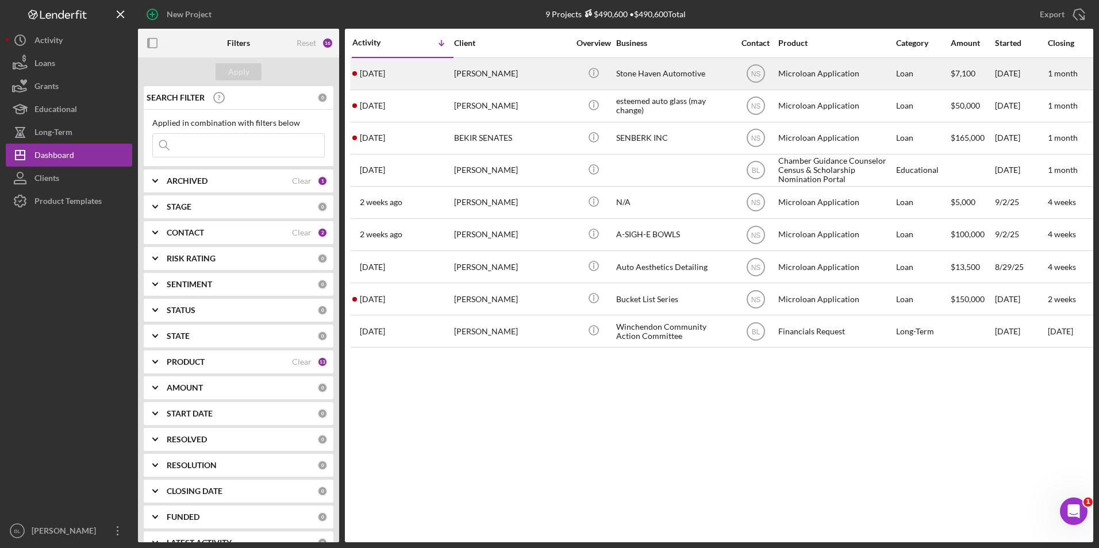
click at [635, 68] on div "Stone Haven Automotive" at bounding box center [673, 74] width 115 height 30
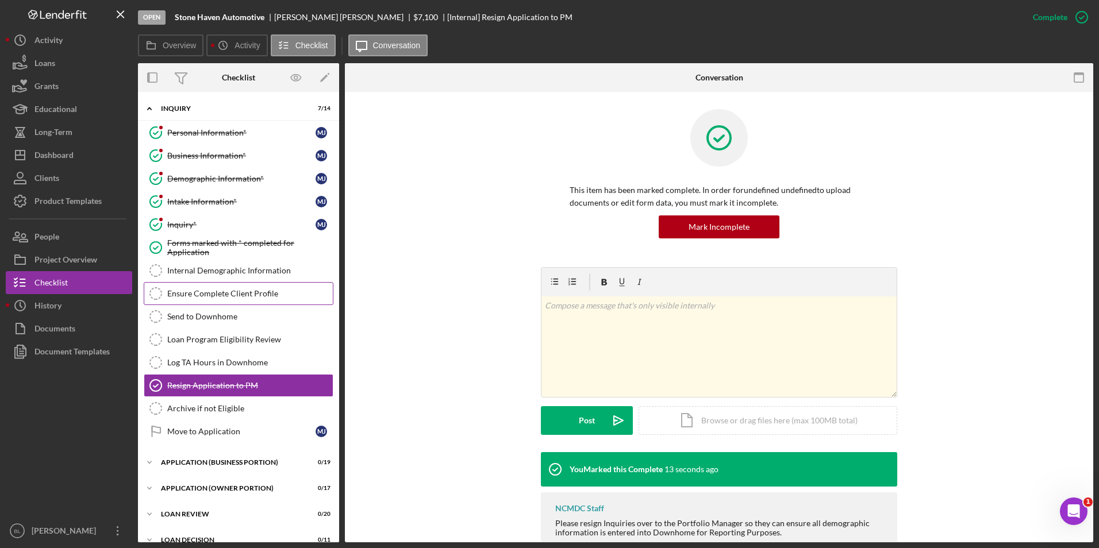
scroll to position [66, 0]
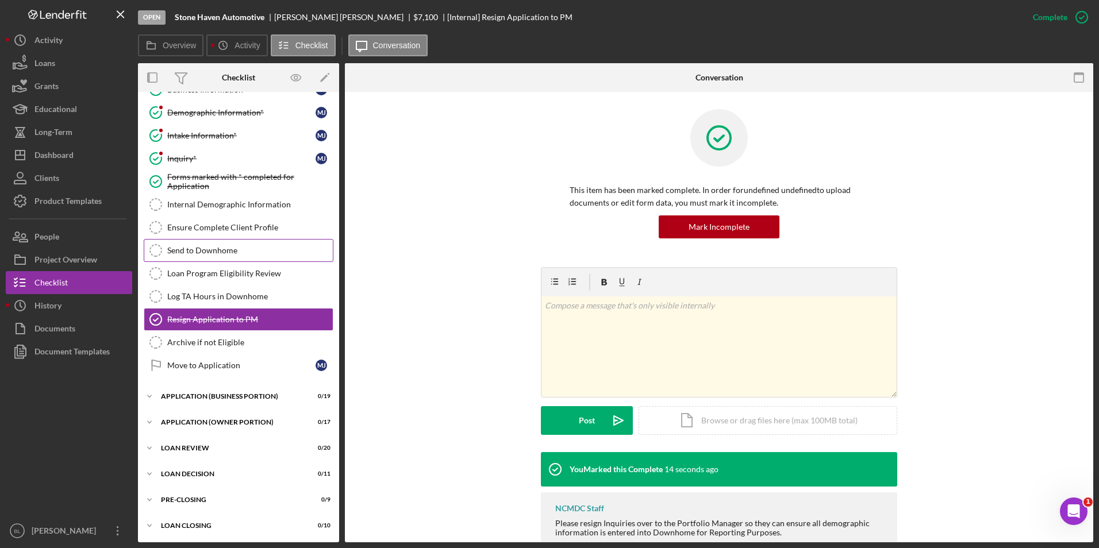
click at [229, 253] on div "Send to Downhome" at bounding box center [249, 250] width 165 height 9
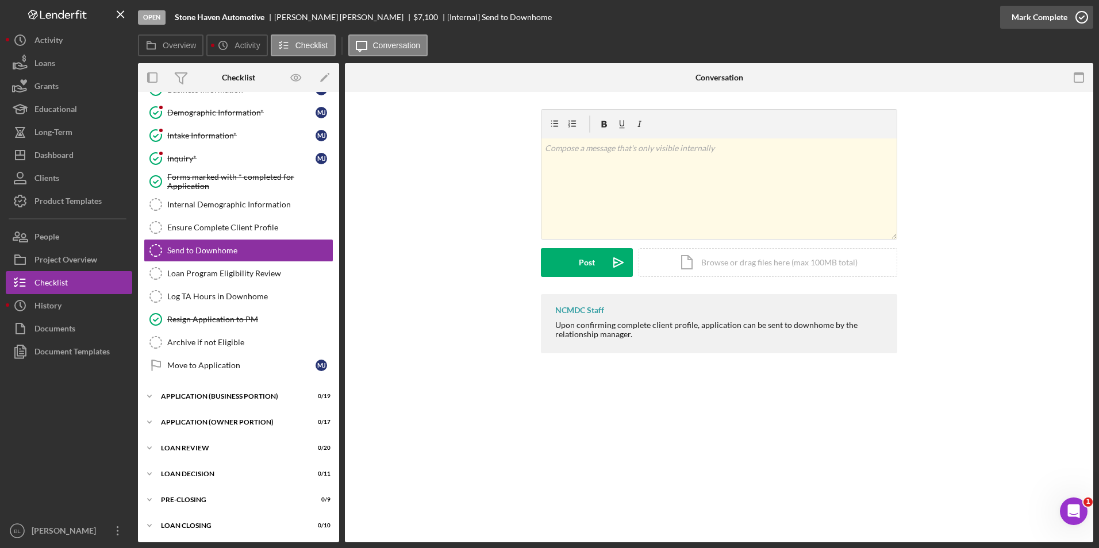
click at [681, 17] on div "Mark Complete" at bounding box center [1039, 17] width 56 height 23
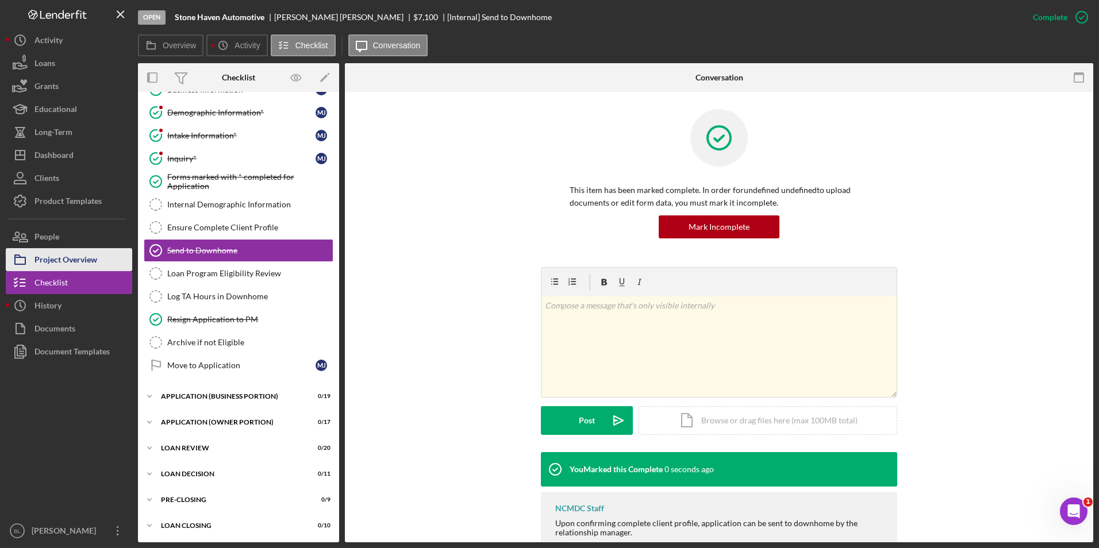
click at [61, 256] on div "Project Overview" at bounding box center [65, 261] width 63 height 26
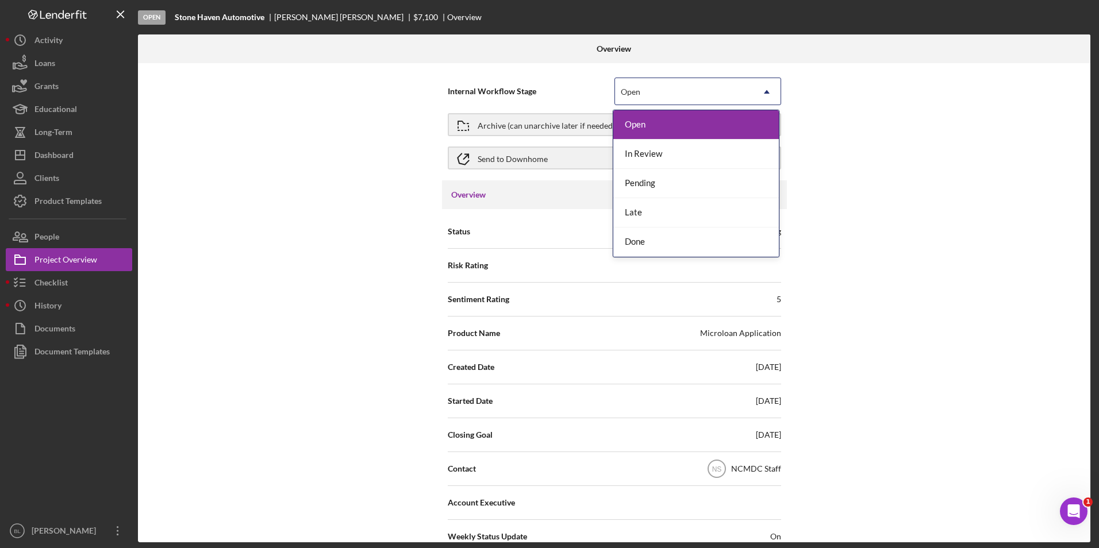
click at [681, 95] on div "Open" at bounding box center [684, 92] width 138 height 26
drag, startPoint x: 356, startPoint y: 124, endPoint x: 388, endPoint y: 135, distance: 34.0
click at [355, 125] on div "Internal Workflow Stage 5 results available. Use Up and Down to choose options,…" at bounding box center [614, 302] width 952 height 479
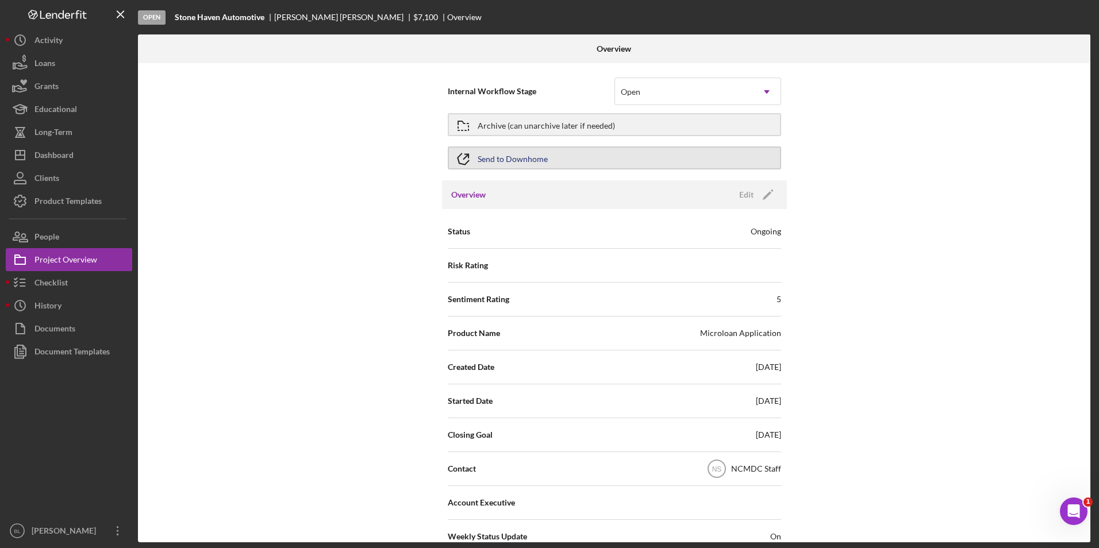
click at [529, 156] on div "Send to Downhome" at bounding box center [512, 158] width 70 height 21
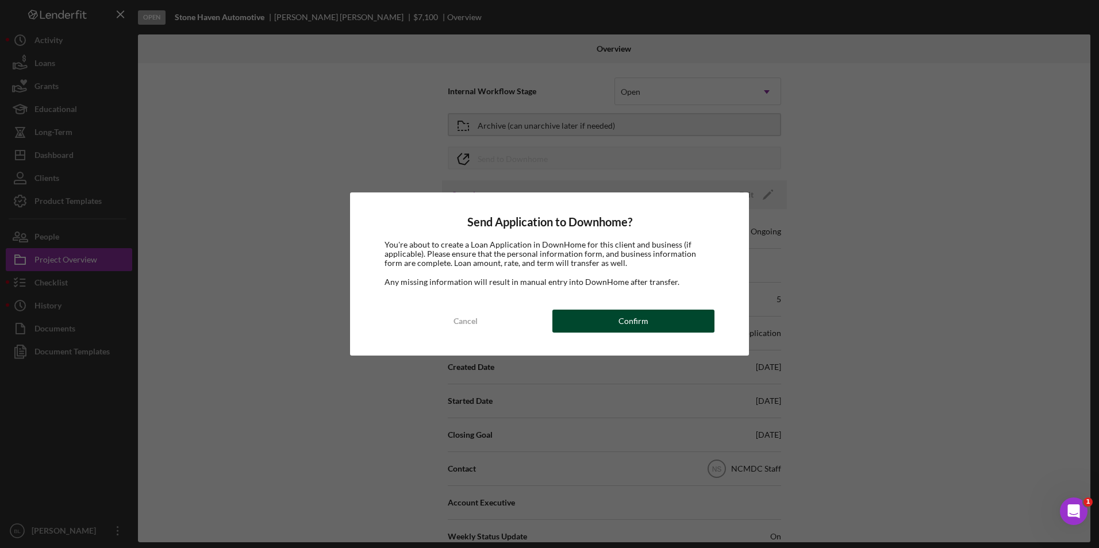
click at [632, 319] on div "Confirm" at bounding box center [633, 321] width 30 height 23
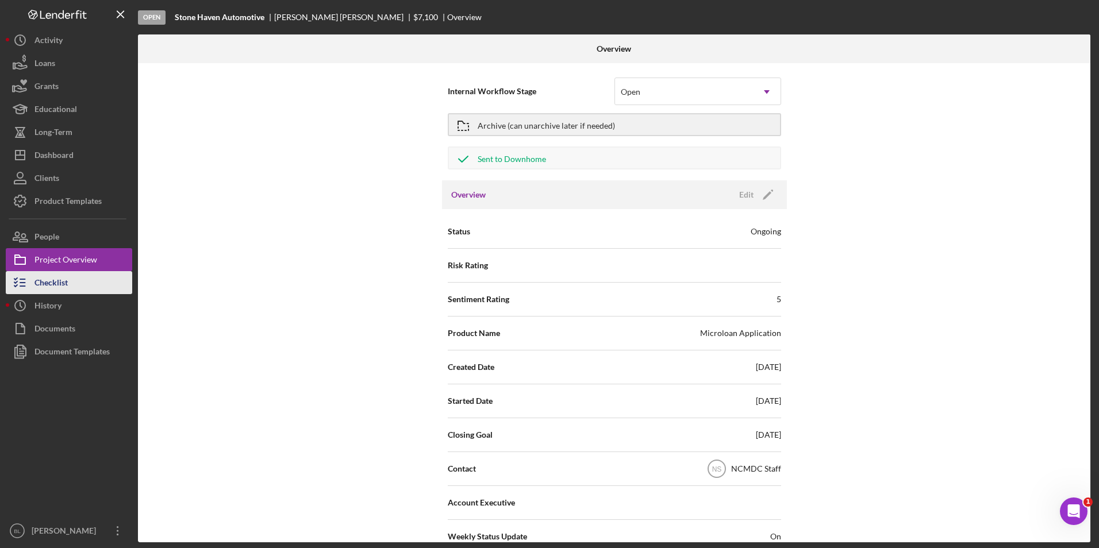
click at [79, 287] on button "Checklist" at bounding box center [69, 282] width 126 height 23
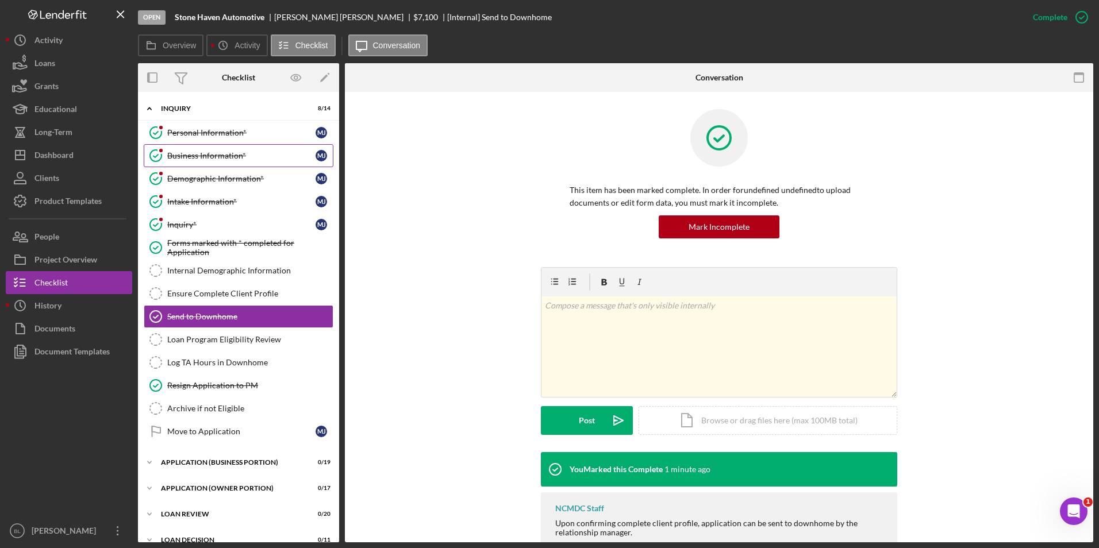
click at [240, 155] on div "Business Information*" at bounding box center [241, 155] width 148 height 9
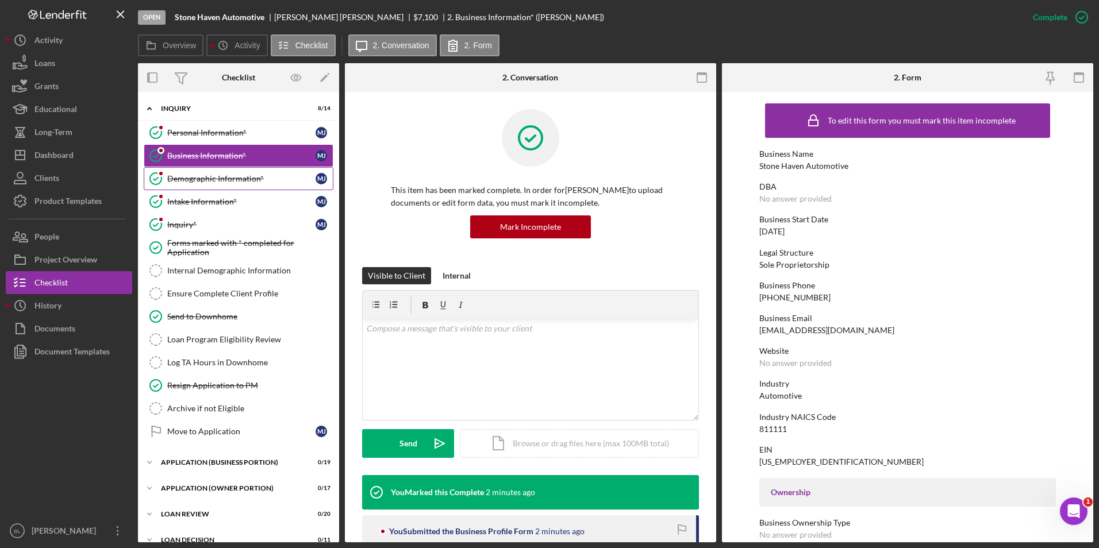
click at [222, 184] on link "Demographic Information* Demographic Information* M J" at bounding box center [239, 178] width 190 height 23
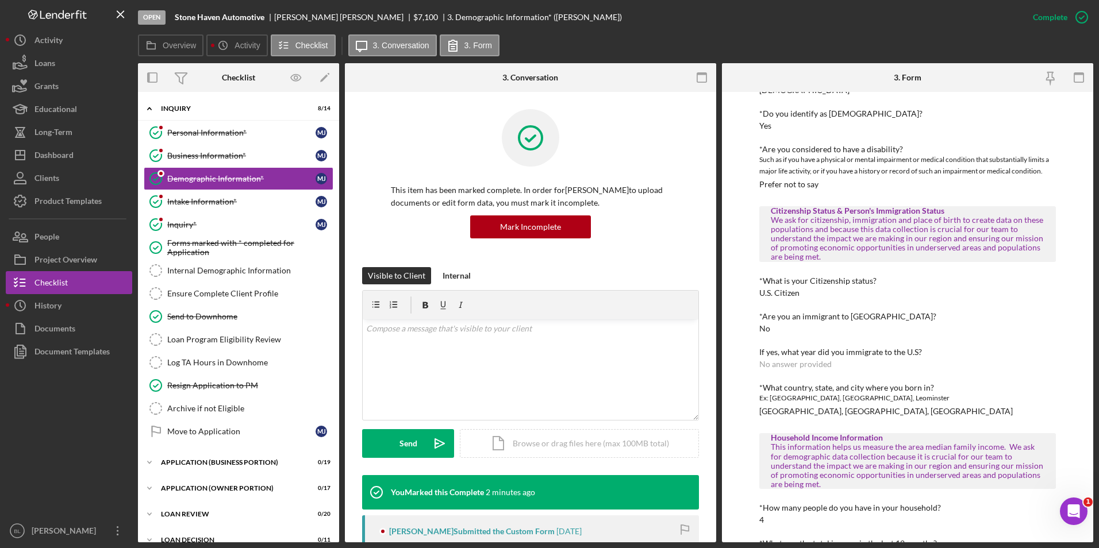
scroll to position [460, 0]
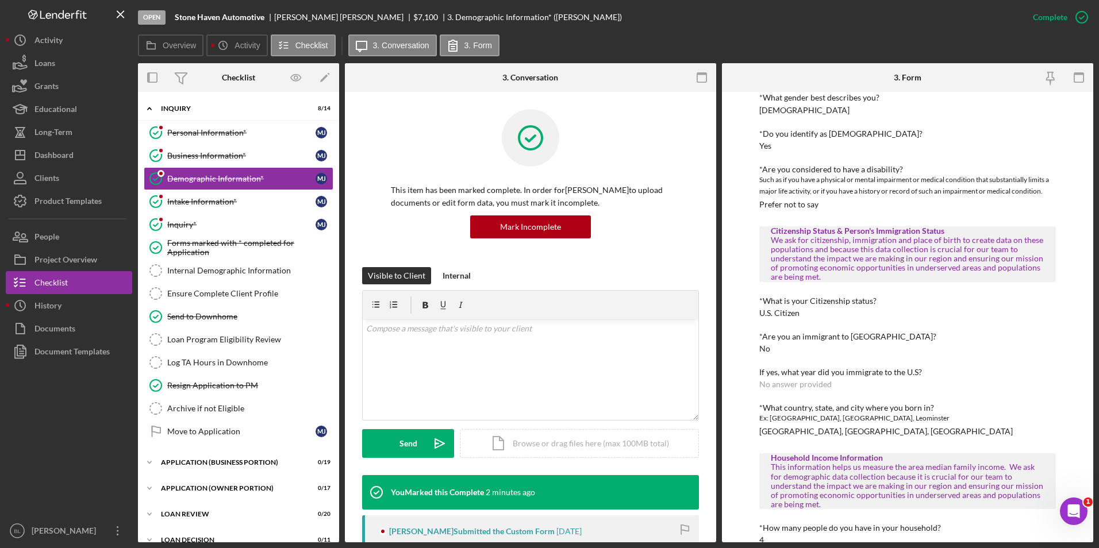
drag, startPoint x: 226, startPoint y: 127, endPoint x: 508, endPoint y: 161, distance: 284.1
click at [226, 127] on link "Personal Information* Personal Information* M J" at bounding box center [239, 132] width 190 height 23
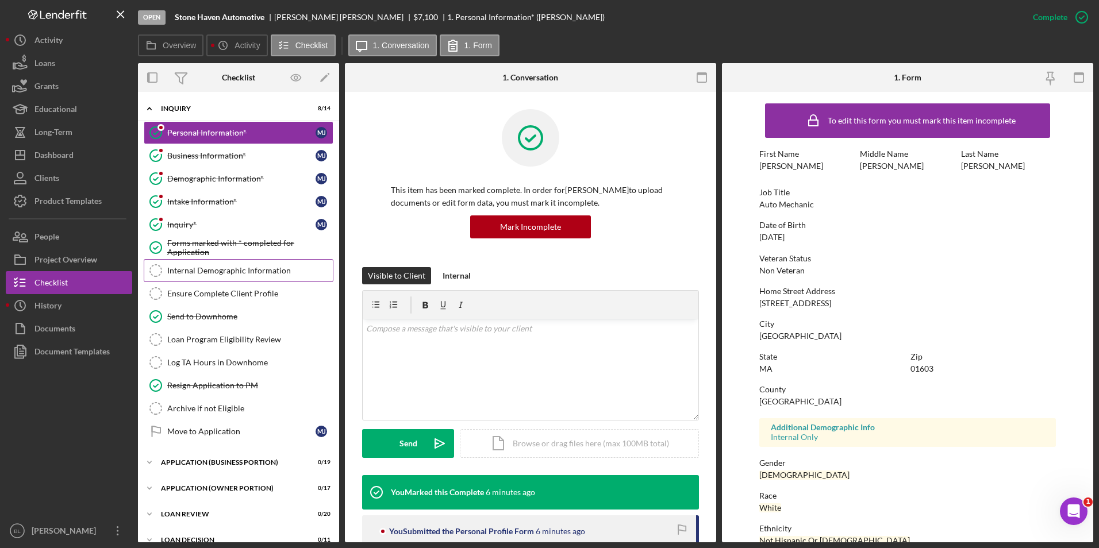
drag, startPoint x: 250, startPoint y: 260, endPoint x: 225, endPoint y: 275, distance: 29.2
click at [250, 260] on link "Internal Demographic Information Internal Demographic Information" at bounding box center [239, 270] width 190 height 23
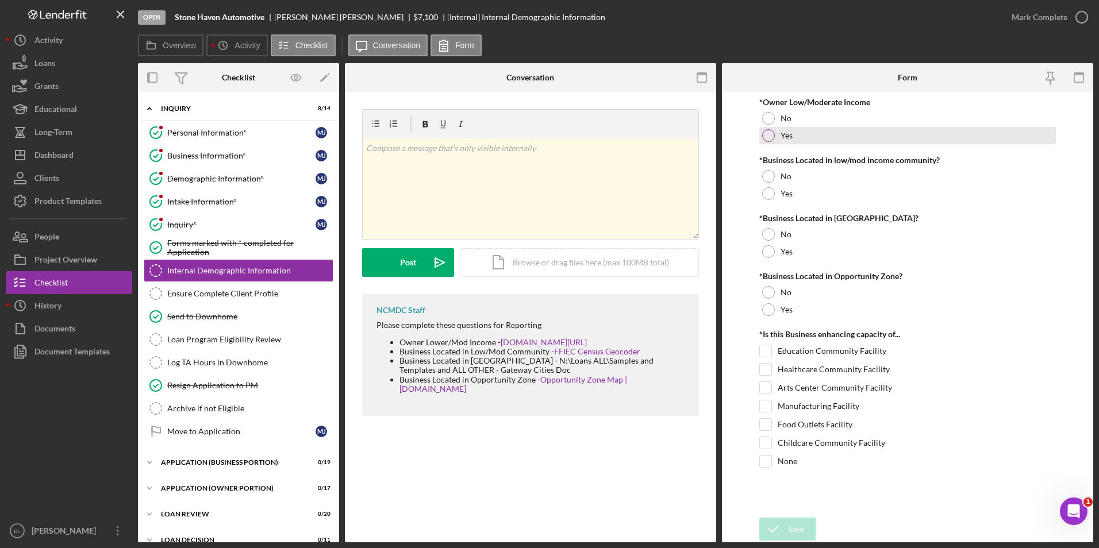
click at [681, 131] on div "Yes" at bounding box center [907, 135] width 297 height 17
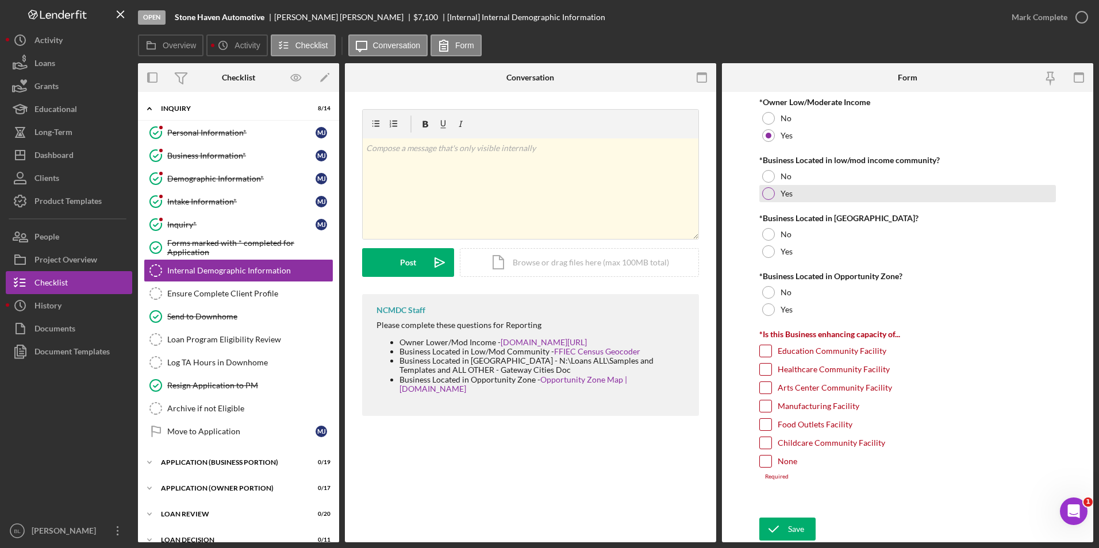
click at [681, 192] on div "Yes" at bounding box center [907, 193] width 297 height 17
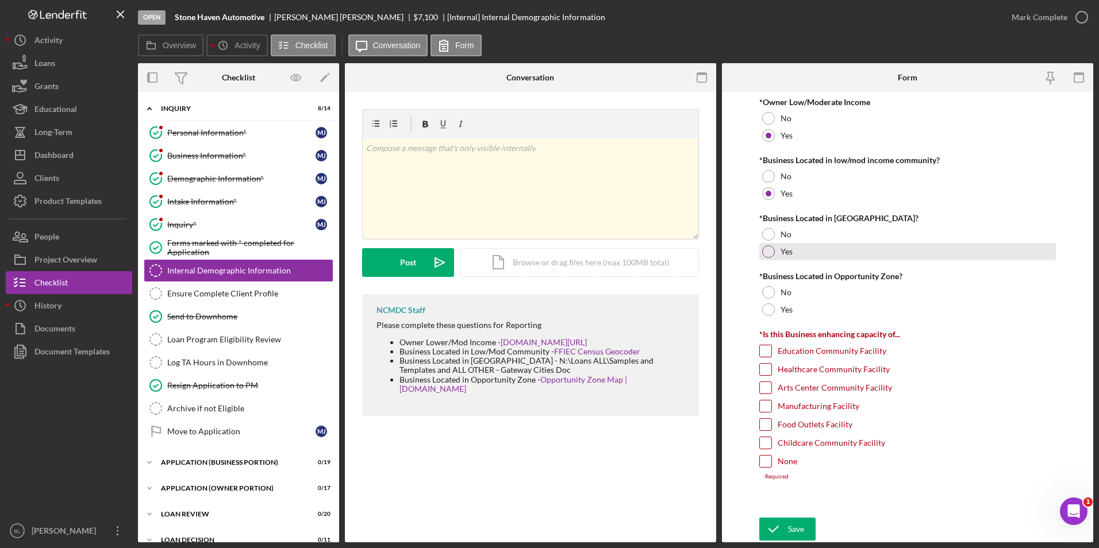
click at [681, 251] on div "Yes" at bounding box center [907, 251] width 297 height 17
click at [681, 279] on div "*Business Located in Opportunity Zone?" at bounding box center [907, 276] width 297 height 9
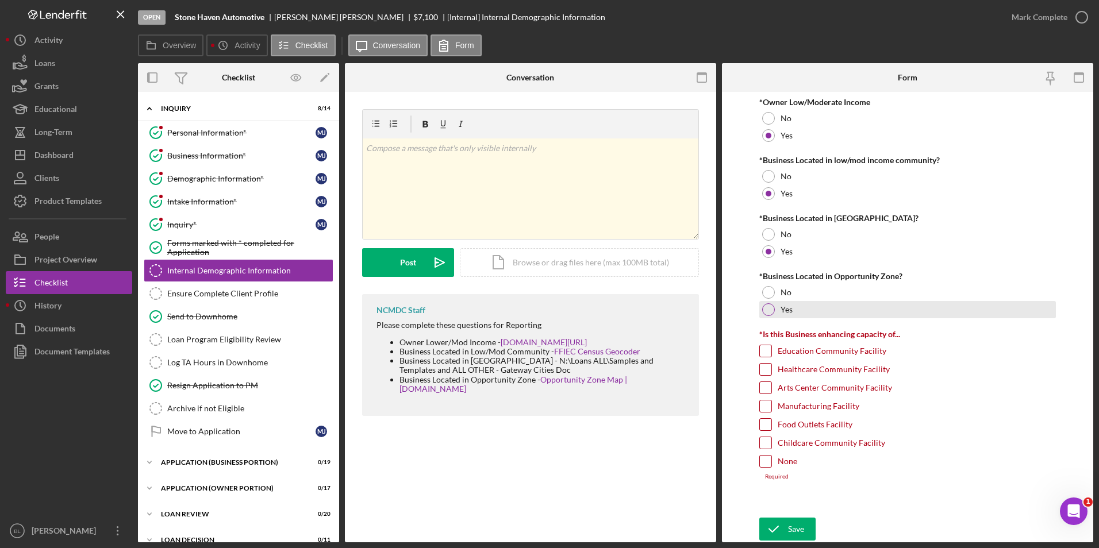
drag, startPoint x: 858, startPoint y: 279, endPoint x: 861, endPoint y: 302, distance: 23.2
click at [681, 309] on div "Yes" at bounding box center [907, 309] width 297 height 17
click at [681, 298] on div "No" at bounding box center [907, 292] width 297 height 17
click at [681, 464] on label "None" at bounding box center [787, 461] width 20 height 11
click at [681, 464] on input "None" at bounding box center [765, 461] width 11 height 11
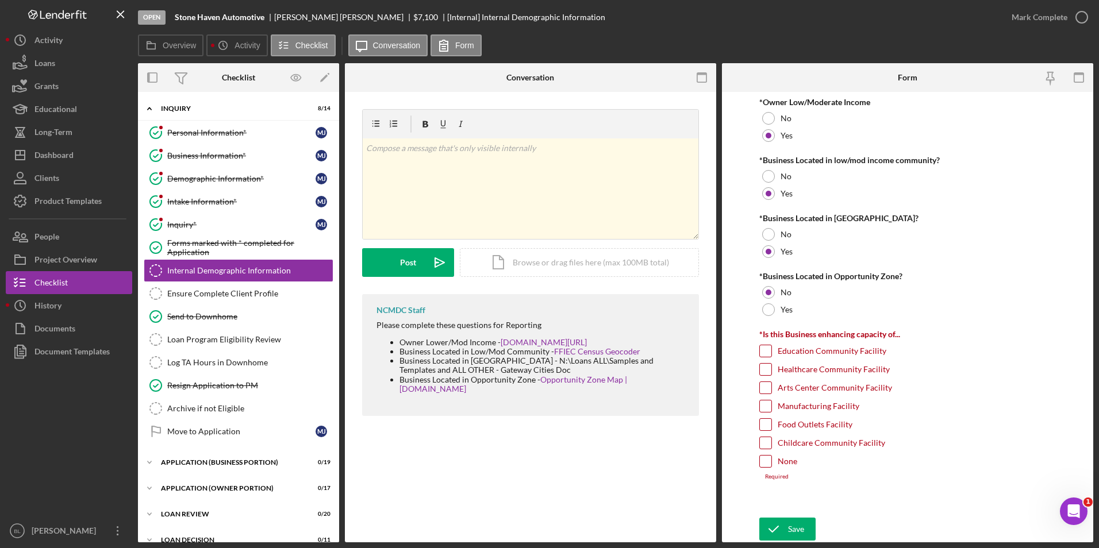
checkbox input "true"
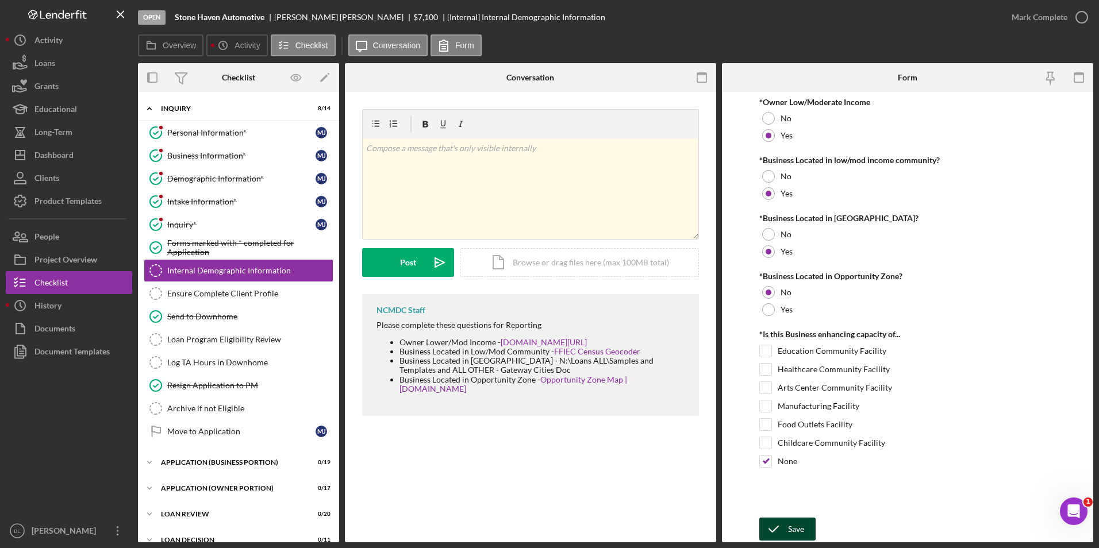
drag, startPoint x: 797, startPoint y: 523, endPoint x: 787, endPoint y: 530, distance: 12.0
click at [681, 530] on div "Save" at bounding box center [796, 529] width 16 height 23
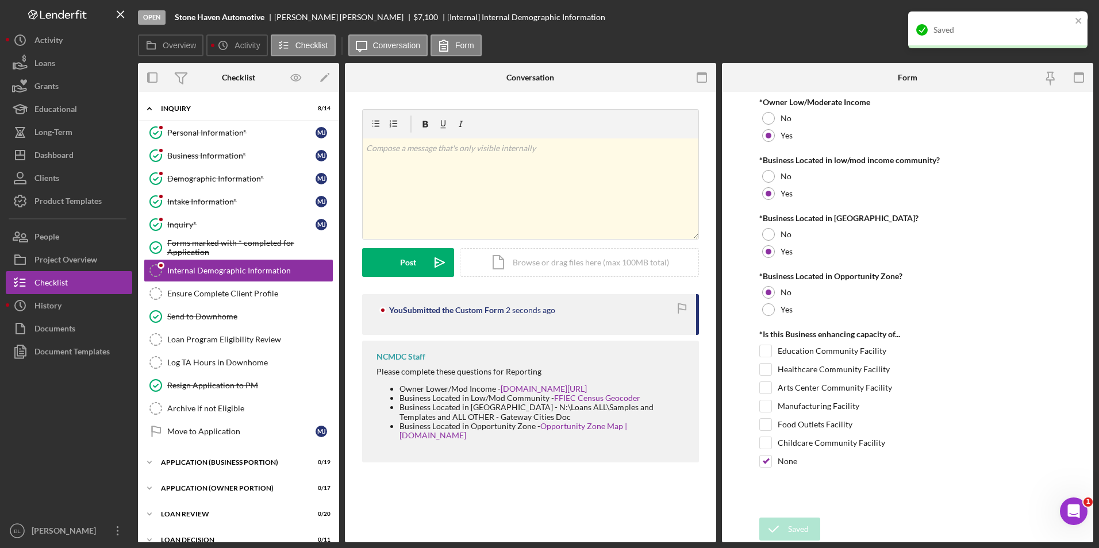
drag, startPoint x: 779, startPoint y: 34, endPoint x: 873, endPoint y: 45, distance: 94.9
click at [681, 34] on div "Open Stone Haven Automotive Mitchell Jacquart $7,100 $7,100 [Internal] Internal…" at bounding box center [569, 17] width 862 height 34
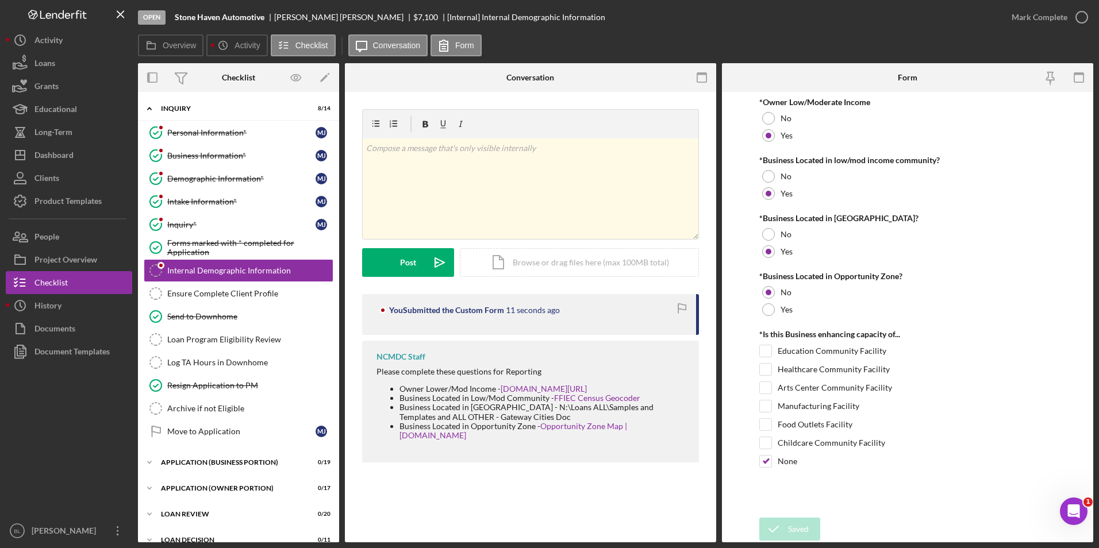
drag, startPoint x: 1078, startPoint y: 24, endPoint x: 971, endPoint y: 29, distance: 107.6
click at [0, 0] on icon "button" at bounding box center [0, 0] width 0 height 0
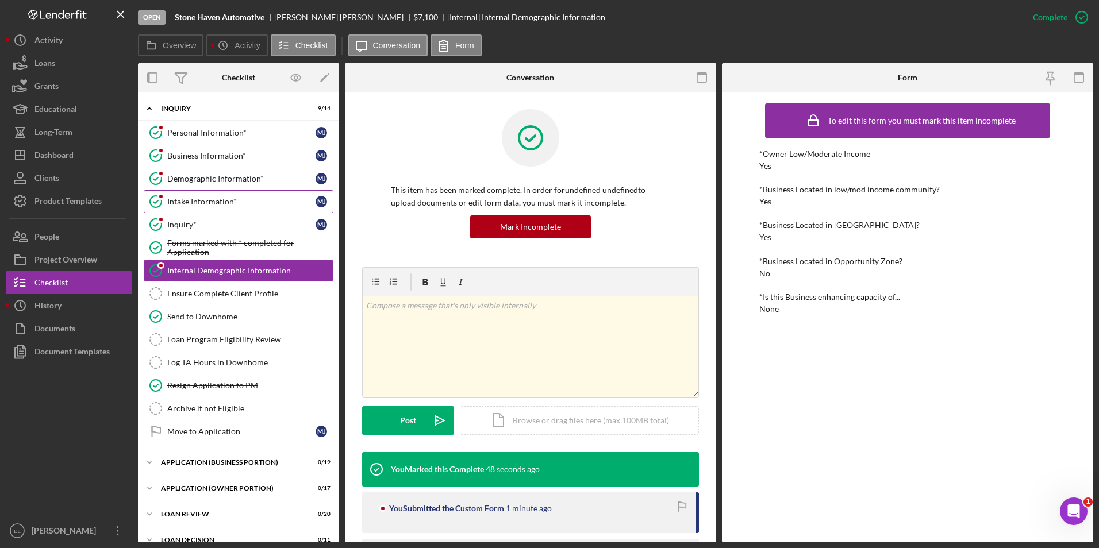
drag, startPoint x: 180, startPoint y: 189, endPoint x: 194, endPoint y: 207, distance: 22.5
click at [181, 190] on link "Demographic Information* Demographic Information* M J" at bounding box center [239, 178] width 190 height 23
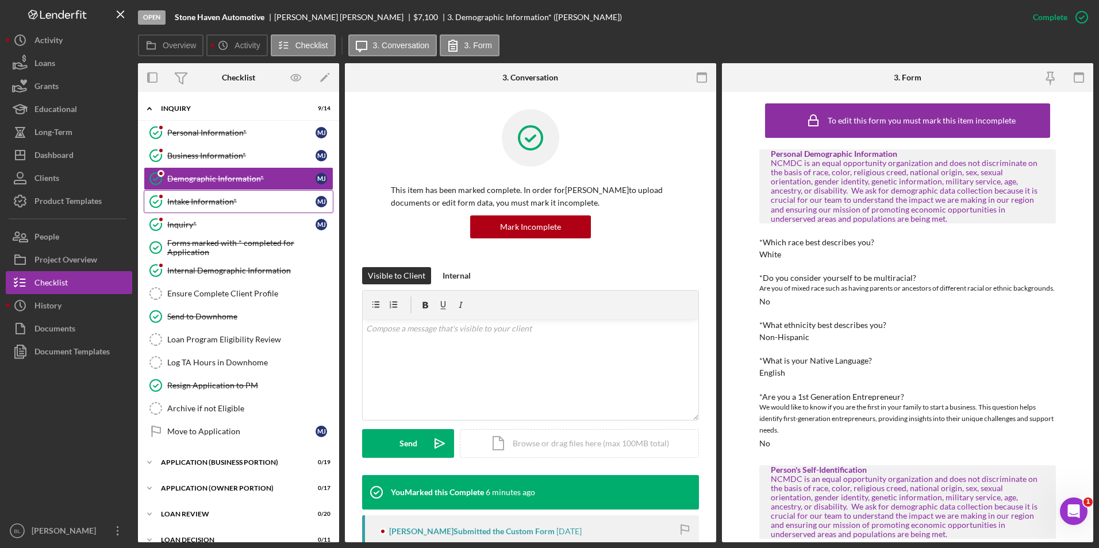
click at [206, 213] on link "Intake Information* Intake Information* M J" at bounding box center [239, 201] width 190 height 23
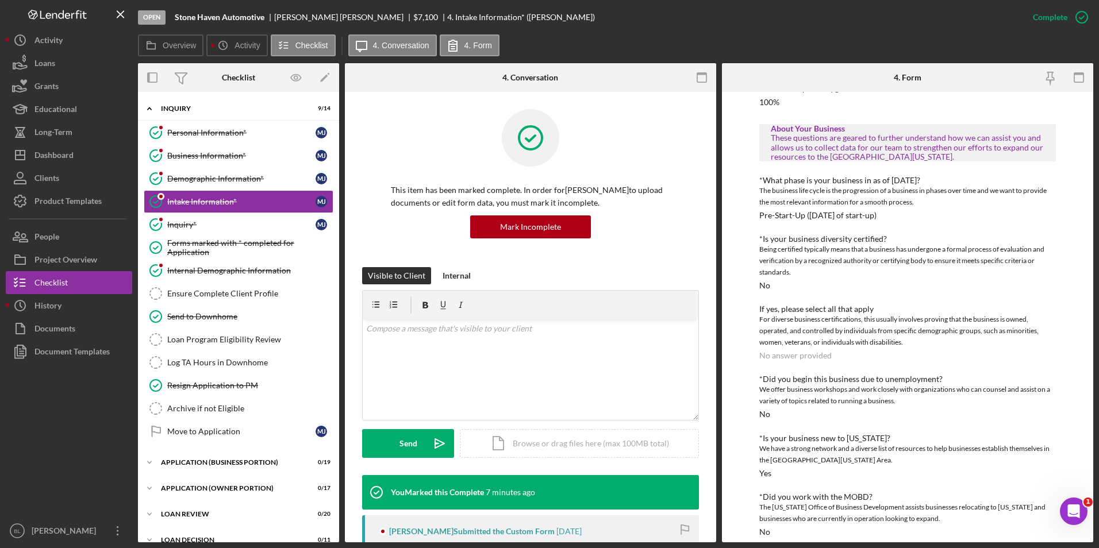
scroll to position [172, 0]
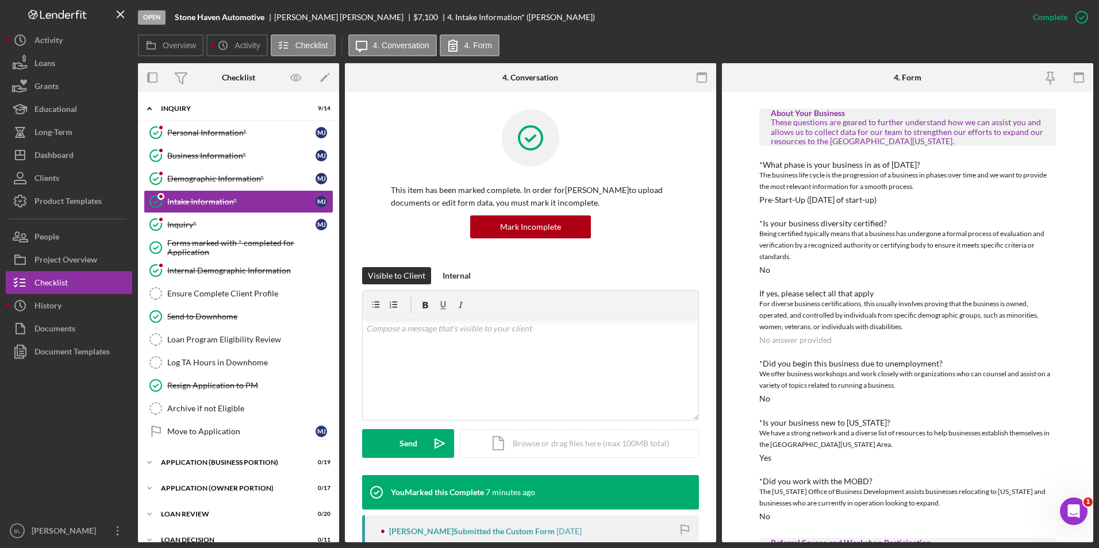
drag, startPoint x: 907, startPoint y: 32, endPoint x: 669, endPoint y: 26, distance: 237.9
click at [681, 32] on div "Open Stone Haven Automotive Mitchell Jacquart $7,100 $7,100 4. Intake Informati…" at bounding box center [579, 17] width 883 height 34
drag, startPoint x: 51, startPoint y: 151, endPoint x: 76, endPoint y: 149, distance: 26.0
click at [51, 152] on div "Dashboard" at bounding box center [53, 157] width 39 height 26
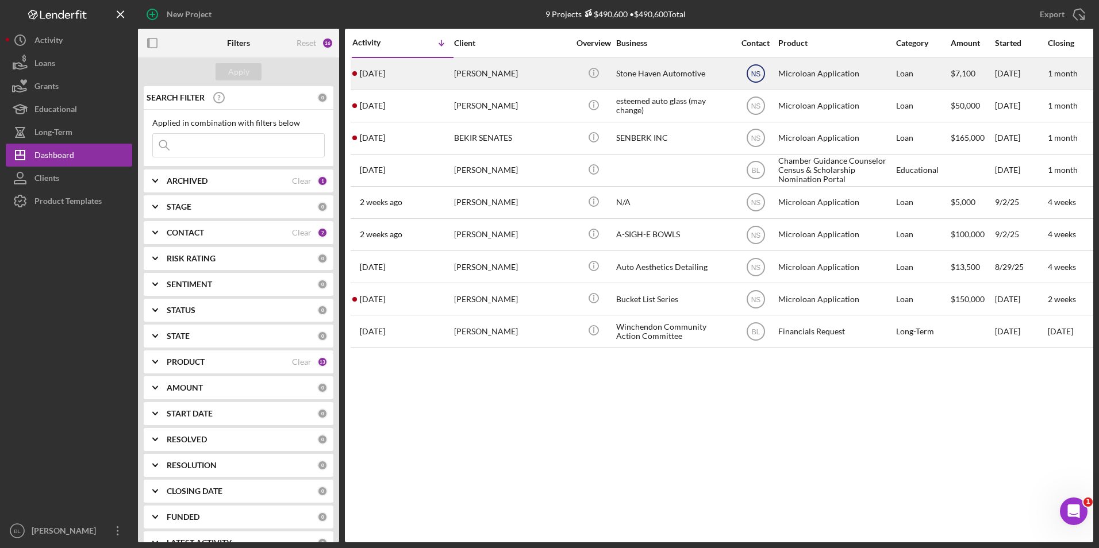
click at [681, 74] on text "NS" at bounding box center [755, 74] width 10 height 8
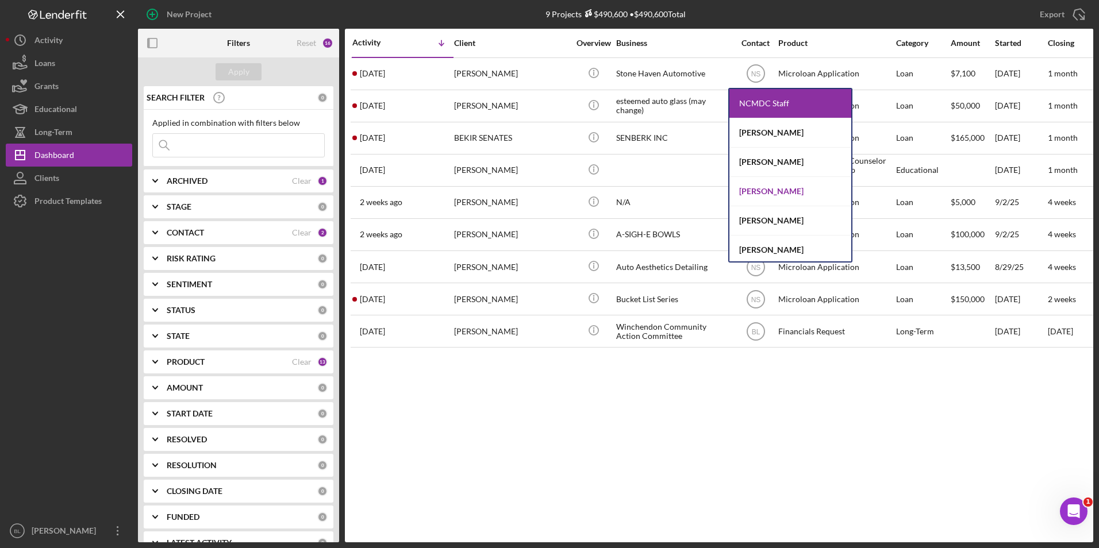
click at [681, 192] on div "Nico Berthet-Garcia" at bounding box center [790, 191] width 122 height 29
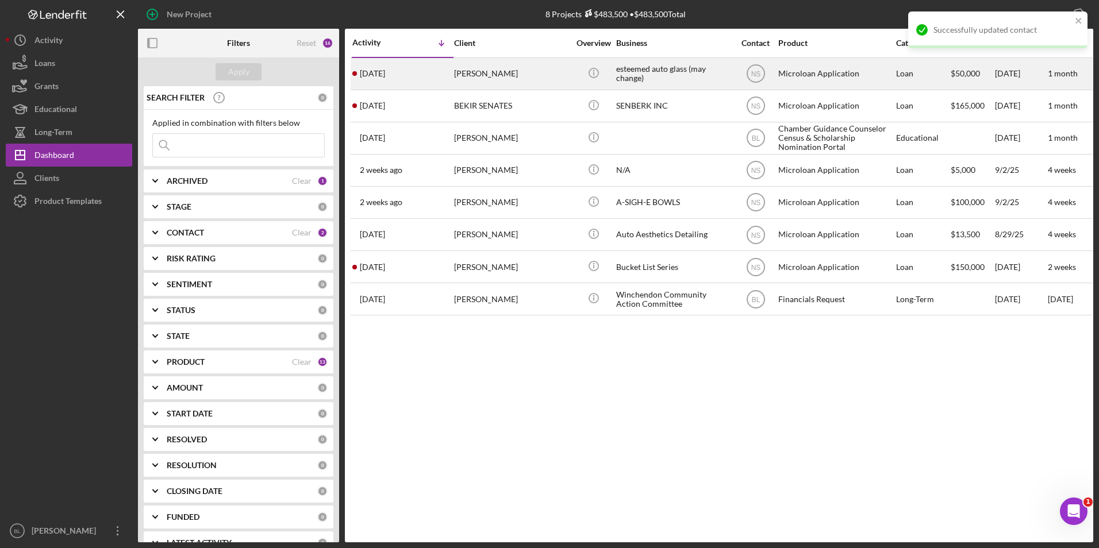
click at [622, 74] on div "esteemed auto glass (may change)" at bounding box center [673, 74] width 115 height 30
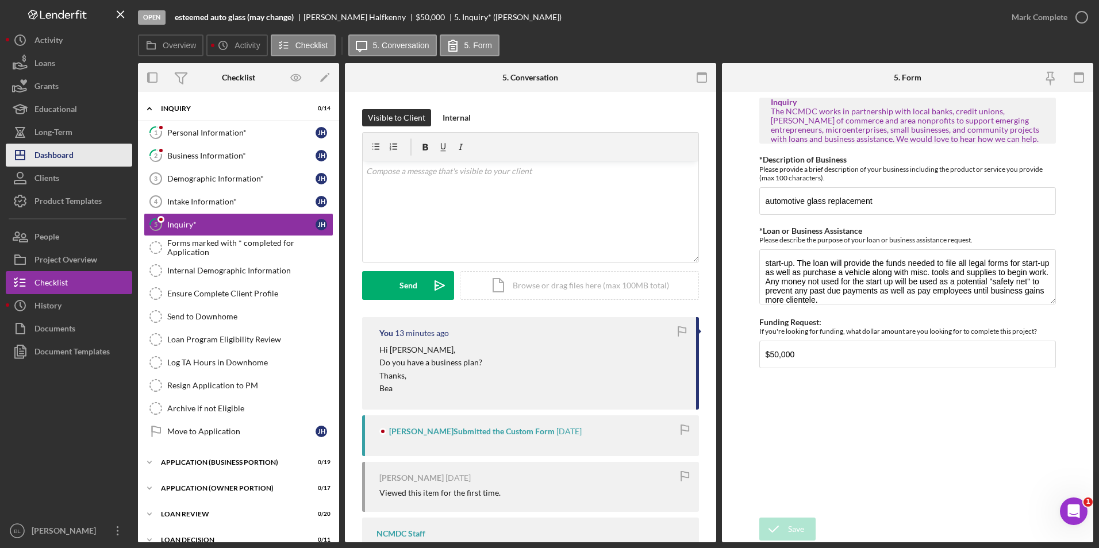
click at [71, 164] on div "Dashboard" at bounding box center [53, 157] width 39 height 26
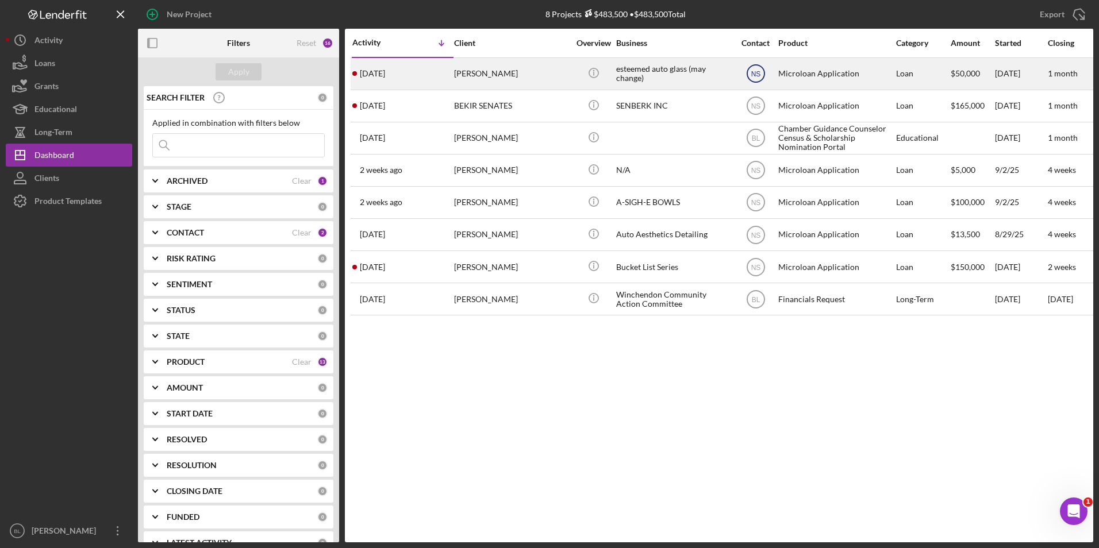
click at [681, 72] on text "NS" at bounding box center [755, 74] width 10 height 8
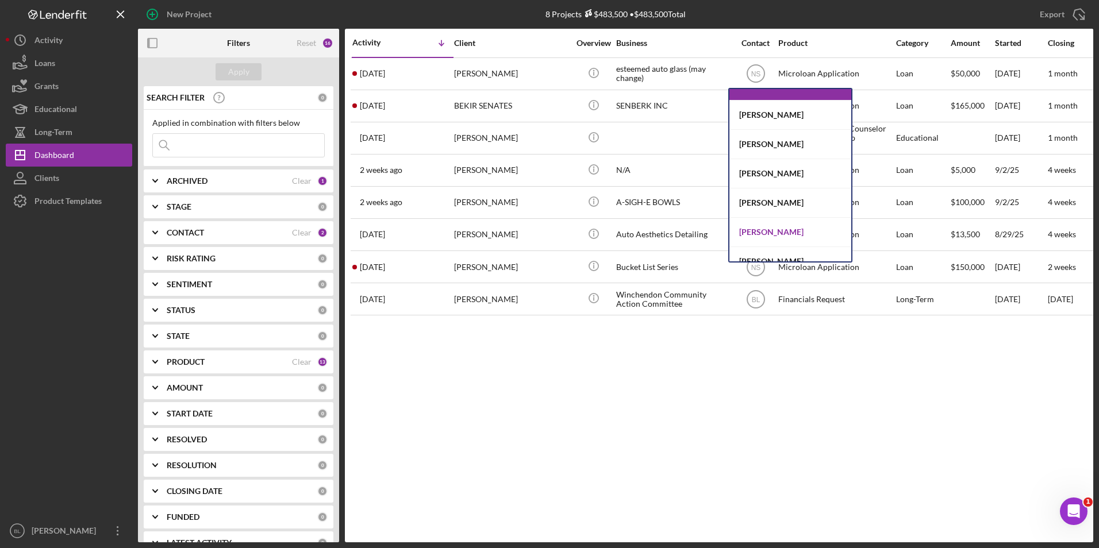
scroll to position [32, 0]
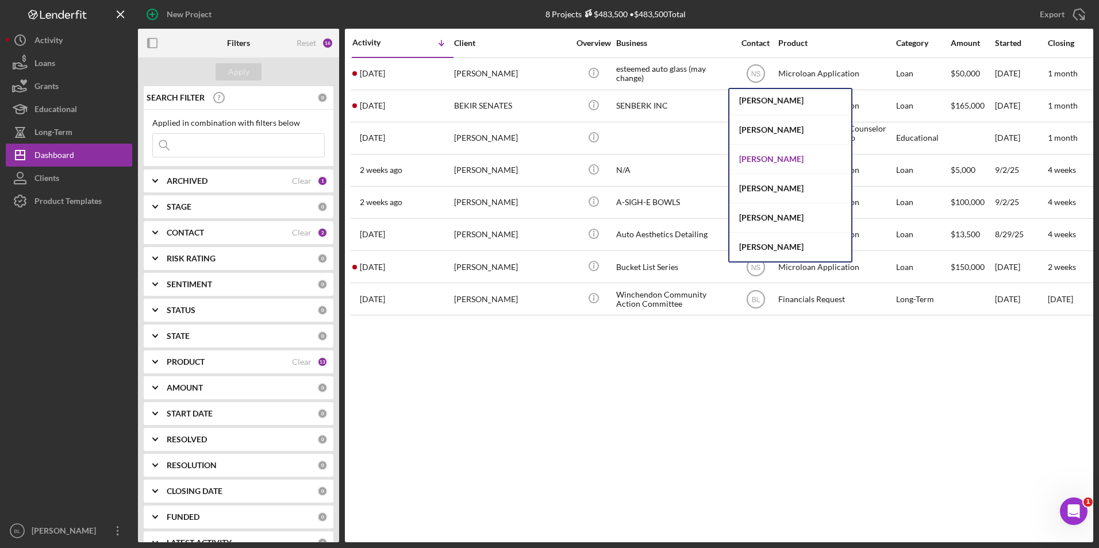
click at [681, 157] on div "Nico Berthet-Garcia" at bounding box center [790, 159] width 122 height 29
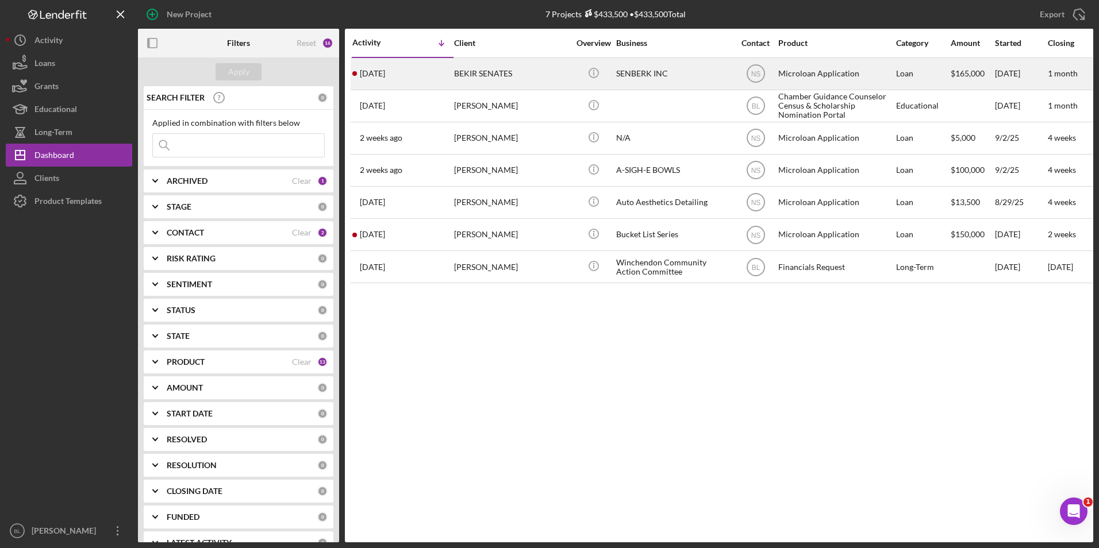
click at [490, 74] on div "BEKIR SENATES" at bounding box center [511, 74] width 115 height 30
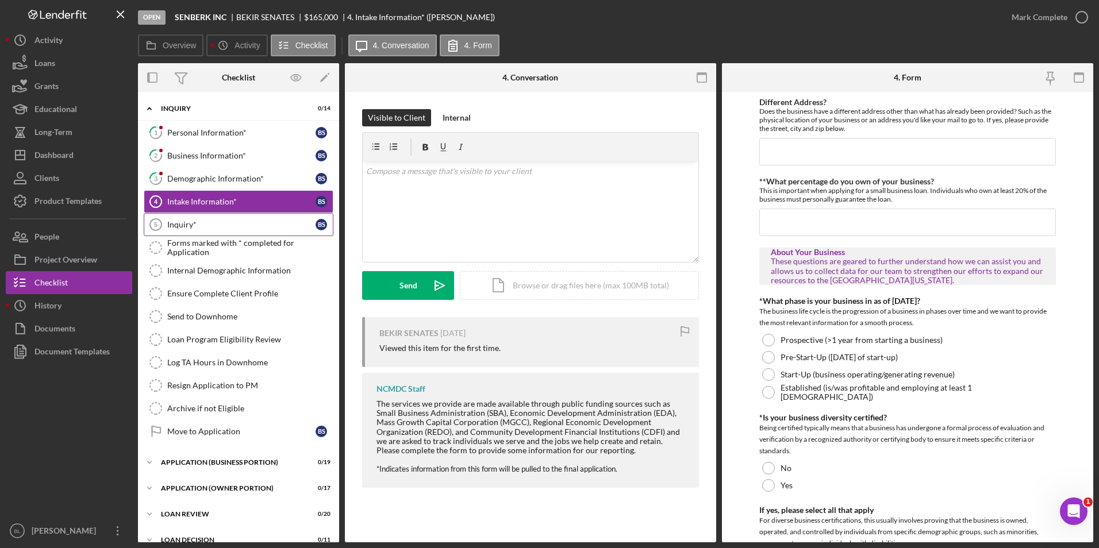
click at [227, 216] on link "Inquiry* 5 Inquiry* B S" at bounding box center [239, 224] width 190 height 23
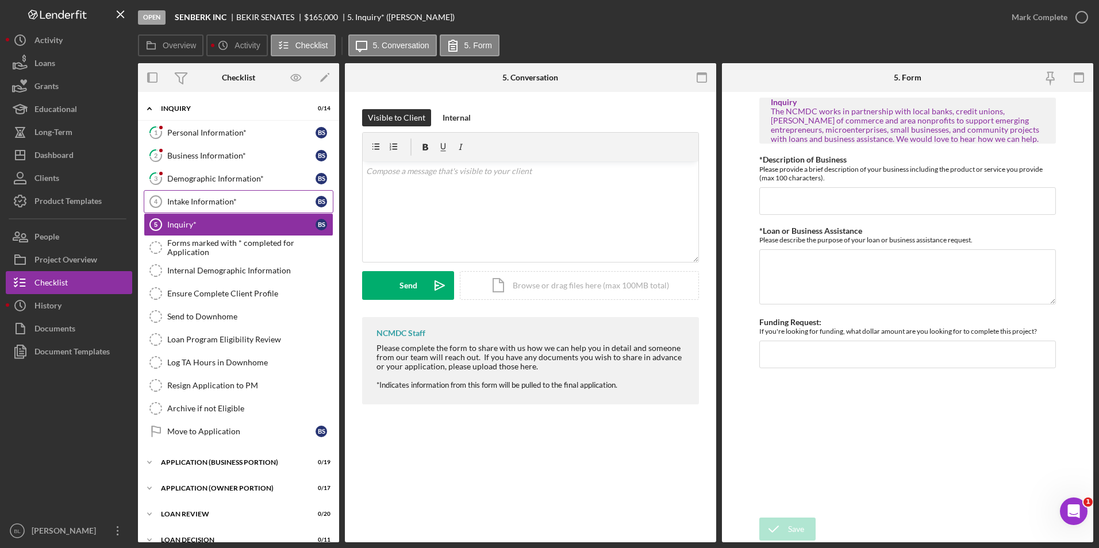
click at [229, 202] on div "Intake Information*" at bounding box center [241, 201] width 148 height 9
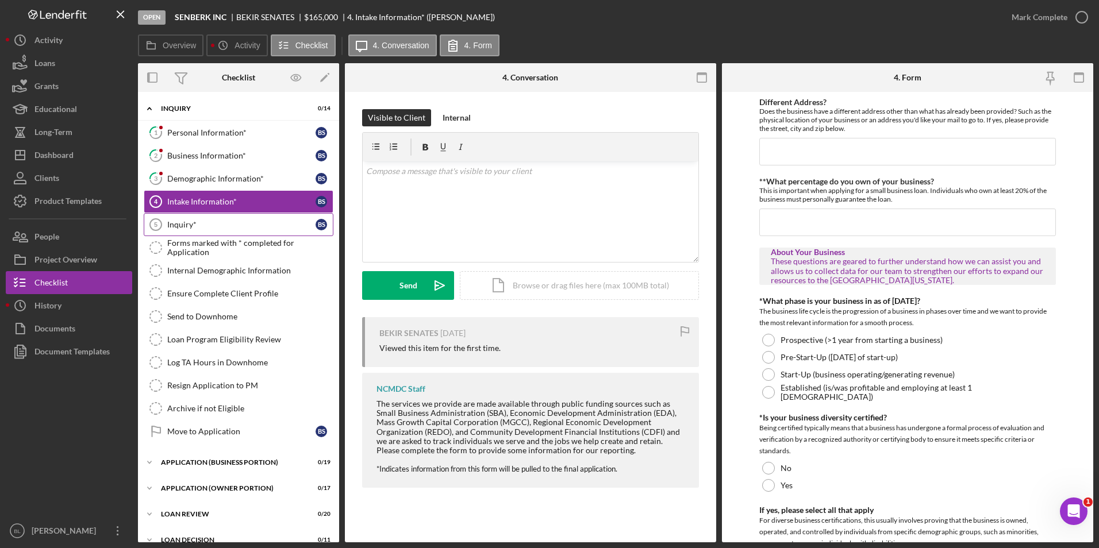
click at [234, 226] on div "Inquiry*" at bounding box center [241, 224] width 148 height 9
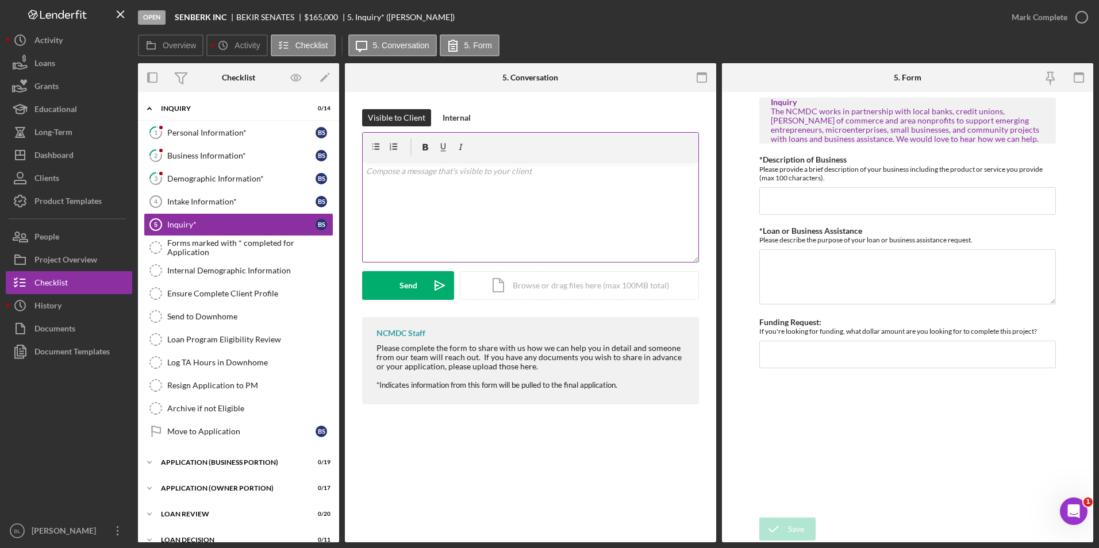
click at [548, 214] on div "v Color teal Color pink Remove color Add row above Add row below Add column bef…" at bounding box center [531, 211] width 336 height 101
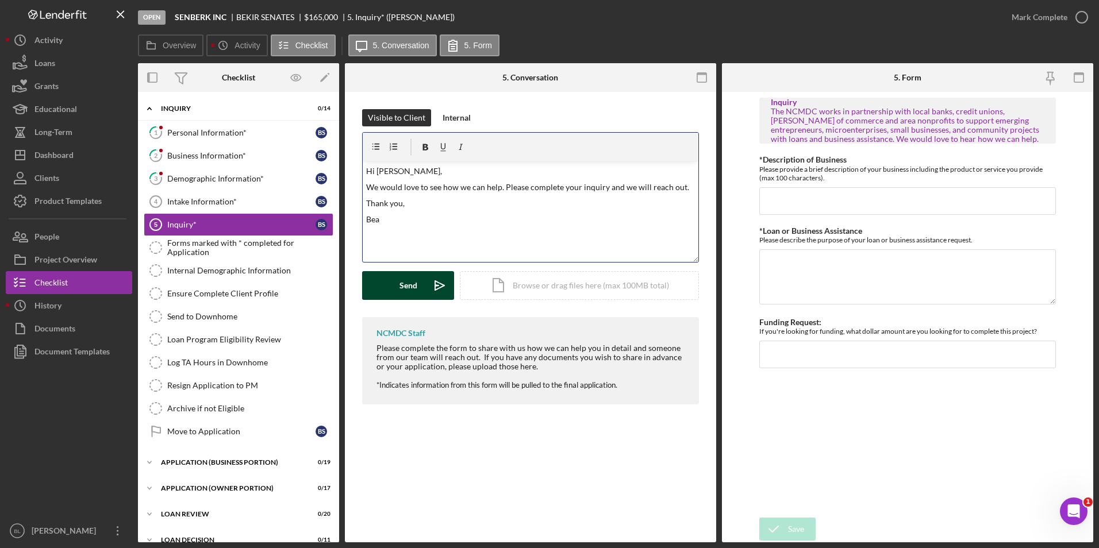
click at [395, 291] on button "Send Icon/icon-invite-send" at bounding box center [408, 285] width 92 height 29
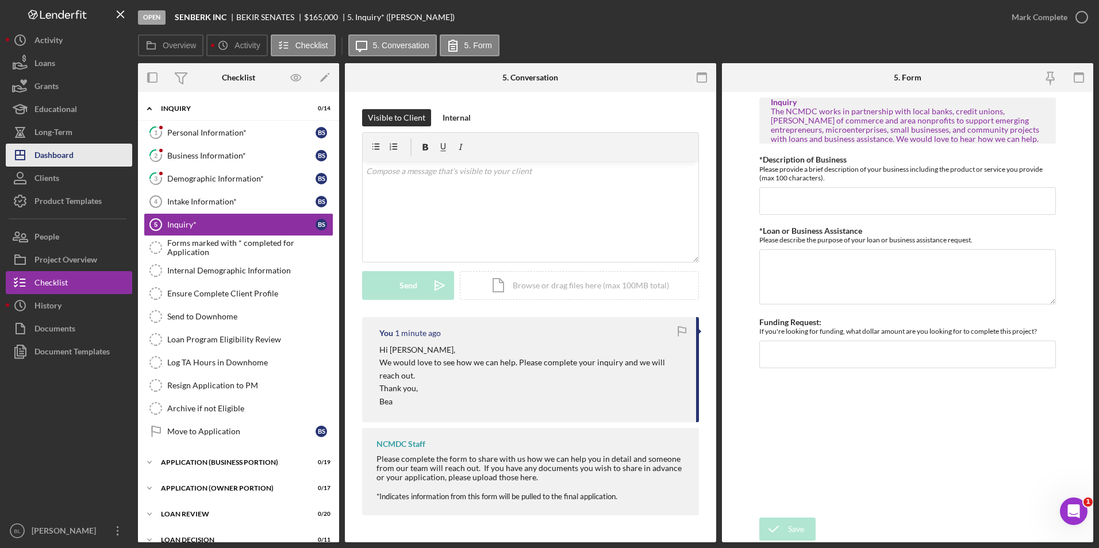
click at [80, 156] on button "Icon/Dashboard Dashboard" at bounding box center [69, 155] width 126 height 23
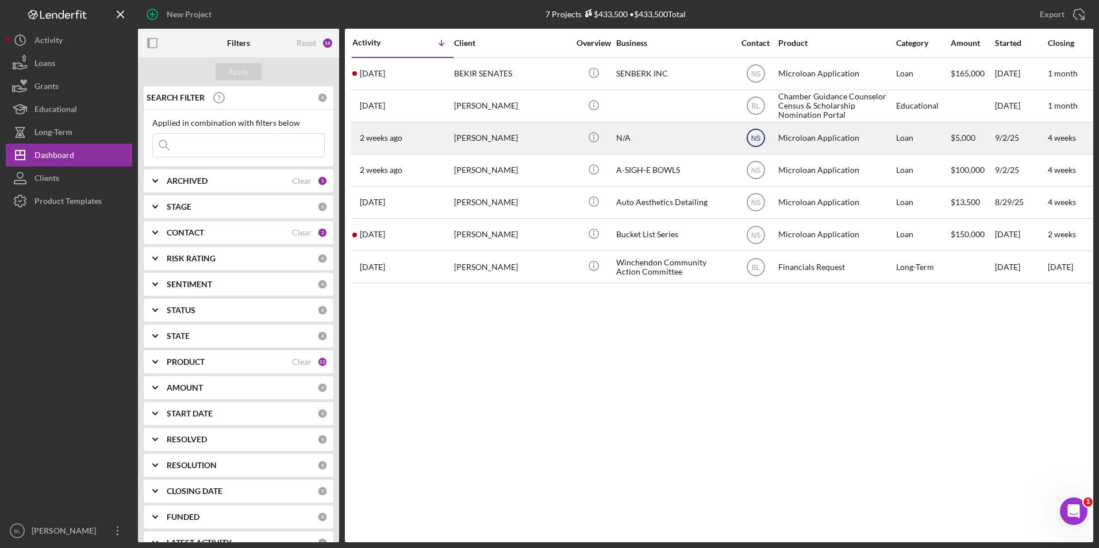
click at [681, 139] on icon "NS" at bounding box center [755, 138] width 29 height 29
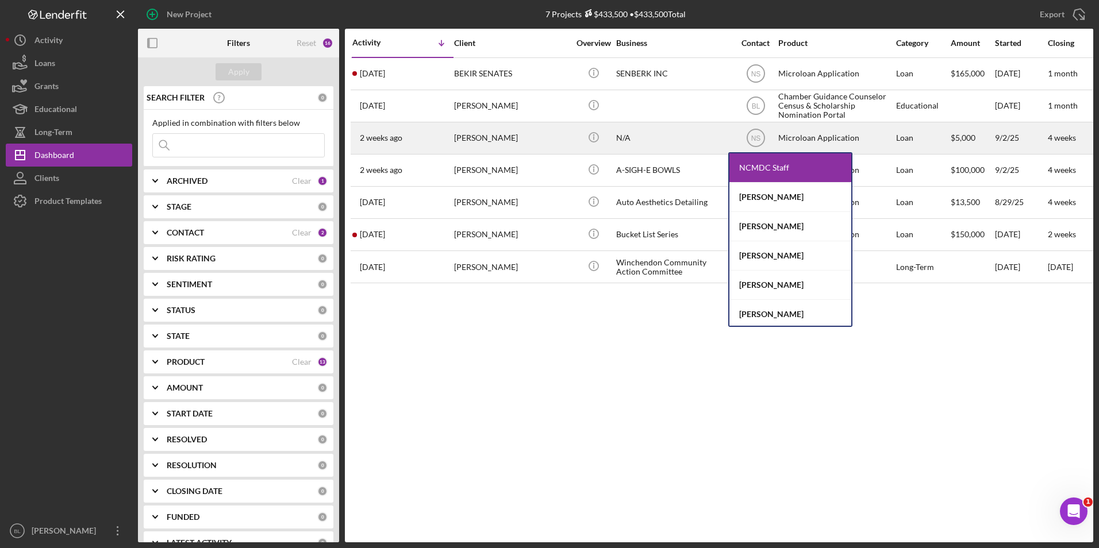
click at [631, 136] on div "N/A" at bounding box center [673, 138] width 115 height 30
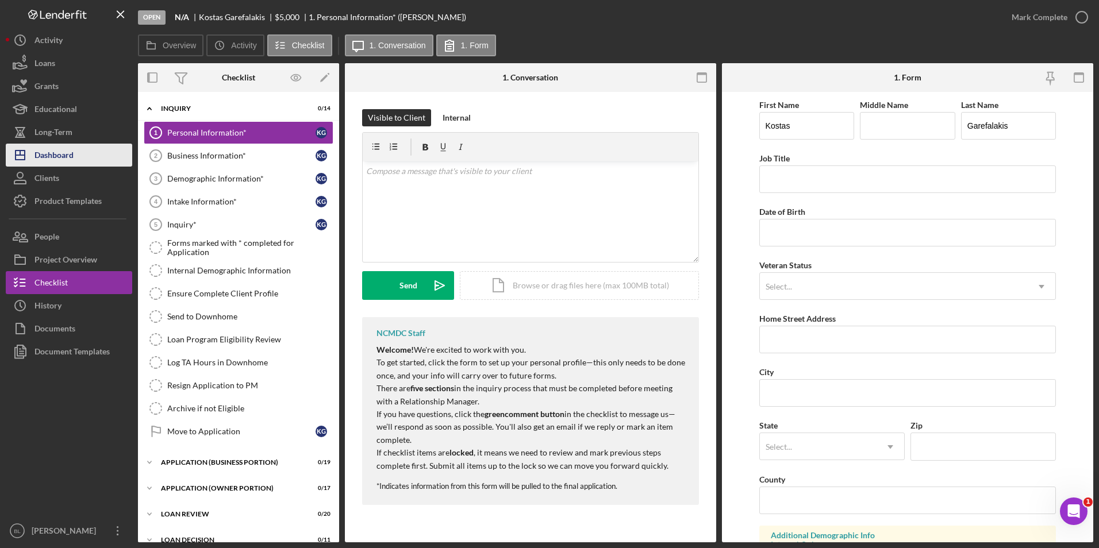
click at [79, 153] on button "Icon/Dashboard Dashboard" at bounding box center [69, 155] width 126 height 23
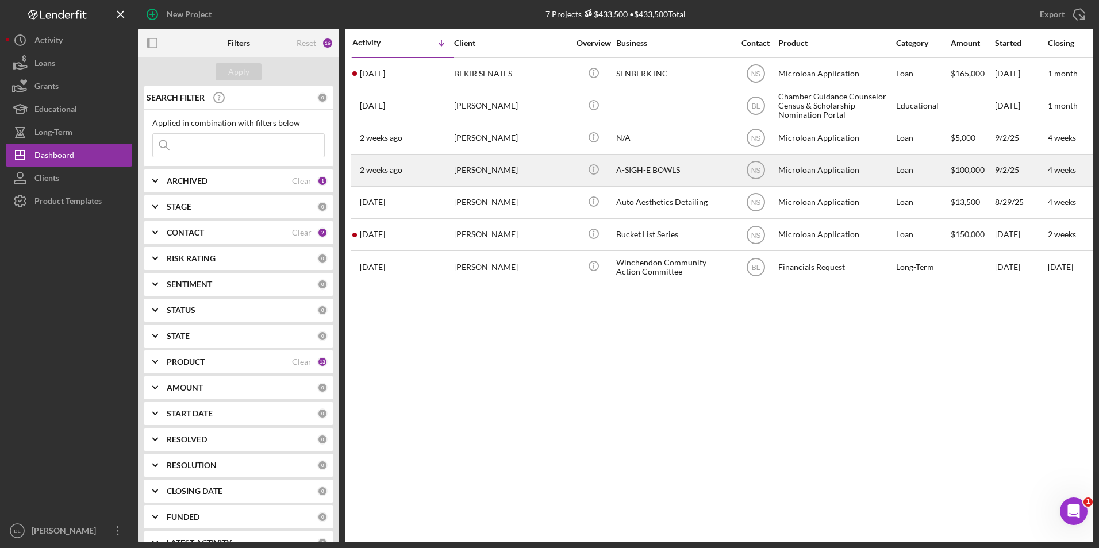
click at [634, 174] on div "A-SIGH-E BOWLS" at bounding box center [673, 170] width 115 height 30
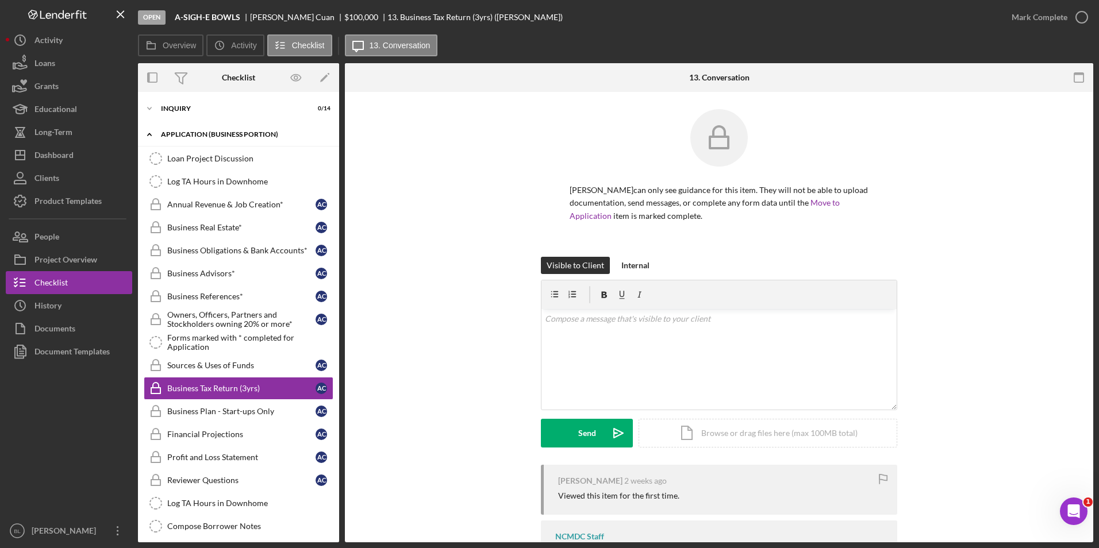
click at [148, 134] on icon "Icon/Expander" at bounding box center [149, 134] width 23 height 23
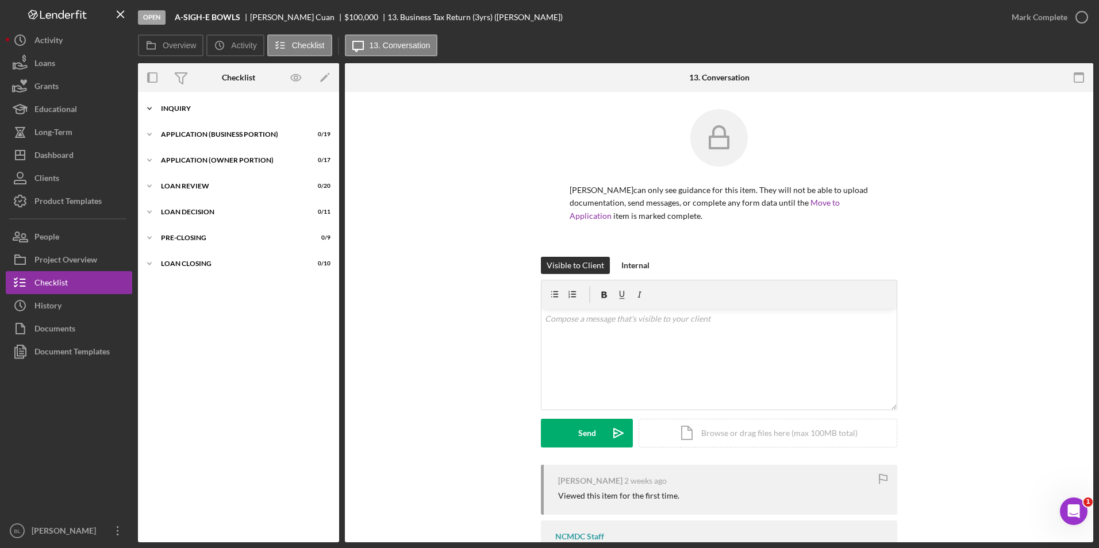
click at [157, 106] on icon "Icon/Expander" at bounding box center [149, 108] width 23 height 23
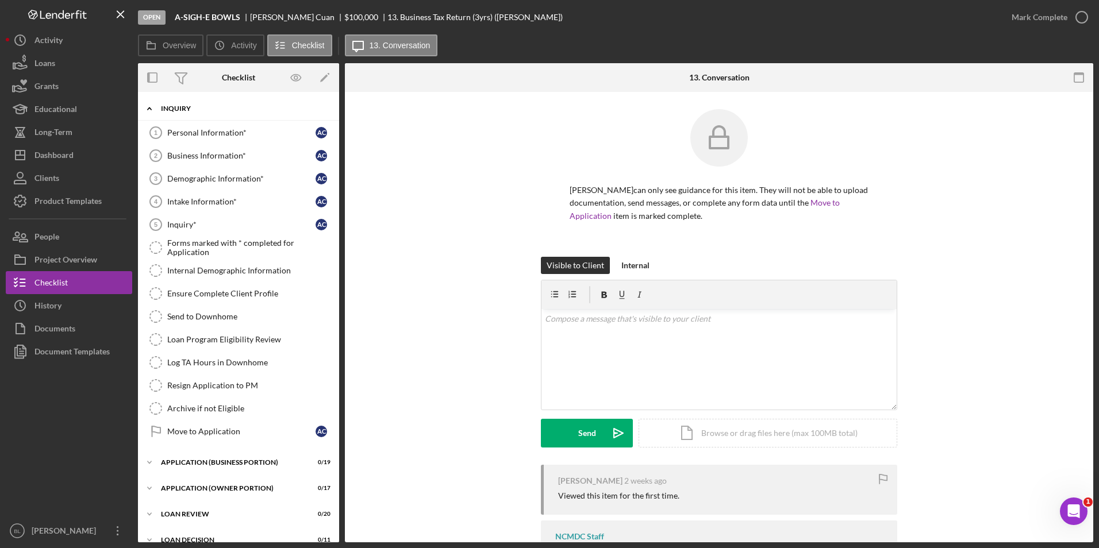
click at [157, 106] on icon "Icon/Expander" at bounding box center [149, 108] width 23 height 23
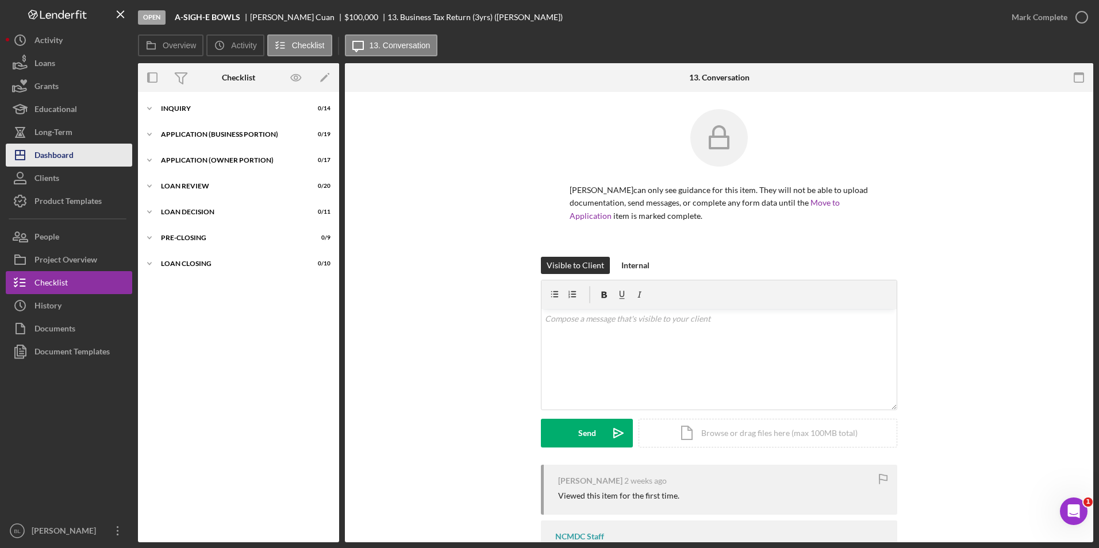
click at [80, 159] on button "Icon/Dashboard Dashboard" at bounding box center [69, 155] width 126 height 23
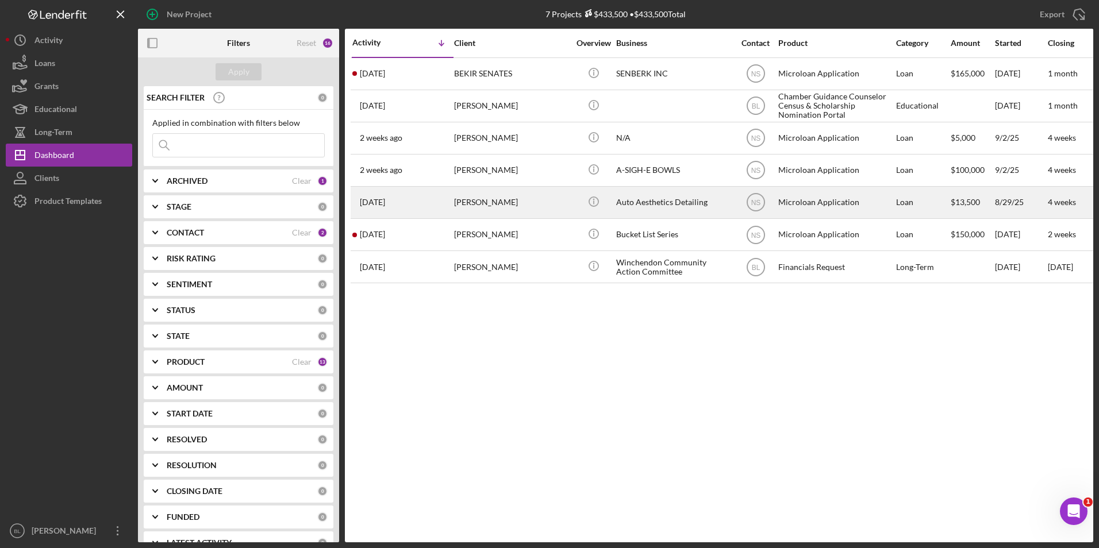
click at [642, 198] on div "Auto Aesthetics Detailing" at bounding box center [673, 202] width 115 height 30
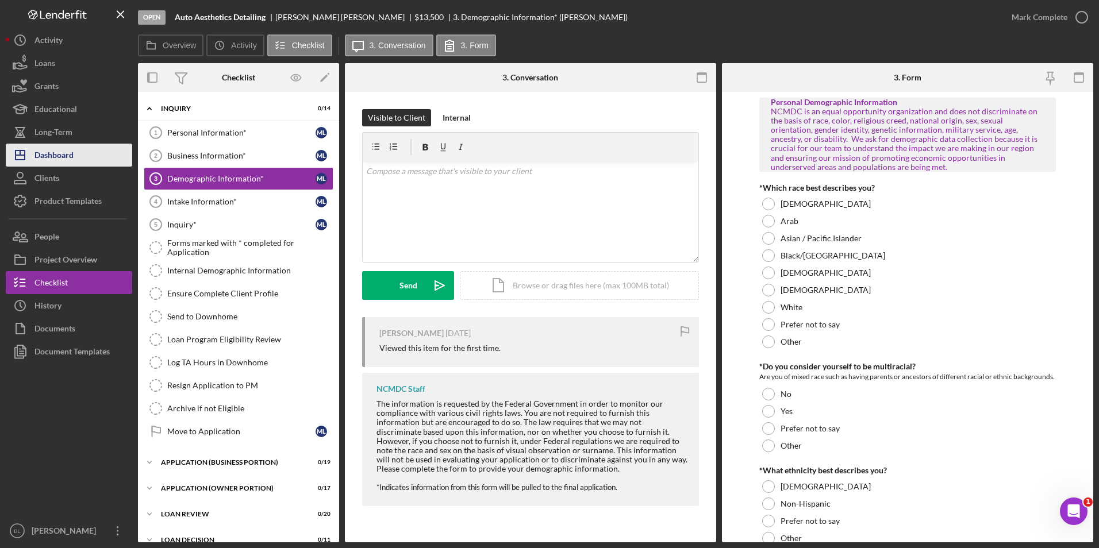
click at [53, 153] on div "Dashboard" at bounding box center [53, 157] width 39 height 26
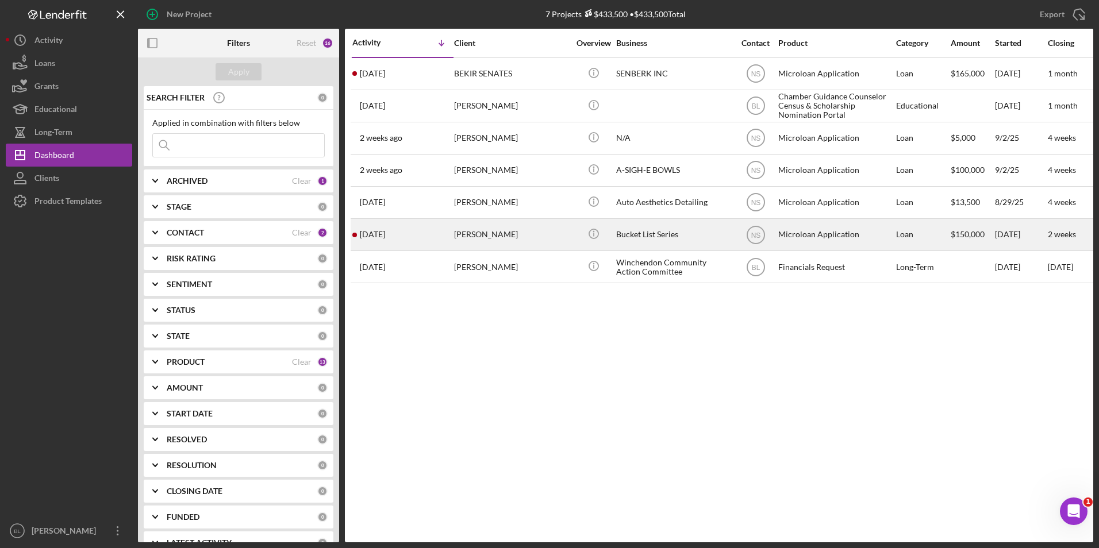
click at [630, 234] on div "Bucket List Series" at bounding box center [673, 234] width 115 height 30
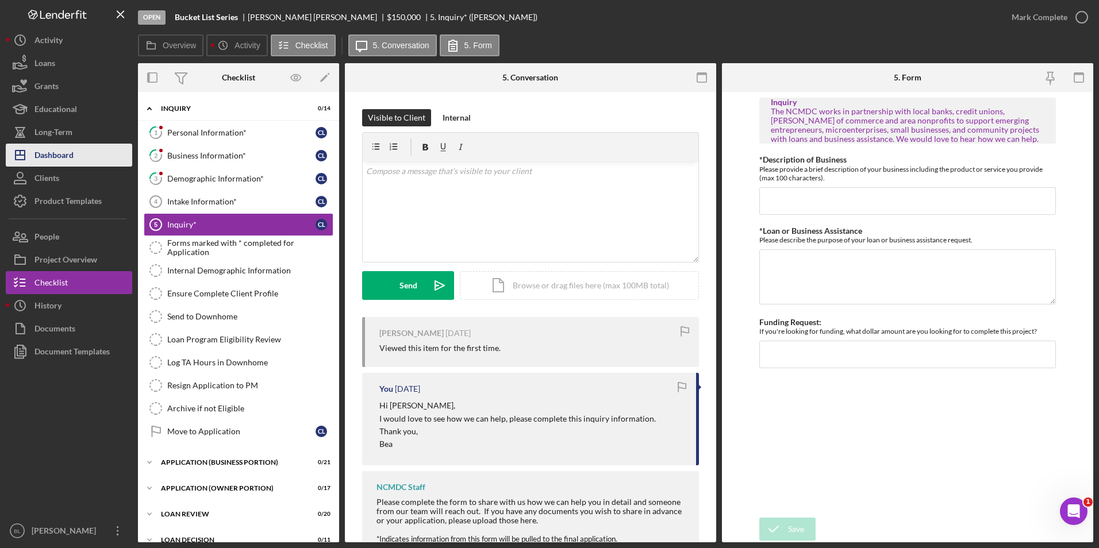
click at [72, 157] on div "Dashboard" at bounding box center [53, 157] width 39 height 26
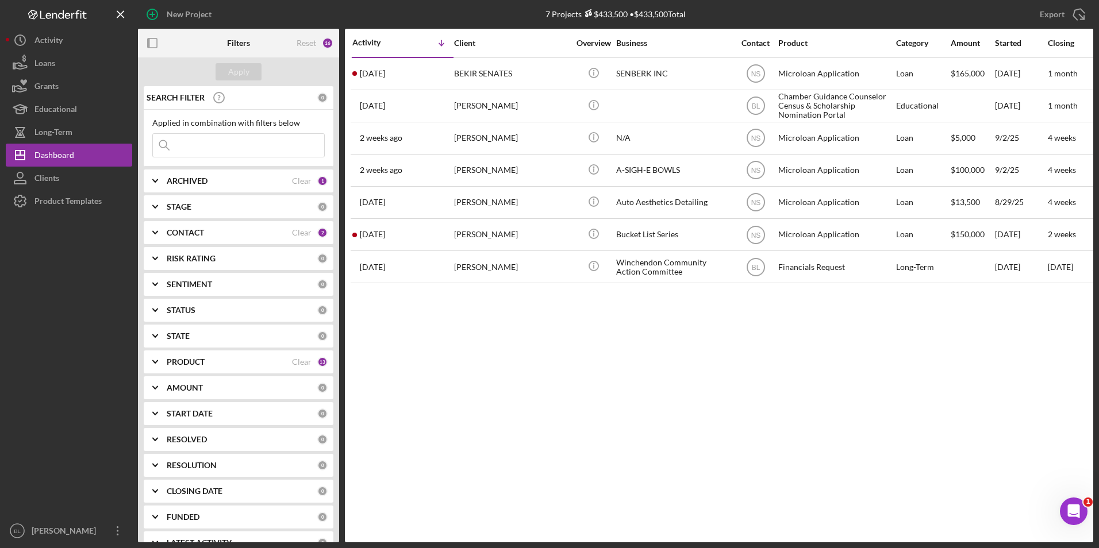
click at [659, 362] on div "Activity Icon/Table Sort Arrow Client Overview Business Contact Product Categor…" at bounding box center [719, 286] width 748 height 514
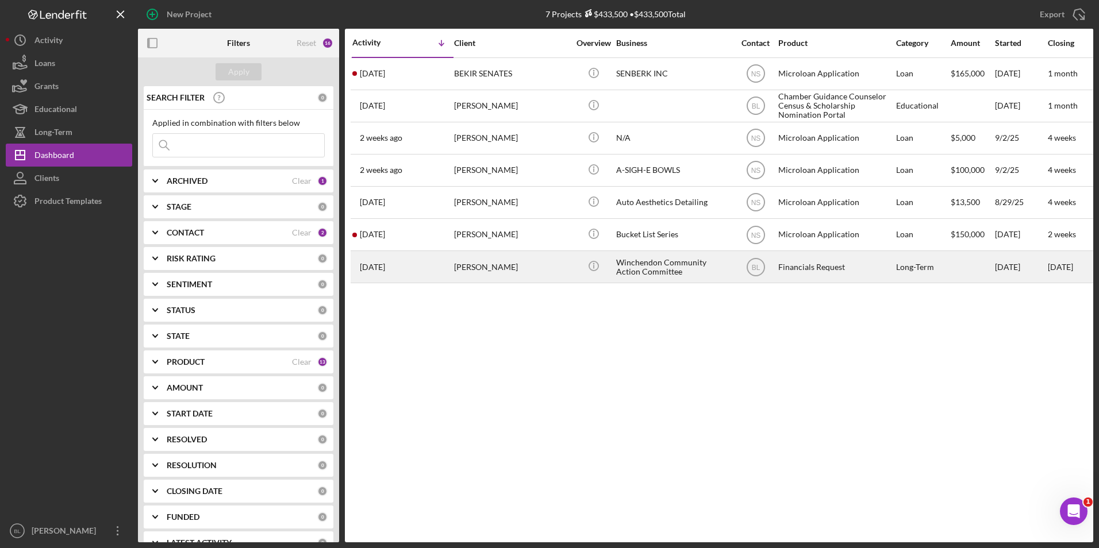
drag, startPoint x: 545, startPoint y: 379, endPoint x: 387, endPoint y: 264, distance: 194.9
click at [537, 376] on div "Activity Icon/Table Sort Arrow Client Overview Business Contact Product Categor…" at bounding box center [719, 286] width 748 height 514
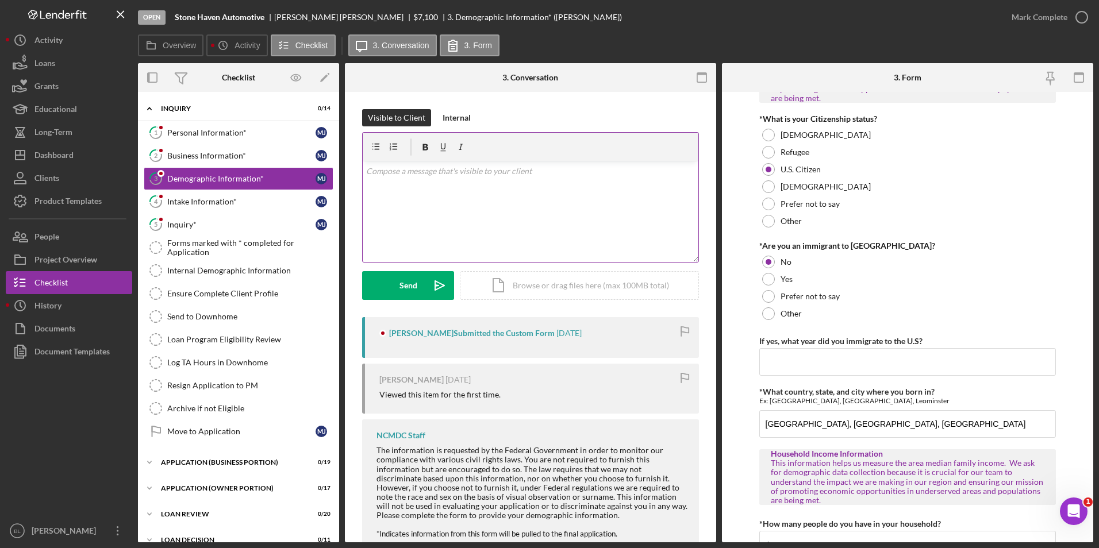
scroll to position [812, 0]
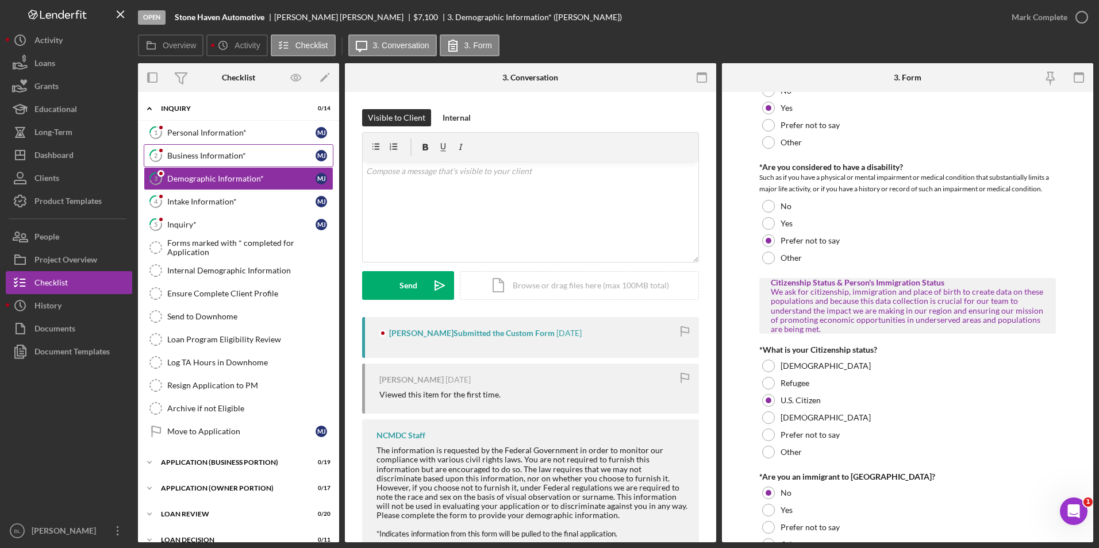
click at [203, 150] on link "2 Business Information* [PERSON_NAME]" at bounding box center [239, 155] width 190 height 23
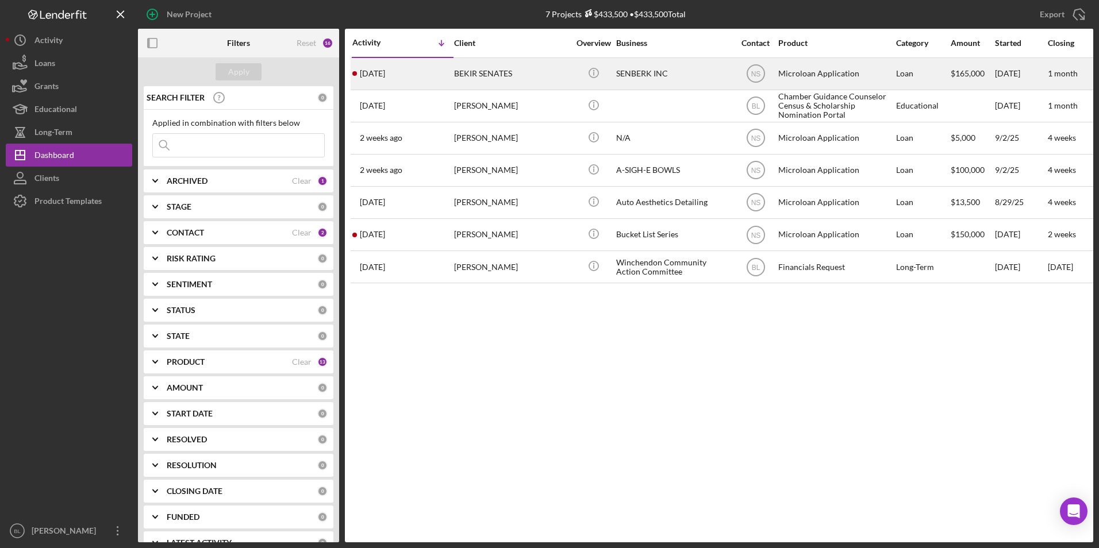
click at [495, 76] on div "BEKIR SENATES" at bounding box center [511, 74] width 115 height 30
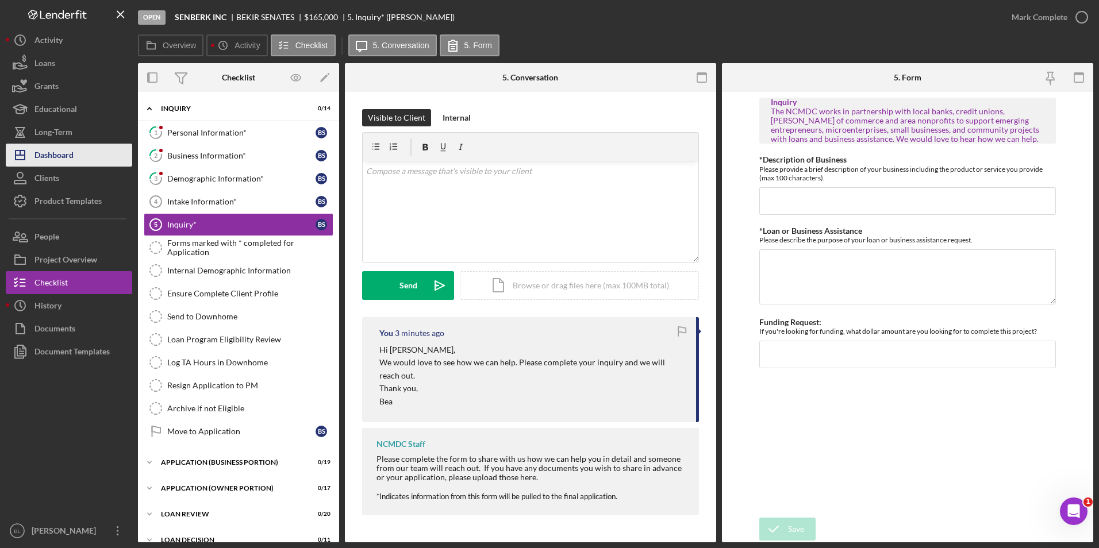
click at [58, 157] on div "Dashboard" at bounding box center [53, 157] width 39 height 26
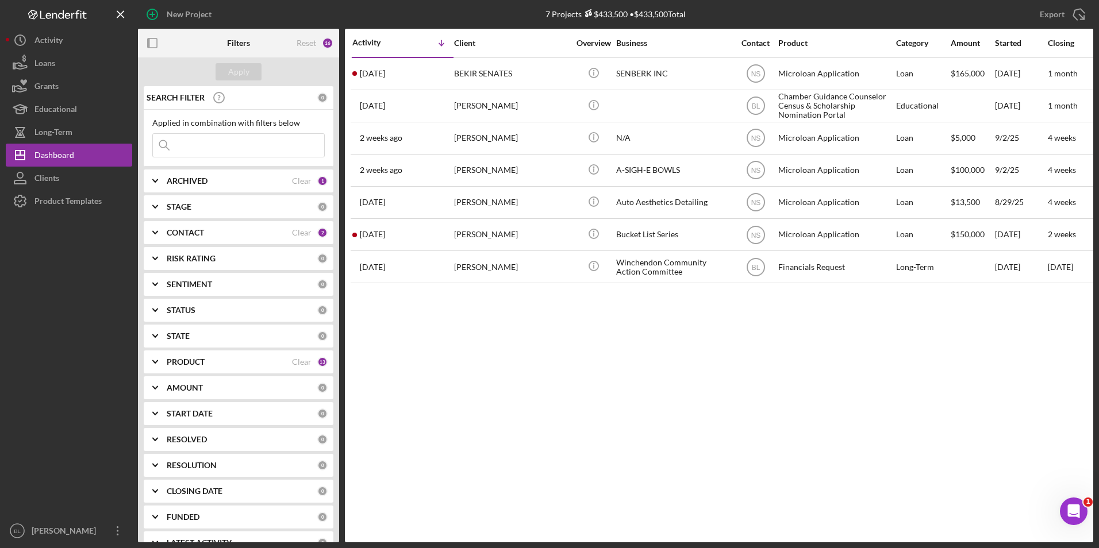
click at [534, 358] on div "Activity Icon/Table Sort Arrow Client Overview Business Contact Product Categor…" at bounding box center [719, 286] width 748 height 514
click at [612, 437] on div "Activity Icon/Table Sort Arrow Client Overview Business Contact Product Categor…" at bounding box center [719, 286] width 748 height 514
drag, startPoint x: 565, startPoint y: 430, endPoint x: 686, endPoint y: 485, distance: 132.4
click at [572, 430] on div "Activity Icon/Table Sort Arrow Client Overview Business Contact Product Categor…" at bounding box center [719, 286] width 748 height 514
click at [627, 377] on div "Activity Icon/Table Sort Arrow Client Overview Business Contact Product Categor…" at bounding box center [719, 286] width 748 height 514
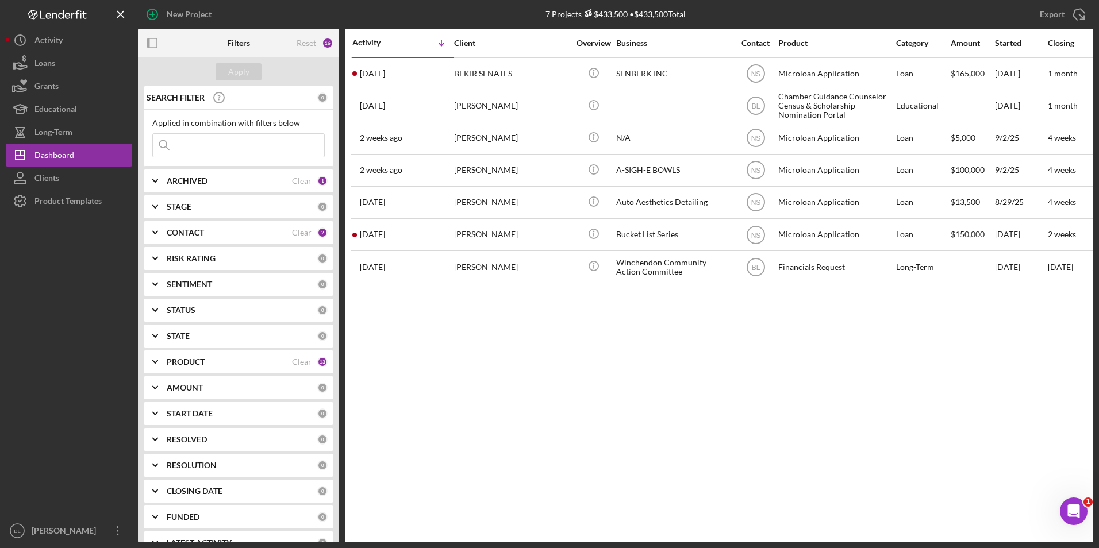
click at [762, 364] on div "Activity Icon/Table Sort Arrow Client Overview Business Contact Product Categor…" at bounding box center [719, 286] width 748 height 514
click at [664, 402] on div "Activity Icon/Table Sort Arrow Client Overview Business Contact Product Categor…" at bounding box center [719, 286] width 748 height 514
click at [853, 440] on div "Activity Icon/Table Sort Arrow Client Overview Business Contact Product Categor…" at bounding box center [719, 286] width 748 height 514
